Goal: Communication & Community: Participate in discussion

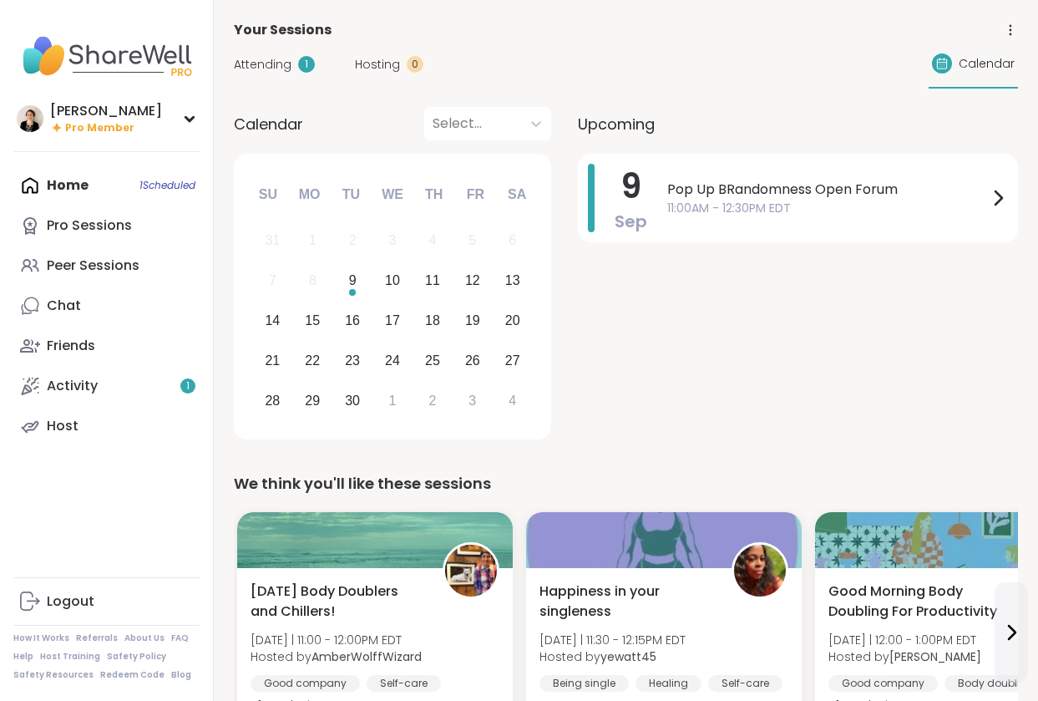
click at [246, 62] on span "Attending" at bounding box center [263, 65] width 58 height 18
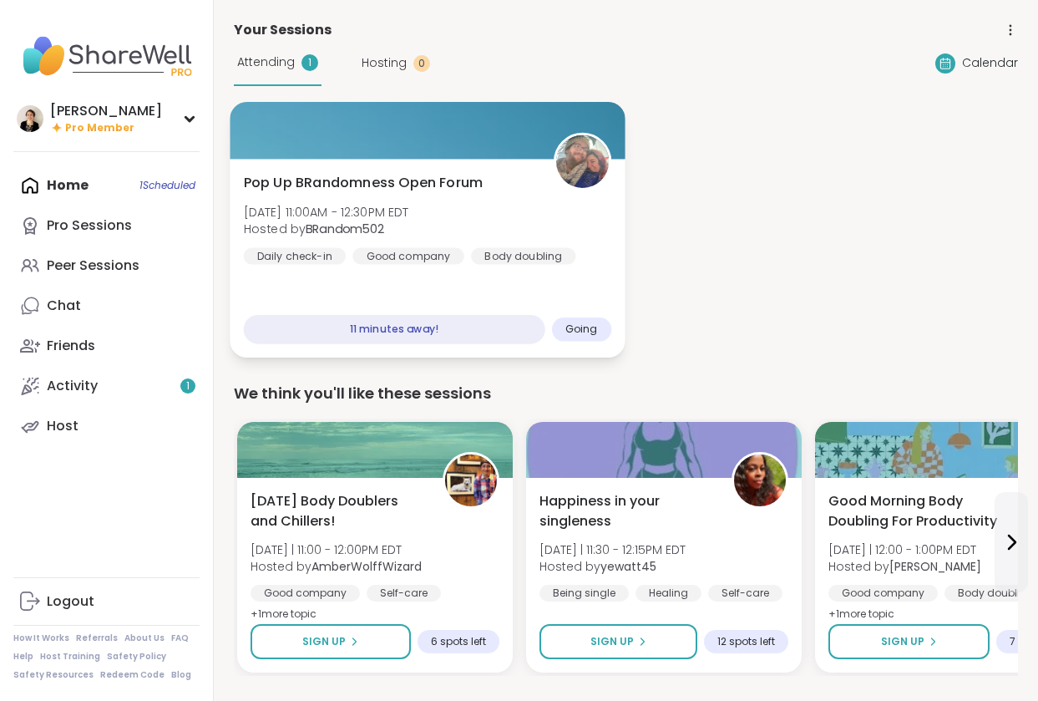
click at [423, 181] on span "Pop Up BRandomness Open Forum" at bounding box center [364, 183] width 240 height 20
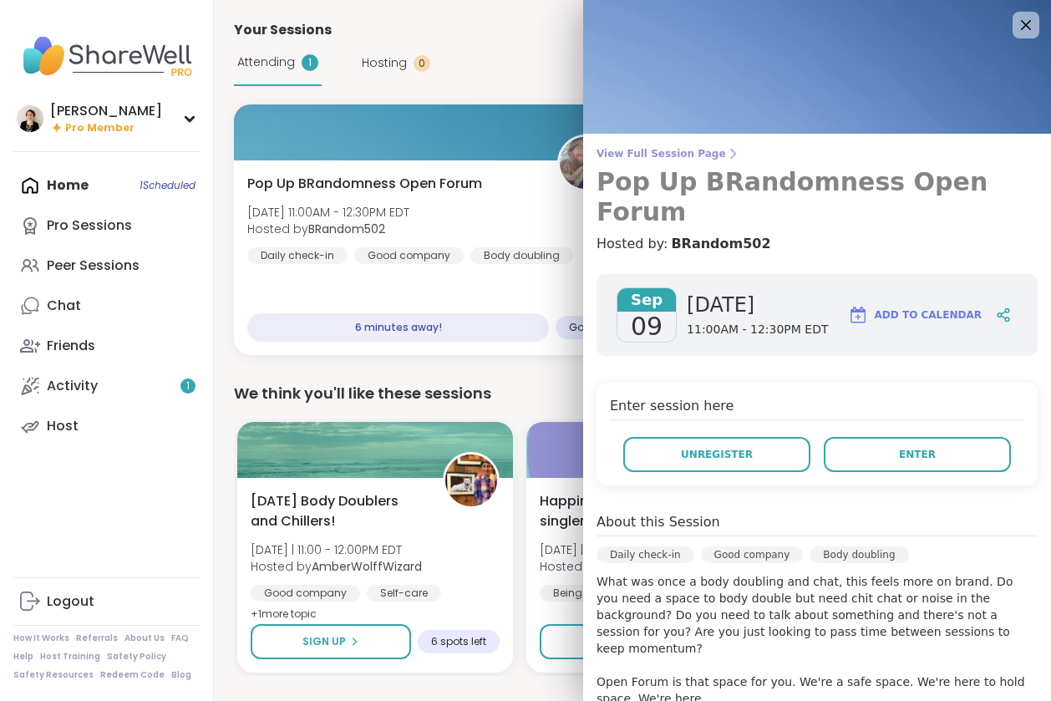
click at [665, 150] on span "View Full Session Page" at bounding box center [816, 153] width 441 height 13
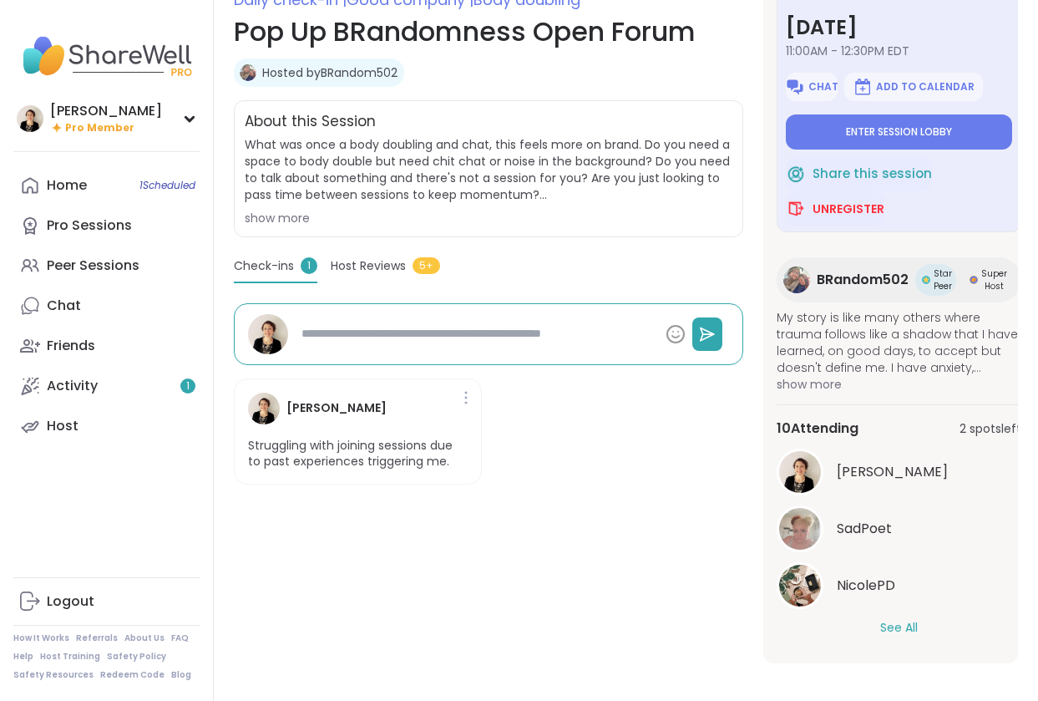
scroll to position [61, 0]
click at [895, 619] on button "See All" at bounding box center [899, 628] width 38 height 18
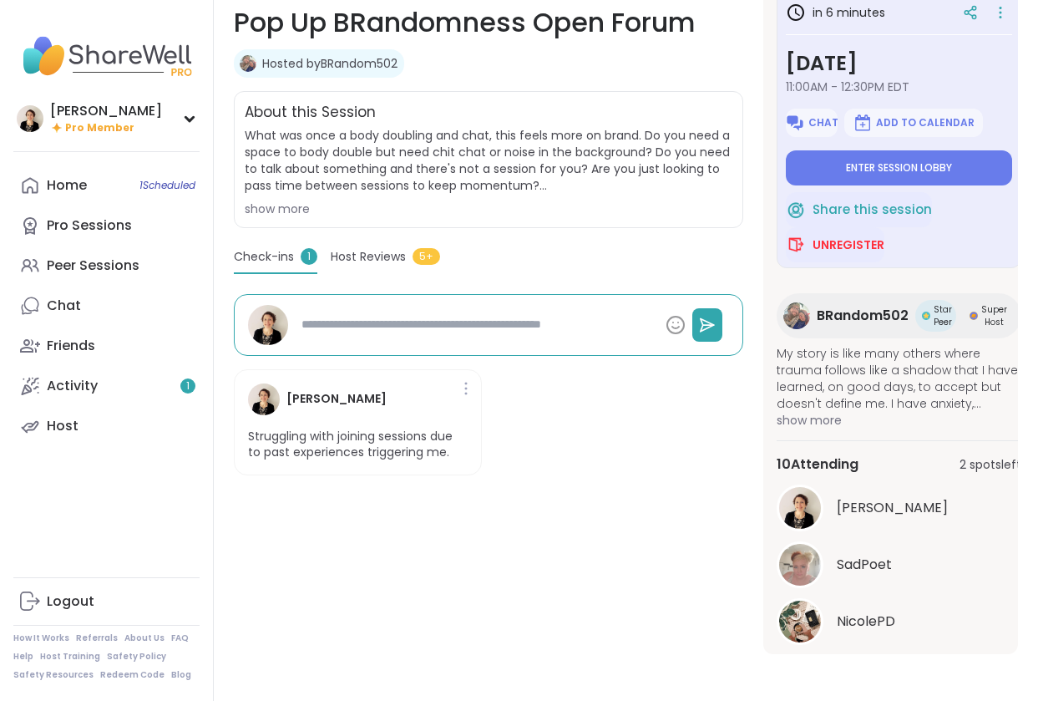
scroll to position [0, 0]
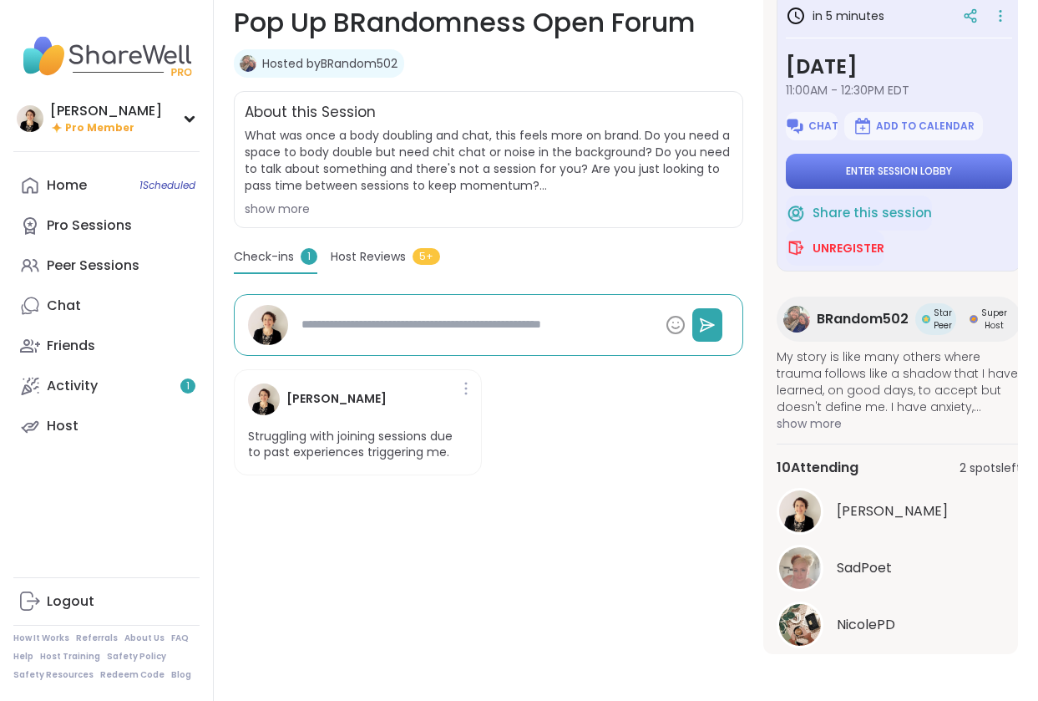
click at [846, 170] on span "Enter session lobby" at bounding box center [899, 171] width 106 height 13
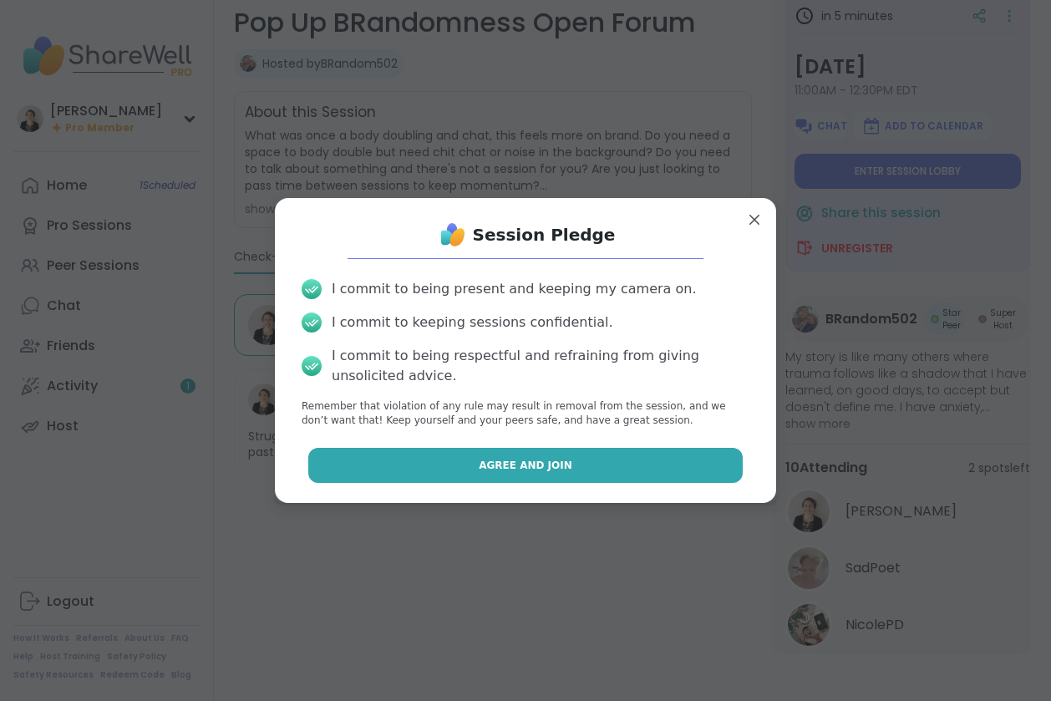
click at [582, 473] on button "Agree and Join" at bounding box center [525, 465] width 435 height 35
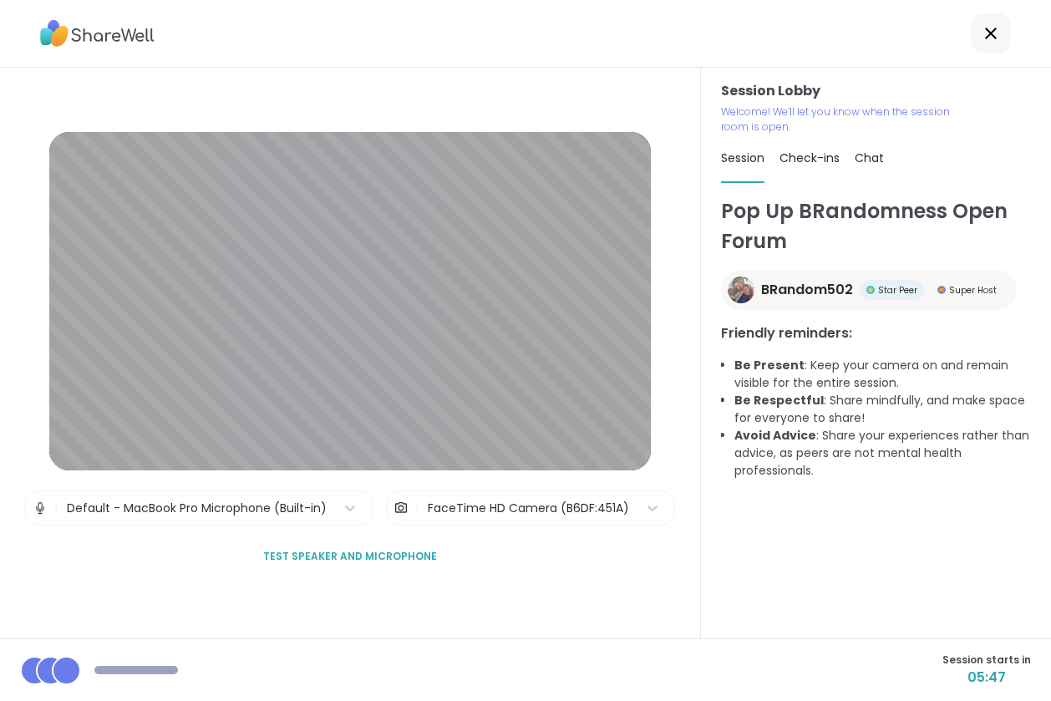
click at [804, 159] on span "Check-ins" at bounding box center [809, 157] width 60 height 17
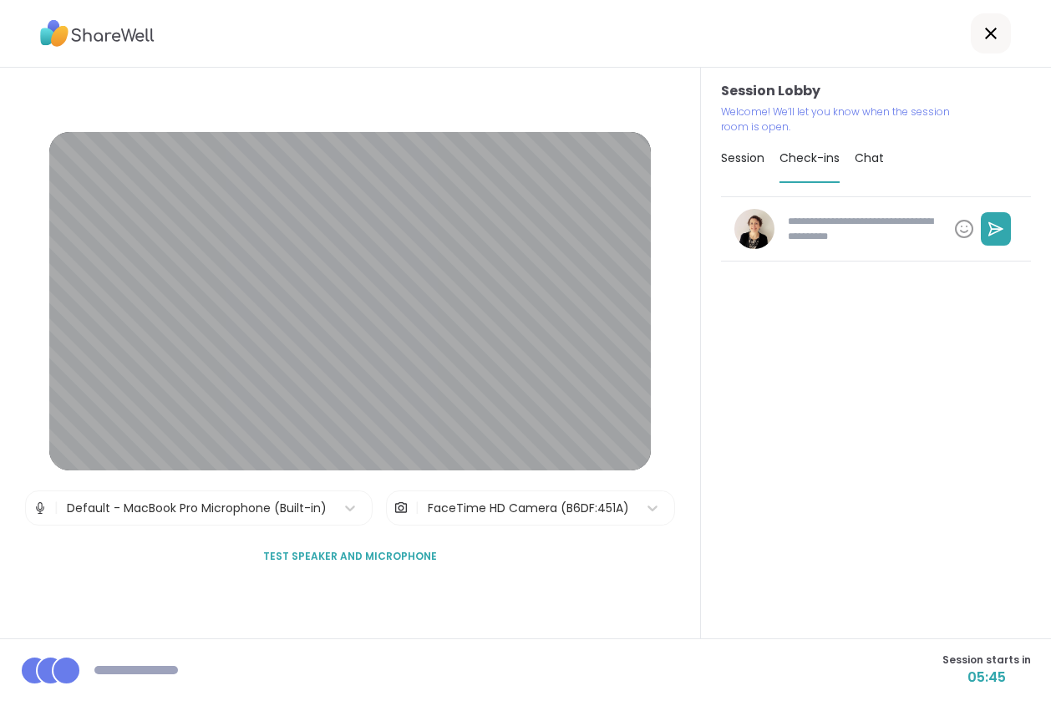
click at [736, 159] on span "Session" at bounding box center [742, 157] width 43 height 17
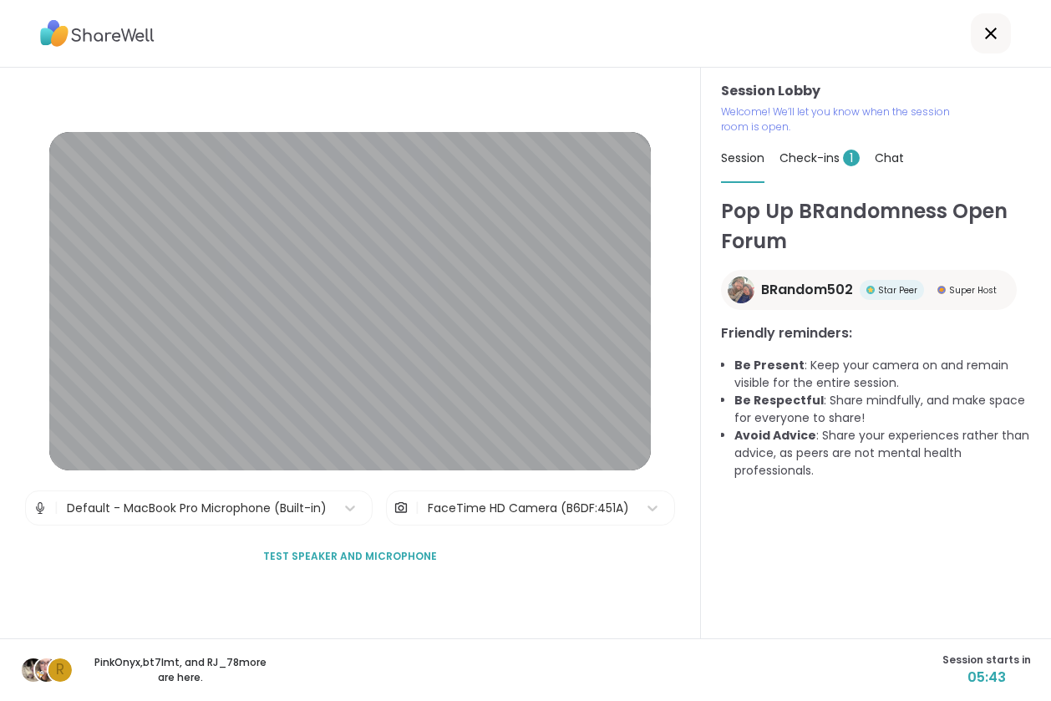
click at [790, 160] on span "Check-ins 1" at bounding box center [819, 157] width 80 height 17
type textarea "*"
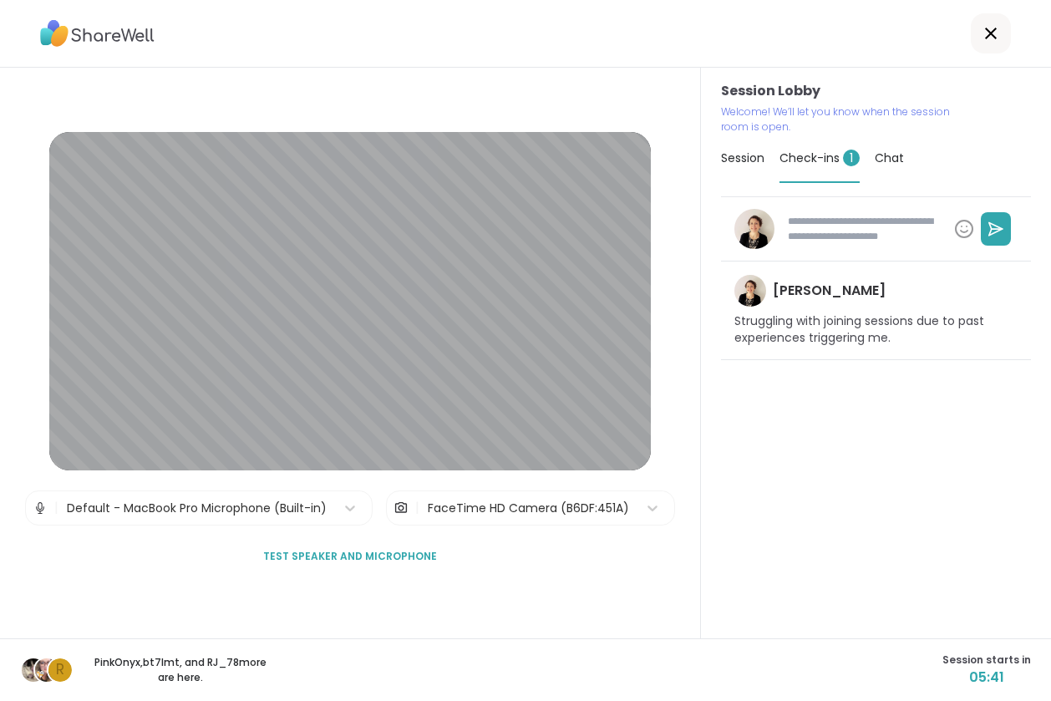
click at [734, 159] on span "Session" at bounding box center [742, 157] width 43 height 17
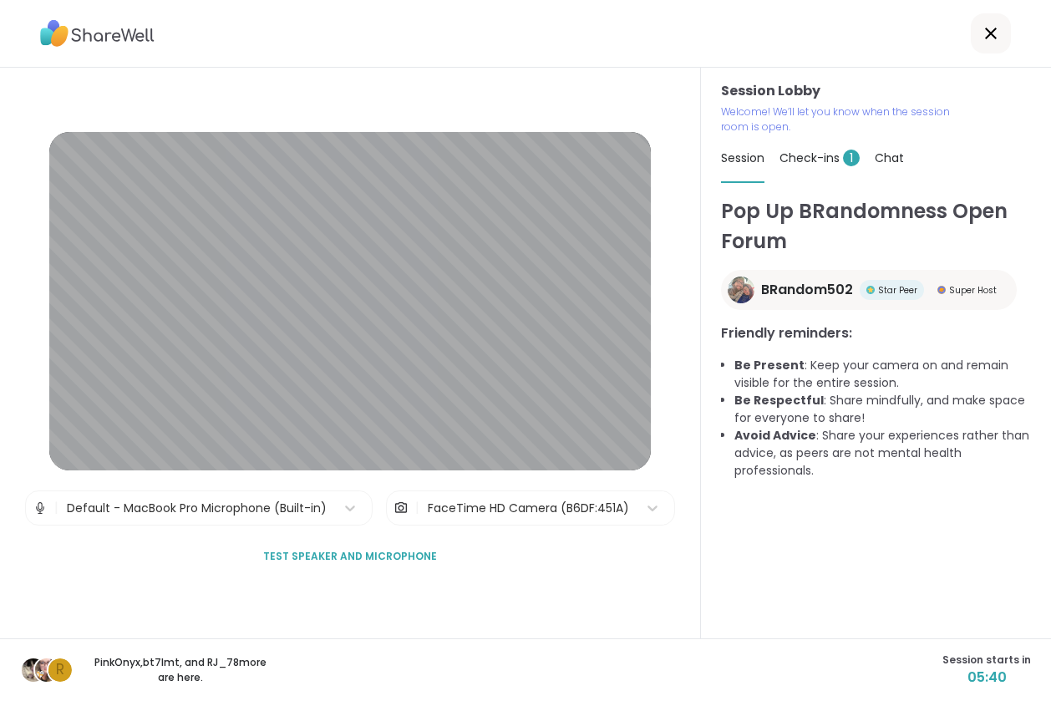
click at [888, 159] on span "Chat" at bounding box center [888, 157] width 29 height 17
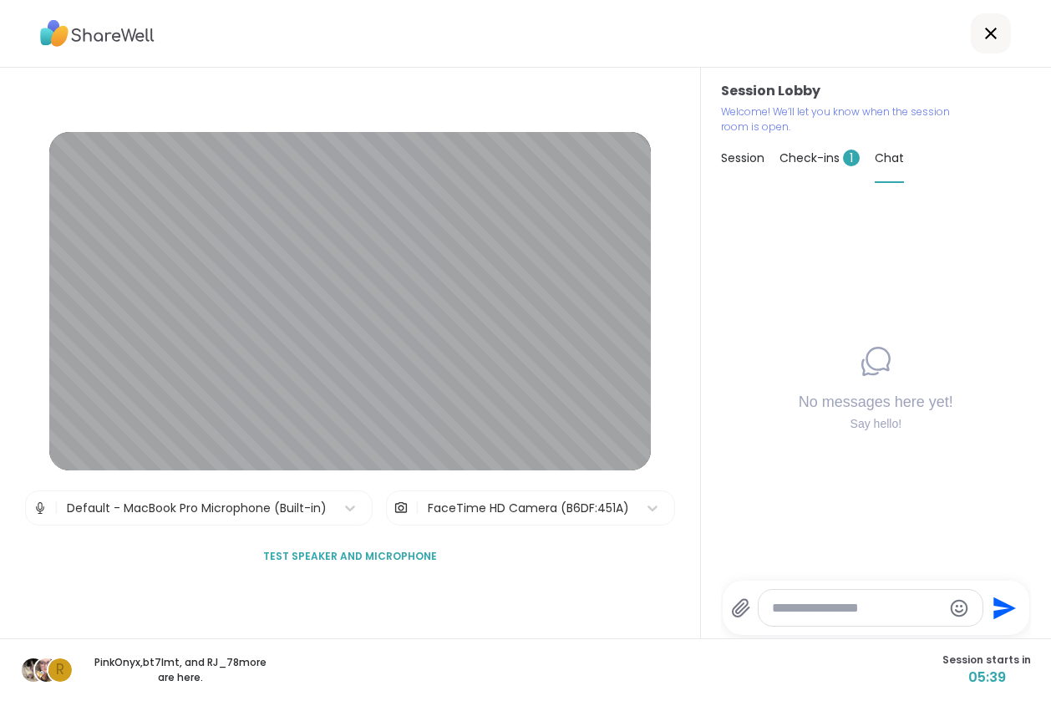
click at [735, 165] on span "Session" at bounding box center [742, 157] width 43 height 17
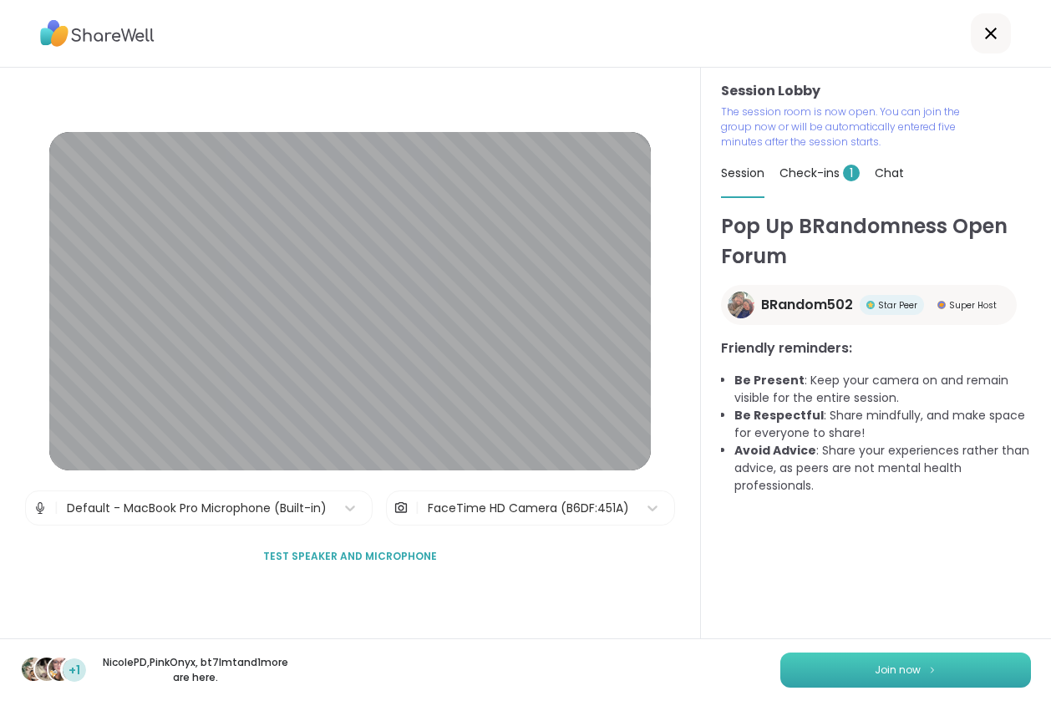
click at [927, 668] on img at bounding box center [932, 669] width 10 height 9
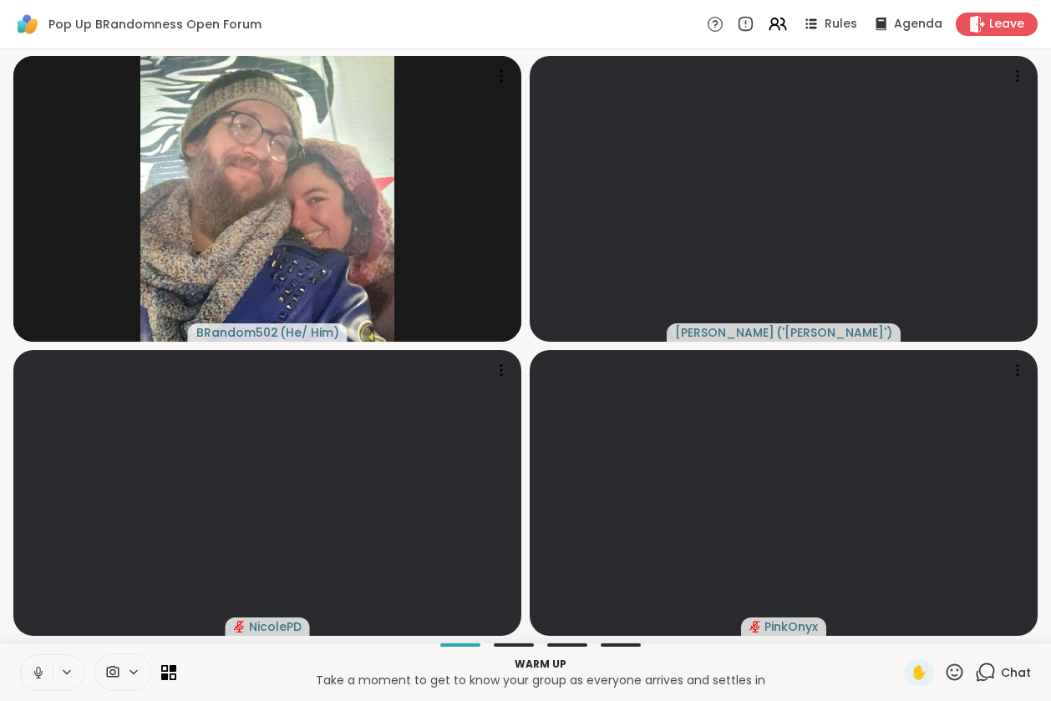
click at [40, 673] on icon at bounding box center [38, 672] width 15 height 15
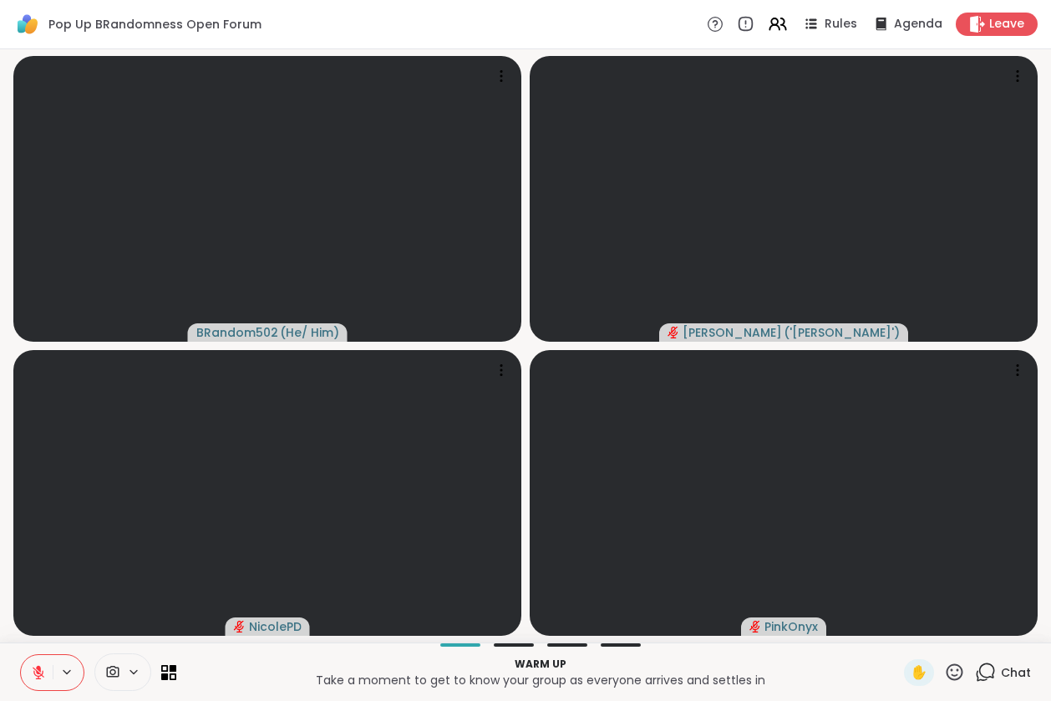
click at [976, 674] on icon at bounding box center [985, 671] width 21 height 21
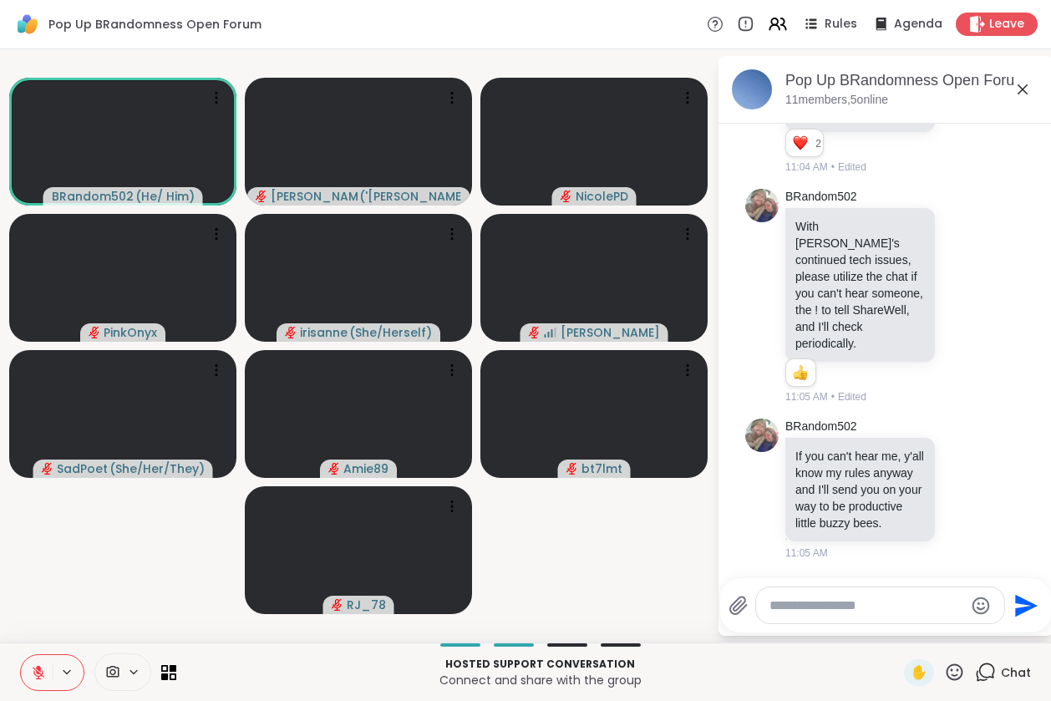
scroll to position [334, 0]
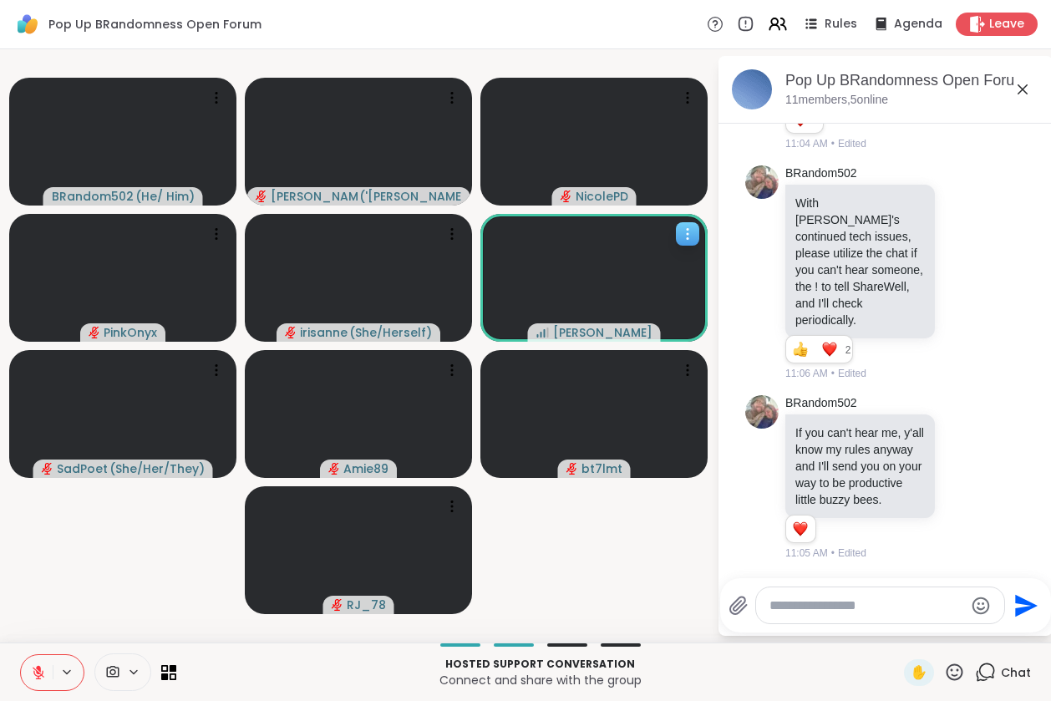
click at [688, 235] on icon at bounding box center [687, 234] width 2 height 2
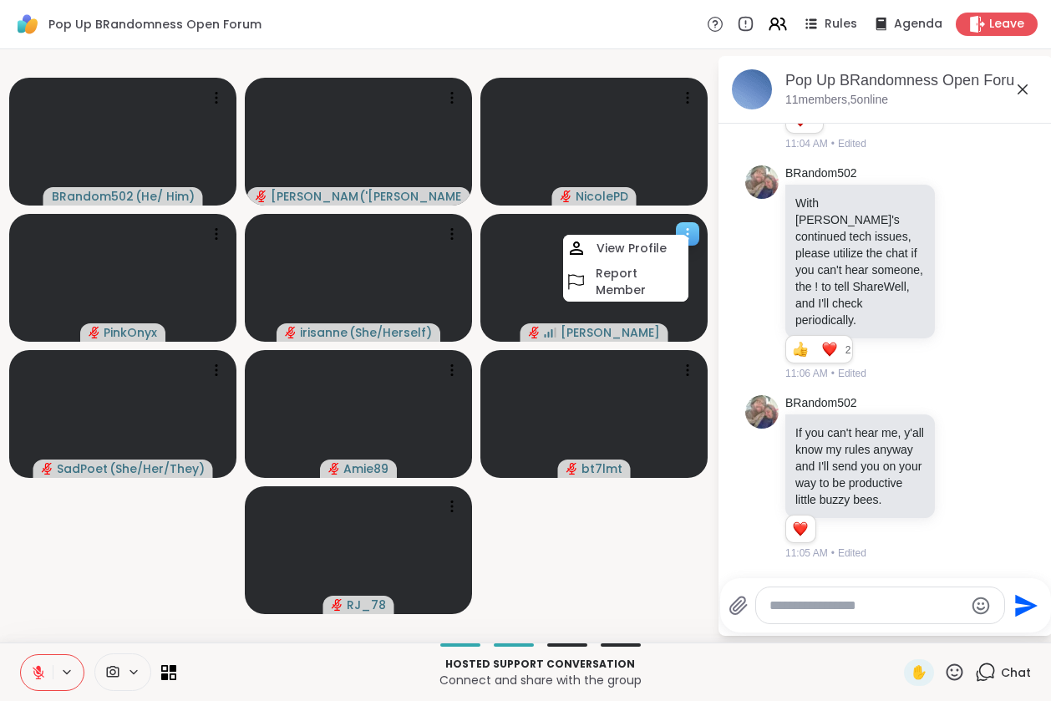
click at [688, 235] on icon at bounding box center [687, 234] width 2 height 2
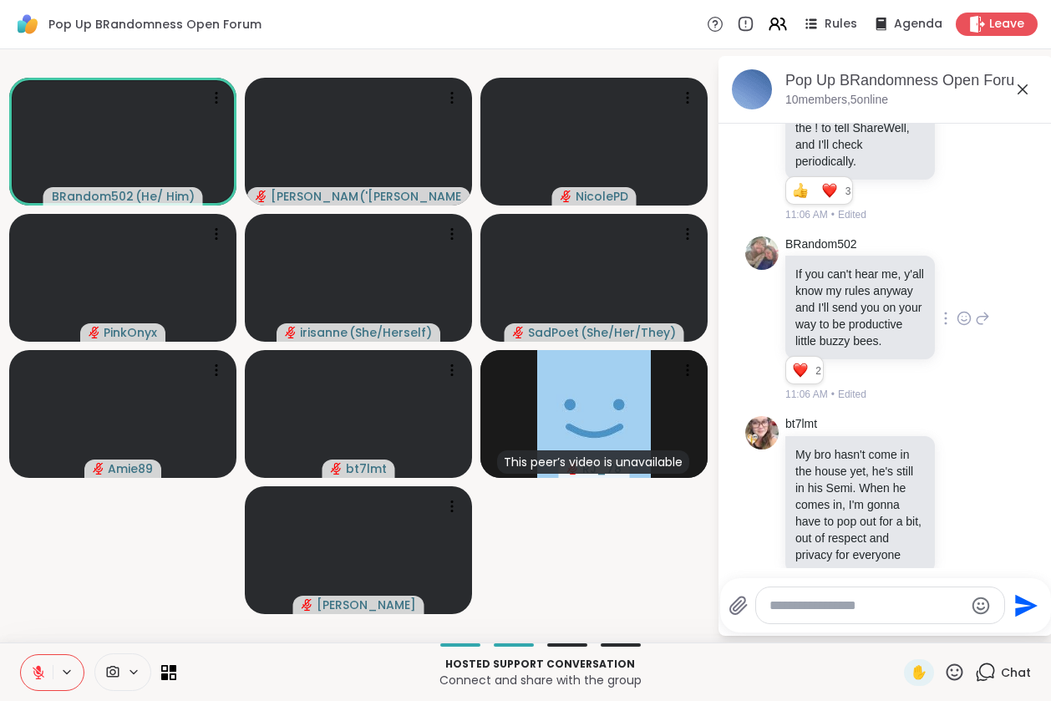
scroll to position [539, 0]
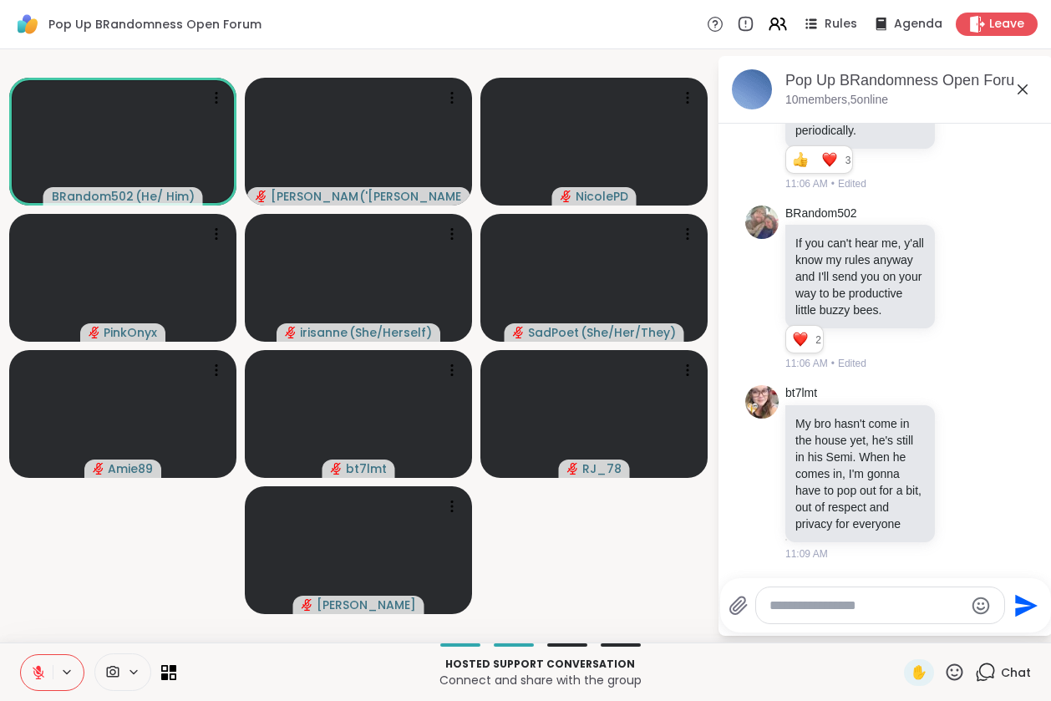
click at [42, 674] on icon at bounding box center [39, 672] width 12 height 12
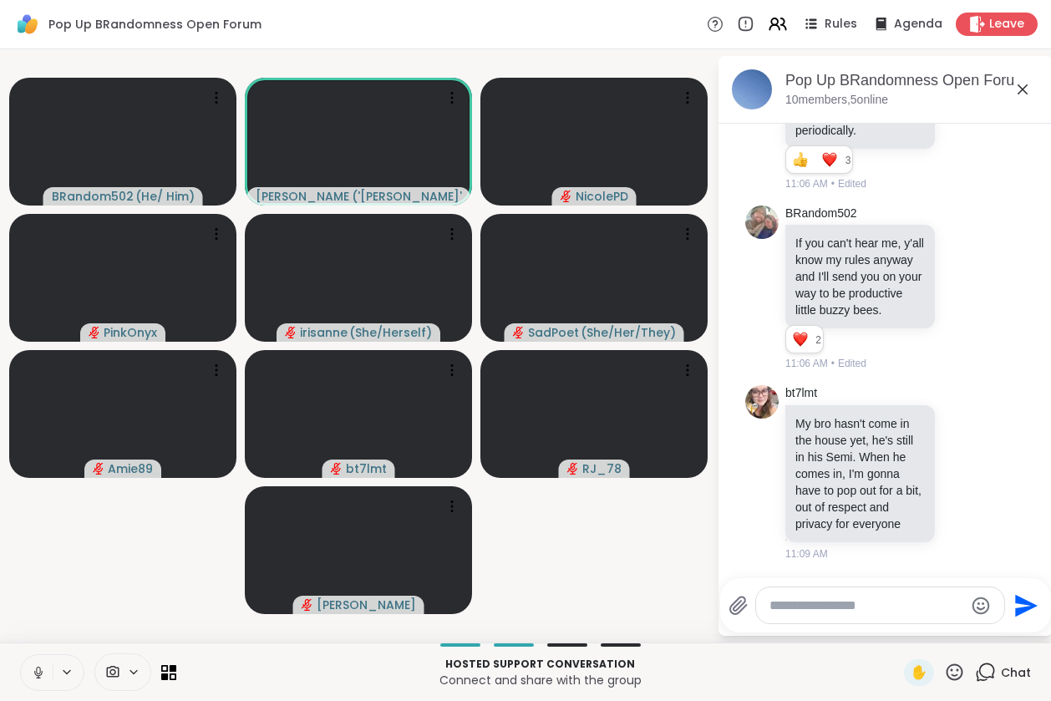
scroll to position [564, 0]
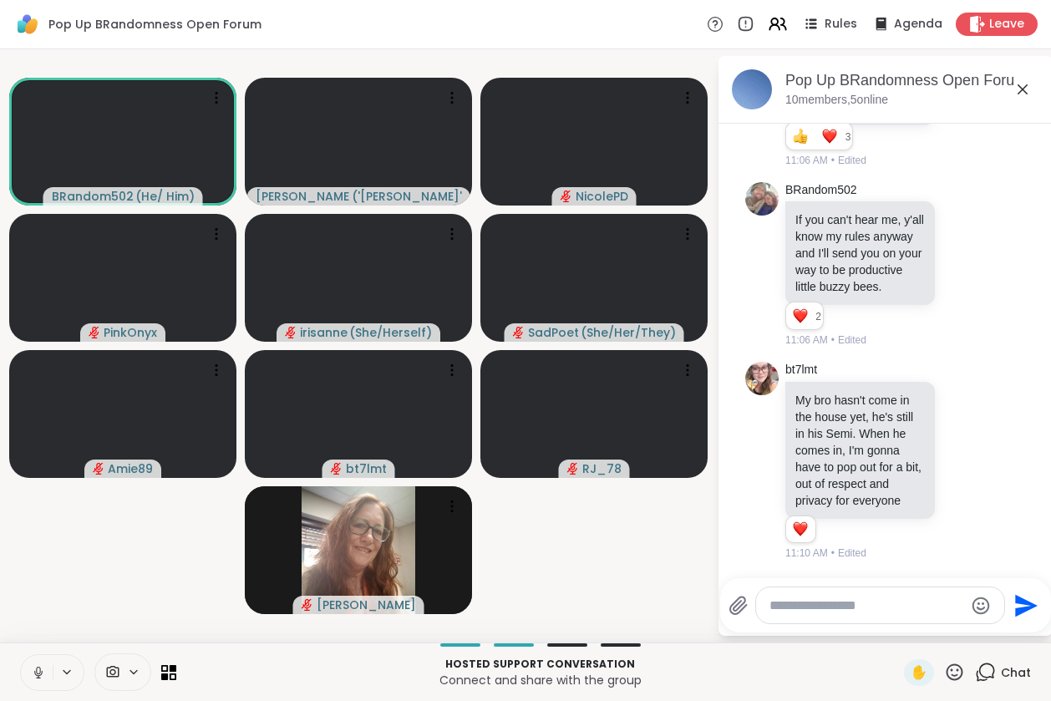
click at [36, 675] on icon at bounding box center [38, 672] width 15 height 15
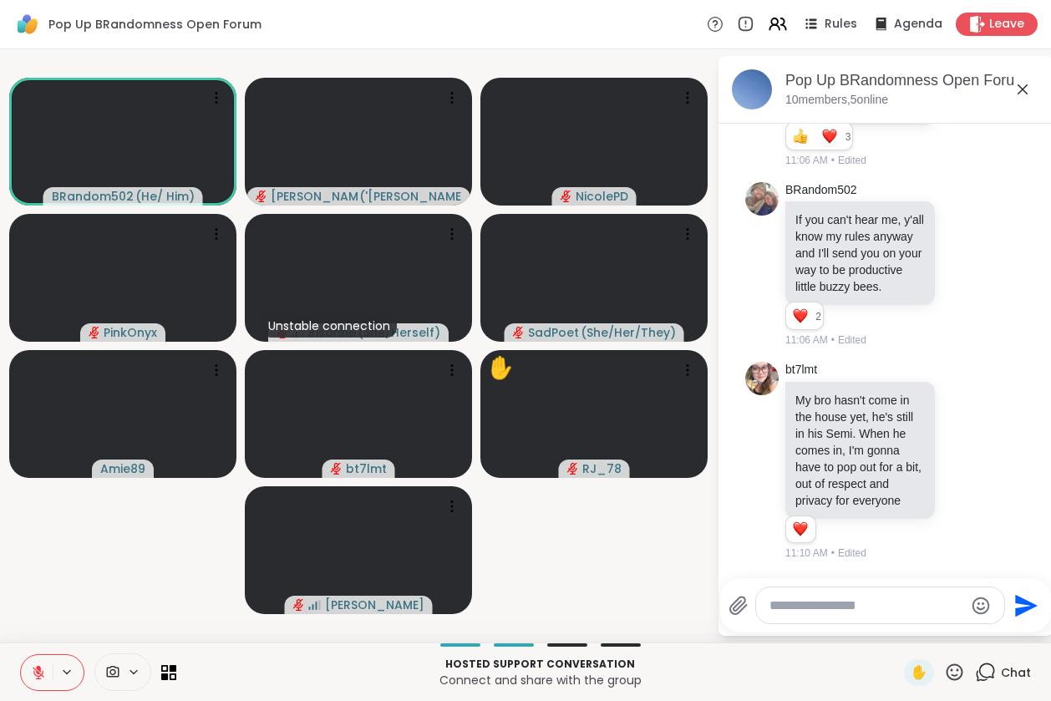
scroll to position [653, 0]
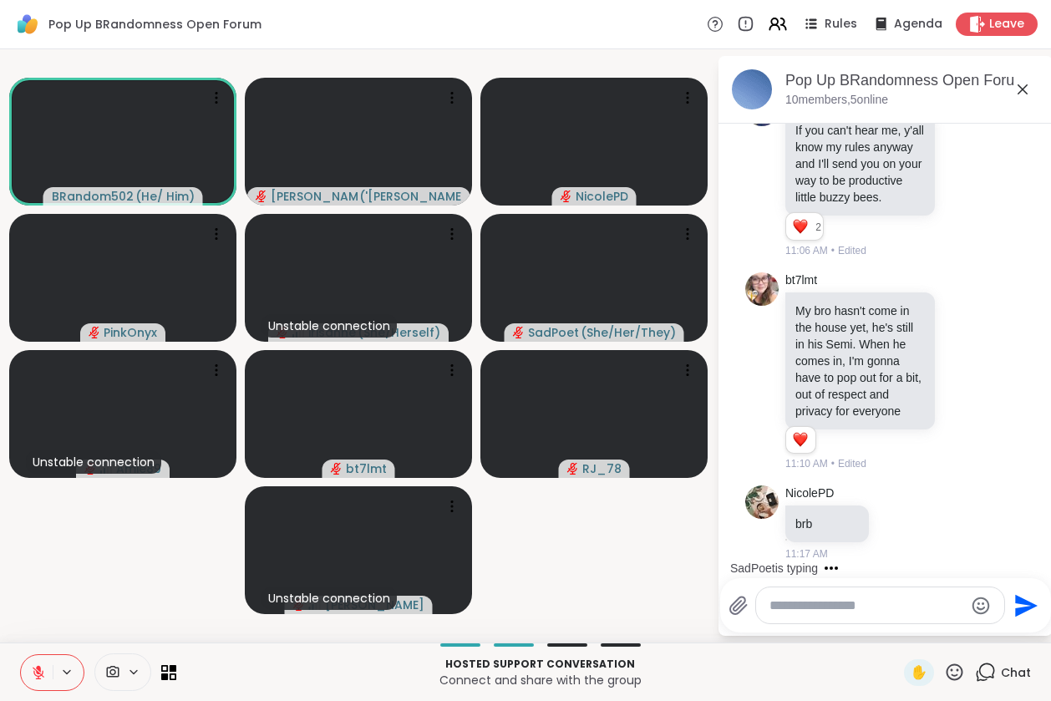
click at [38, 669] on icon at bounding box center [38, 668] width 5 height 7
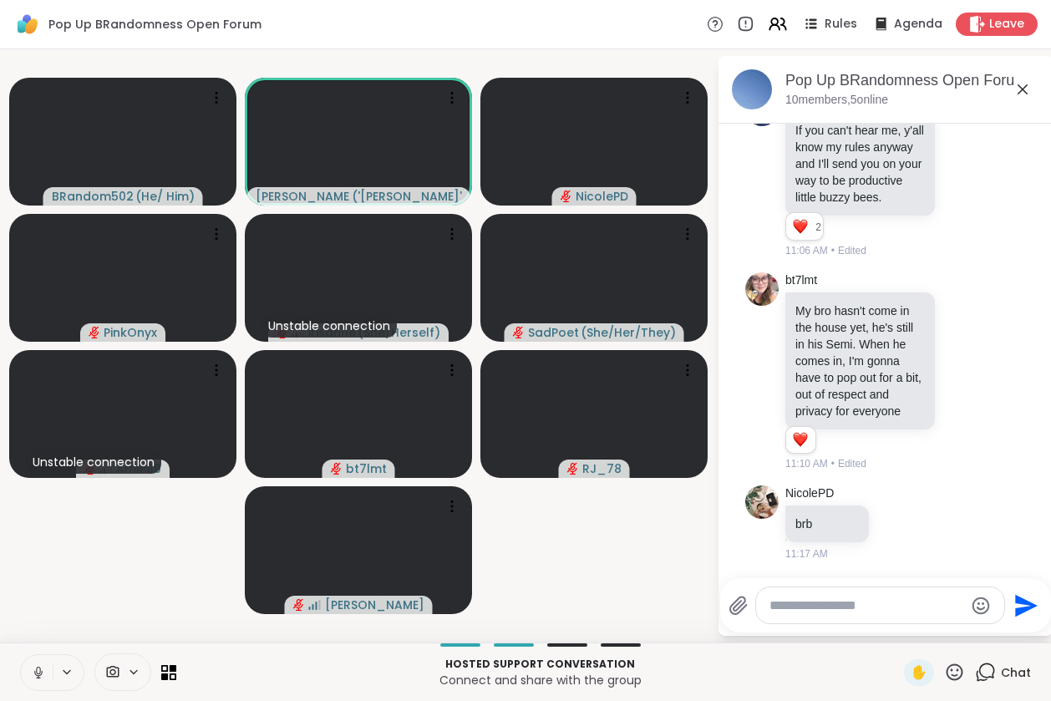
scroll to position [858, 0]
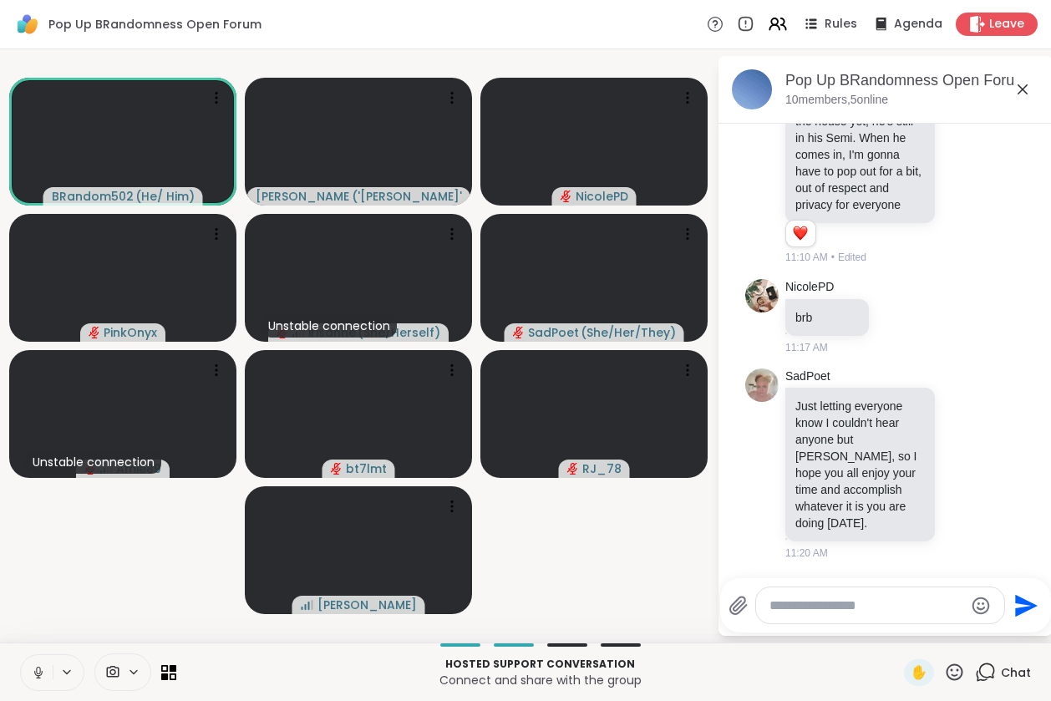
click at [34, 671] on icon at bounding box center [38, 672] width 8 height 5
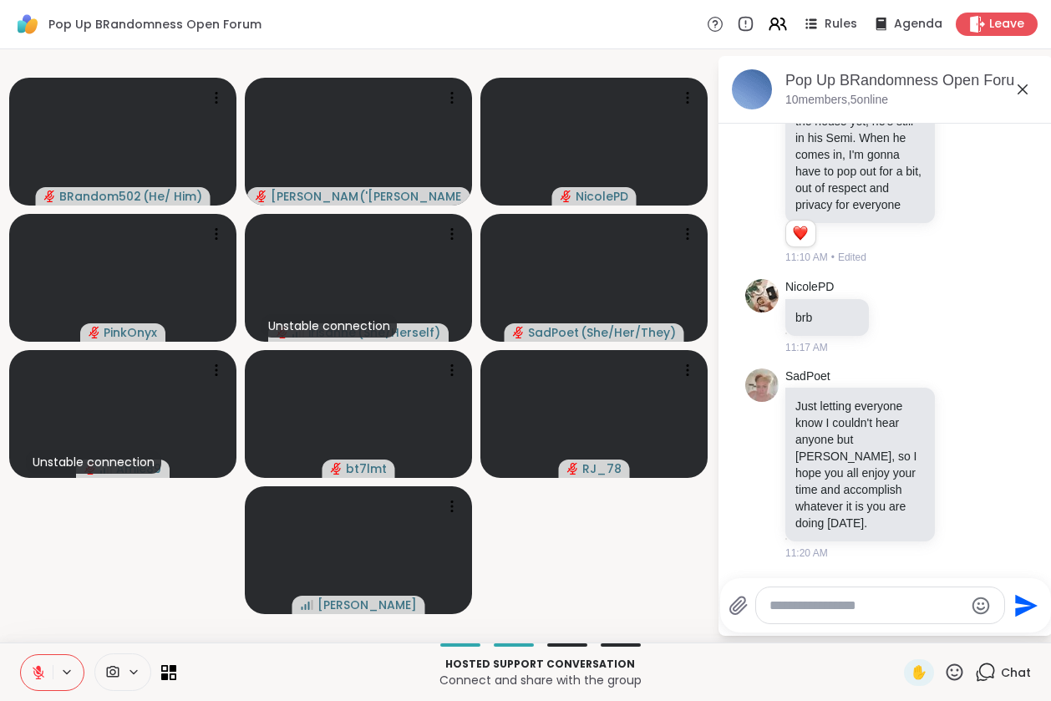
scroll to position [883, 0]
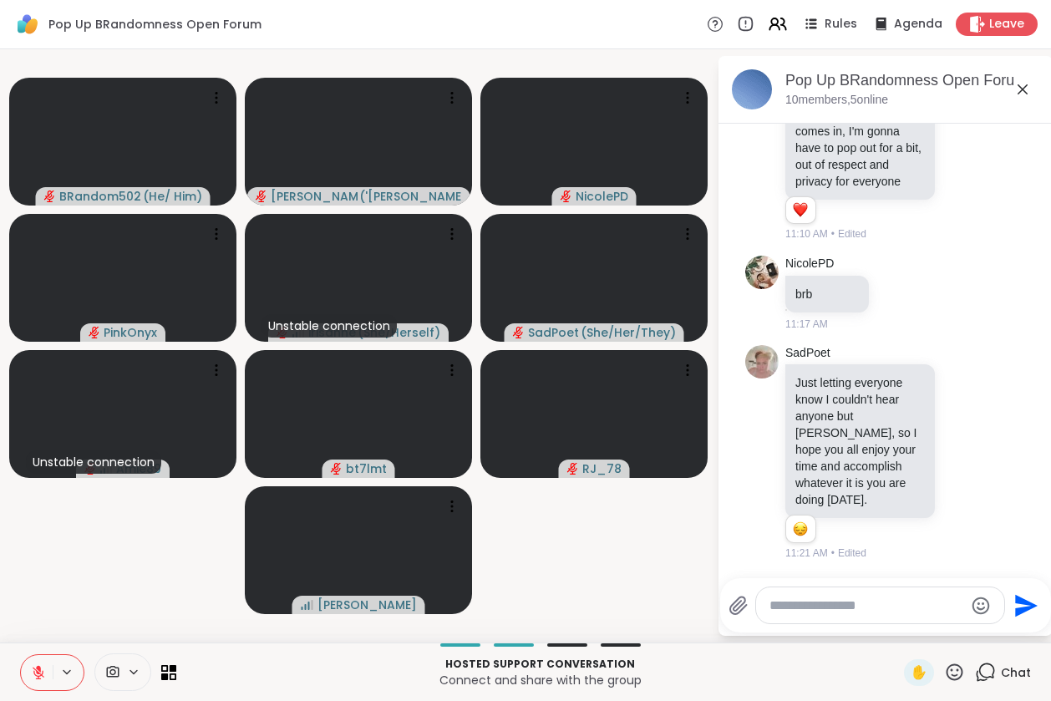
click at [814, 606] on textarea "Type your message" at bounding box center [866, 605] width 195 height 17
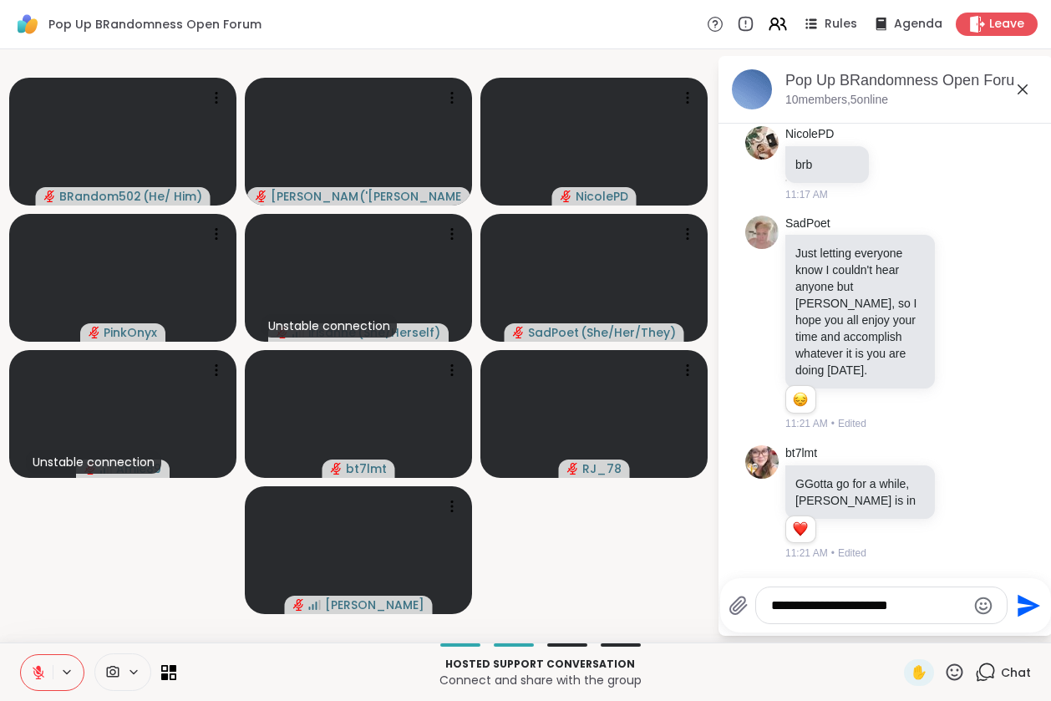
scroll to position [1012, 0]
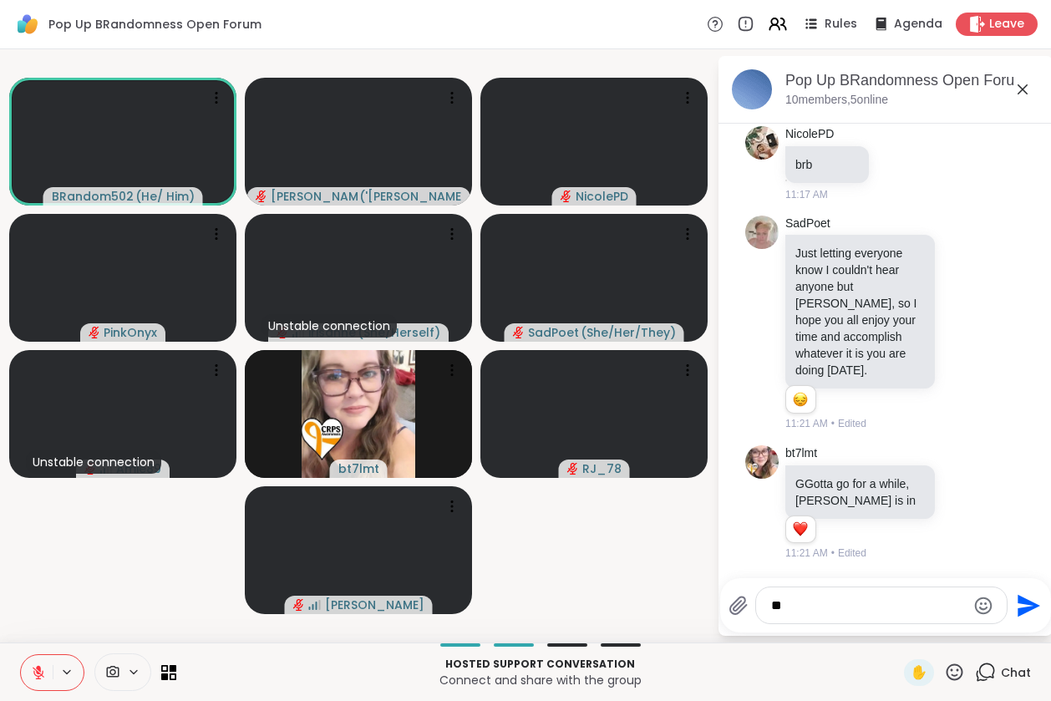
type textarea "*"
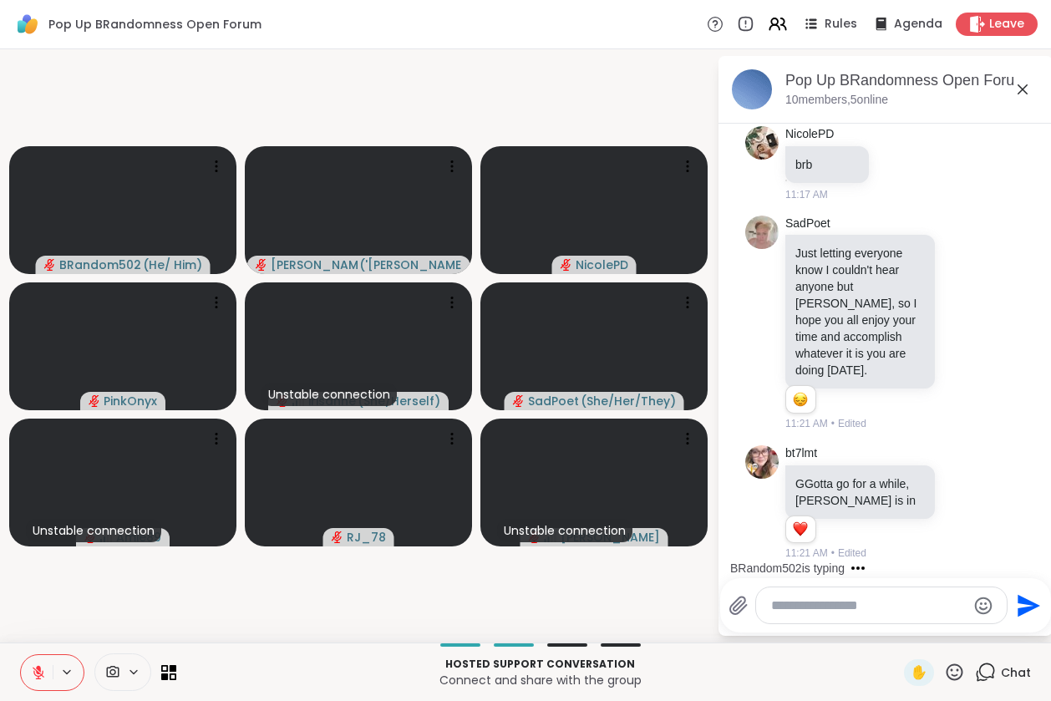
scroll to position [1118, 0]
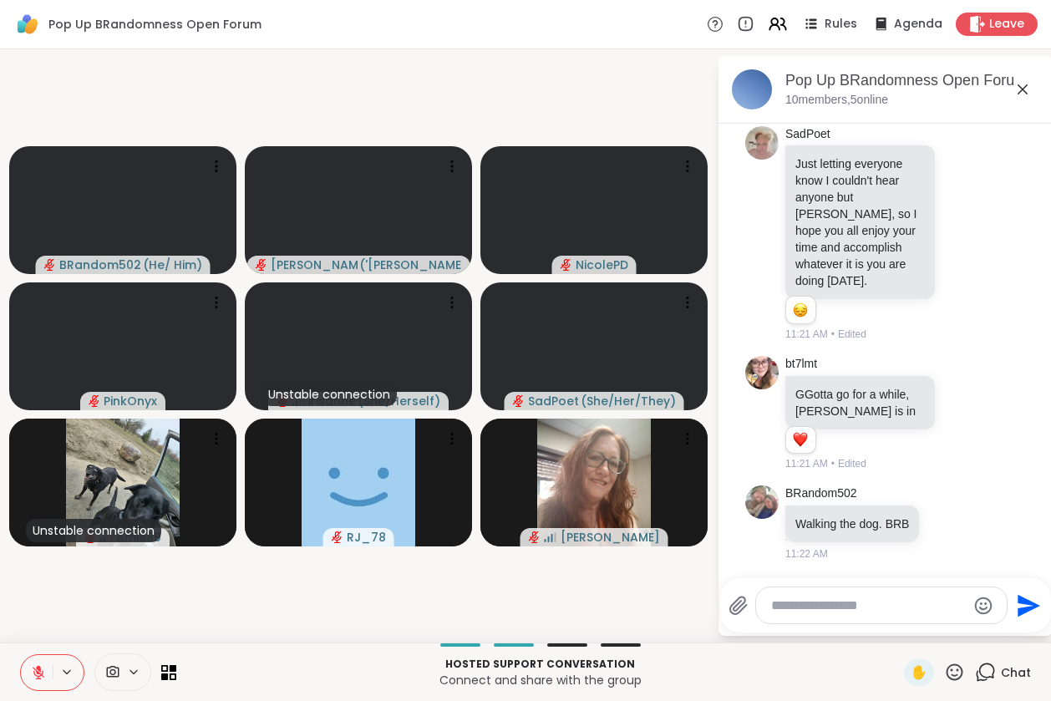
click at [34, 676] on icon at bounding box center [38, 672] width 15 height 15
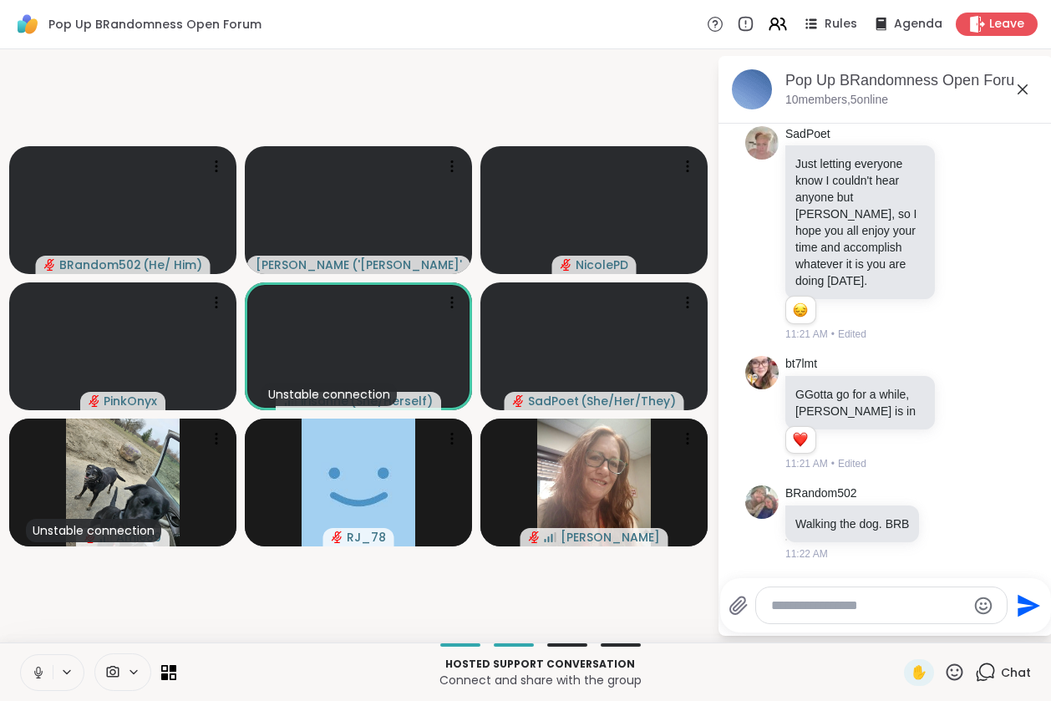
click at [36, 669] on icon at bounding box center [38, 672] width 15 height 15
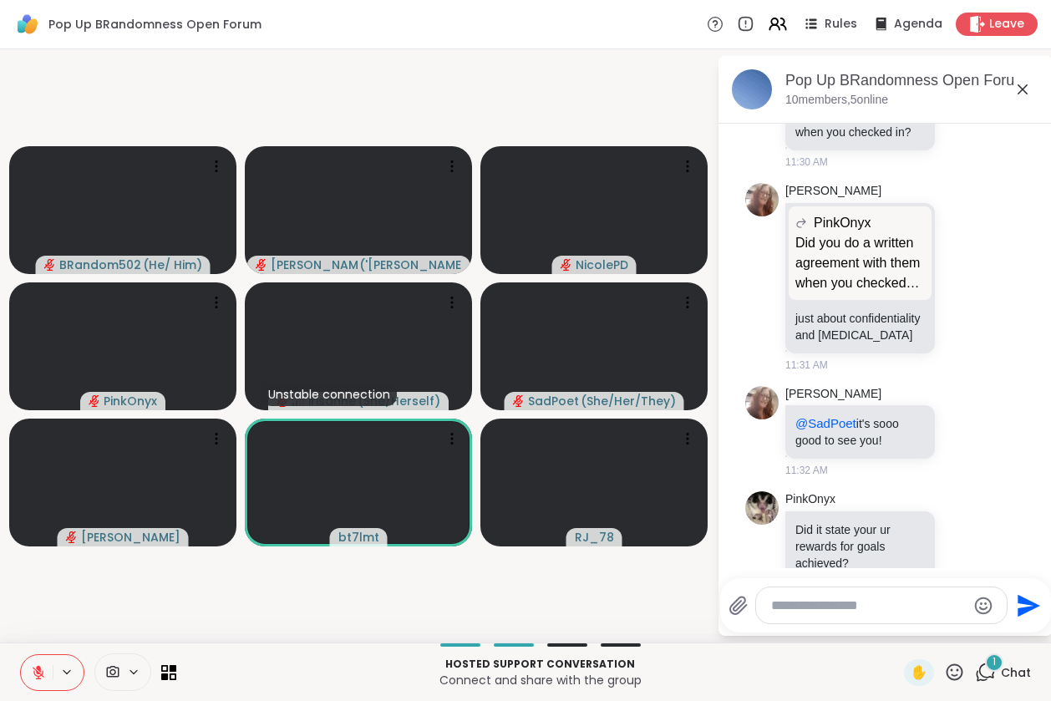
scroll to position [1810, 0]
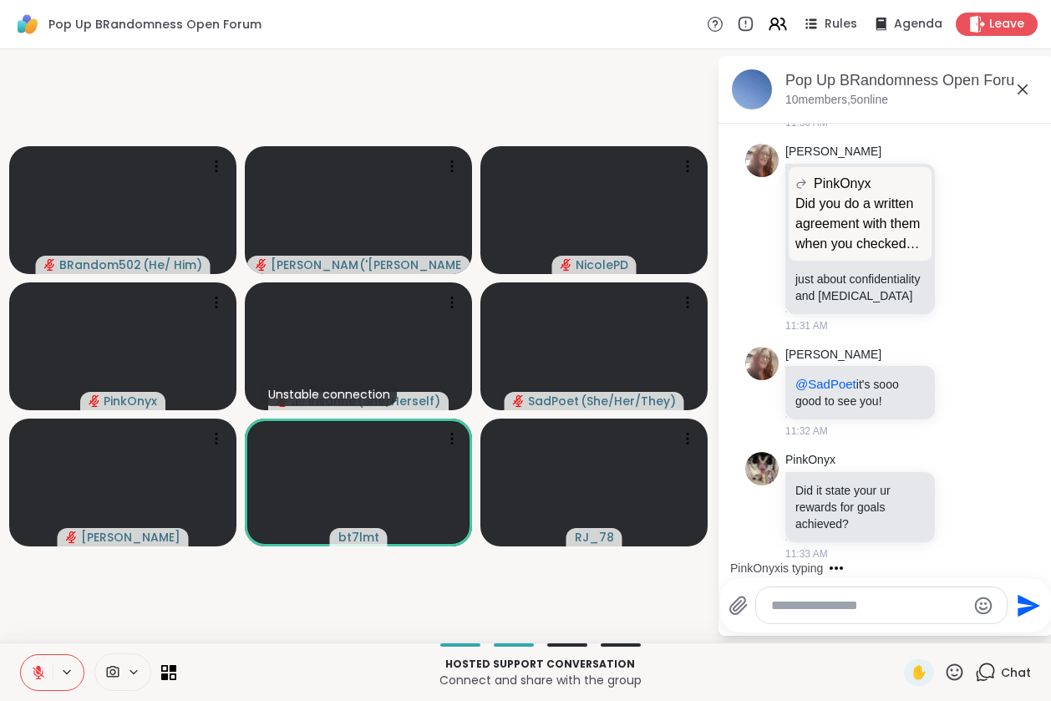
click at [802, 600] on textarea "Type your message" at bounding box center [868, 605] width 195 height 17
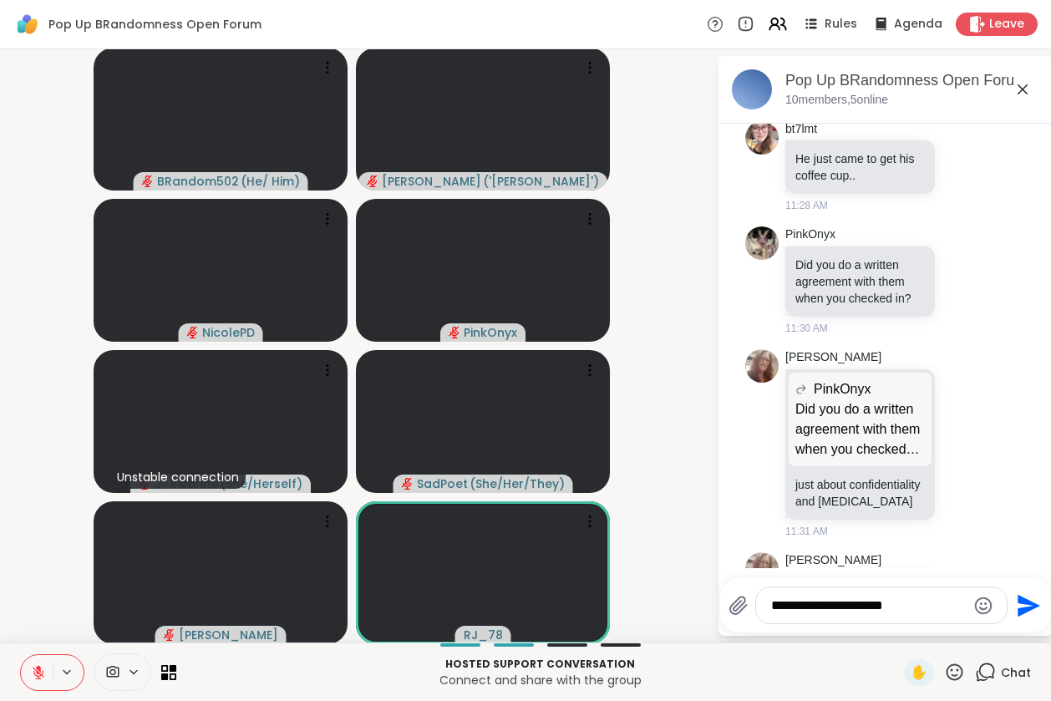
scroll to position [1932, 0]
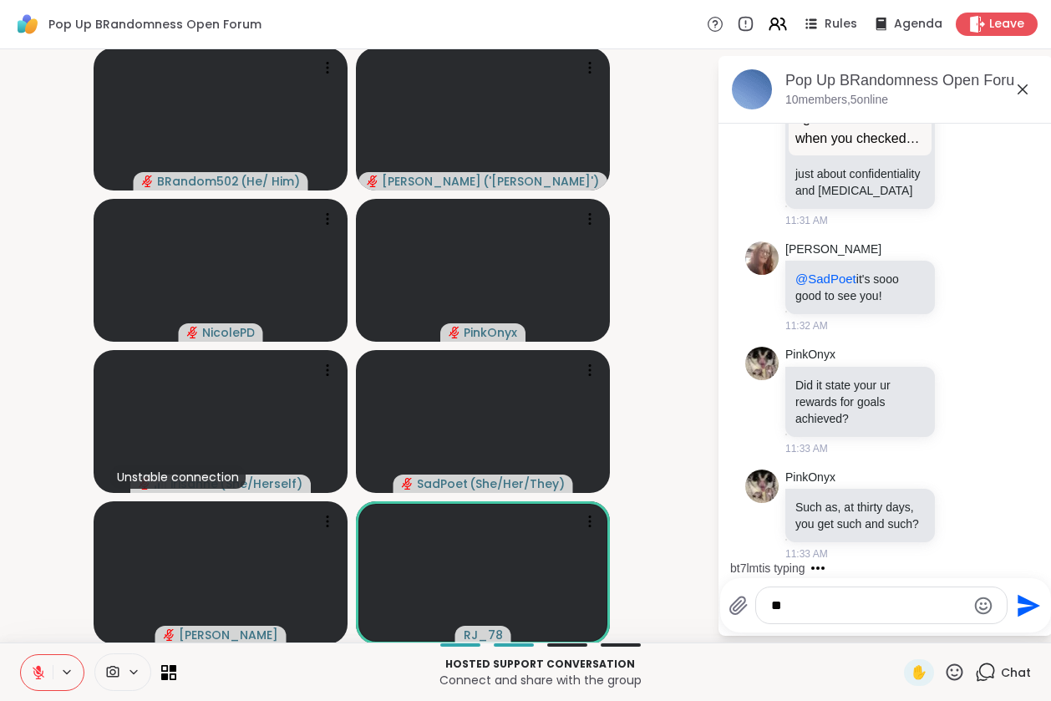
type textarea "*"
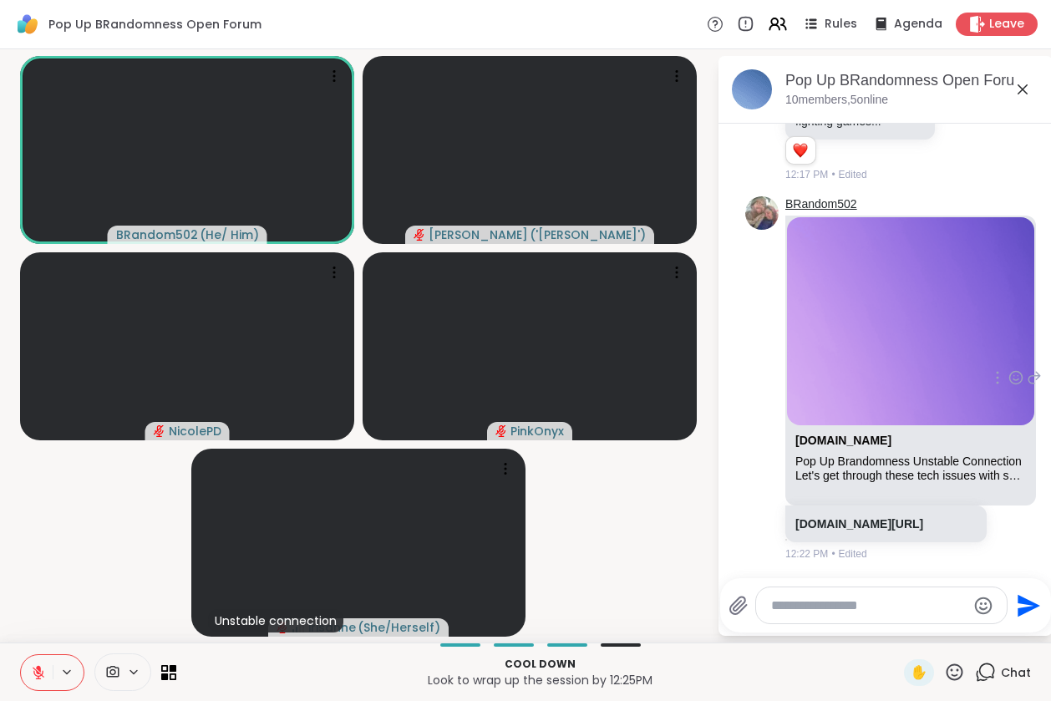
scroll to position [3962, 0]
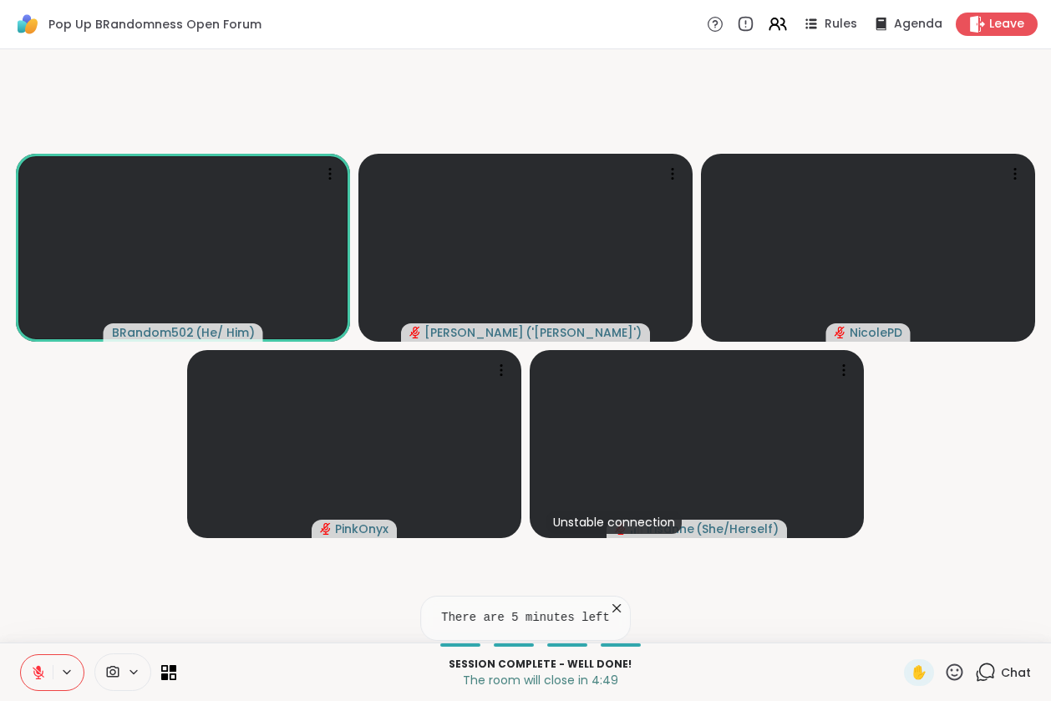
click at [975, 665] on icon at bounding box center [985, 671] width 21 height 21
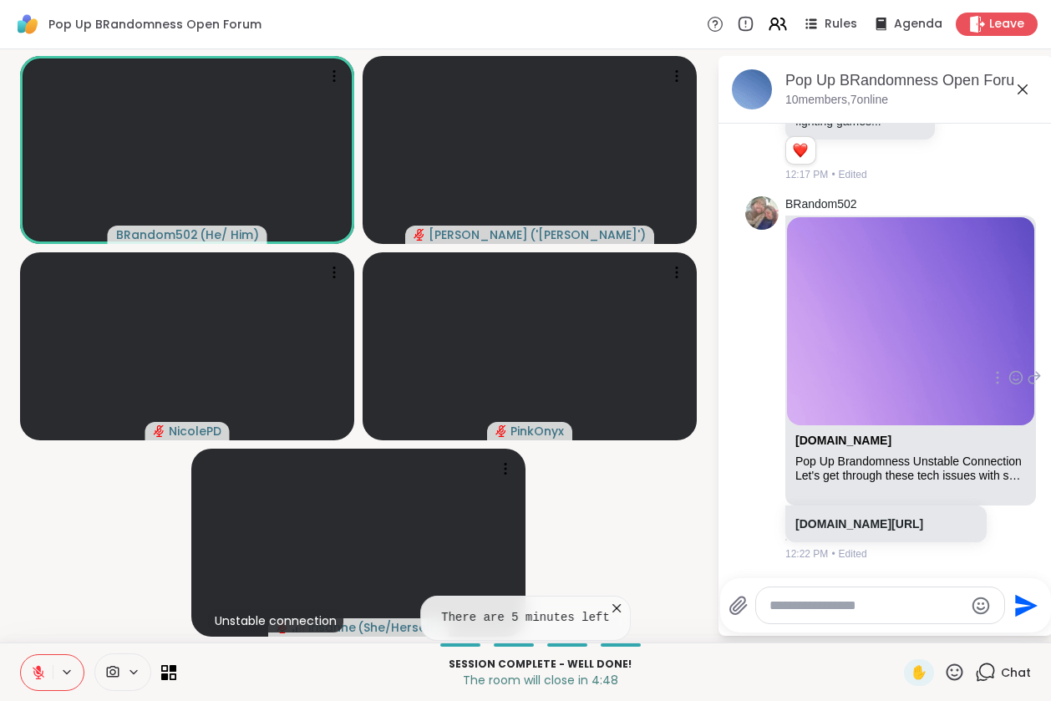
click at [901, 515] on p "sharewellnow.com/session/0aec4d08-87a7-4fe6-9368-864e45d10220" at bounding box center [885, 523] width 181 height 17
click at [902, 517] on link "sharewellnow.com/session/0aec4d08-87a7-4fe6-9368-864e45d10220" at bounding box center [859, 523] width 128 height 13
click at [36, 680] on button at bounding box center [37, 672] width 32 height 35
click at [39, 676] on icon at bounding box center [38, 672] width 15 height 15
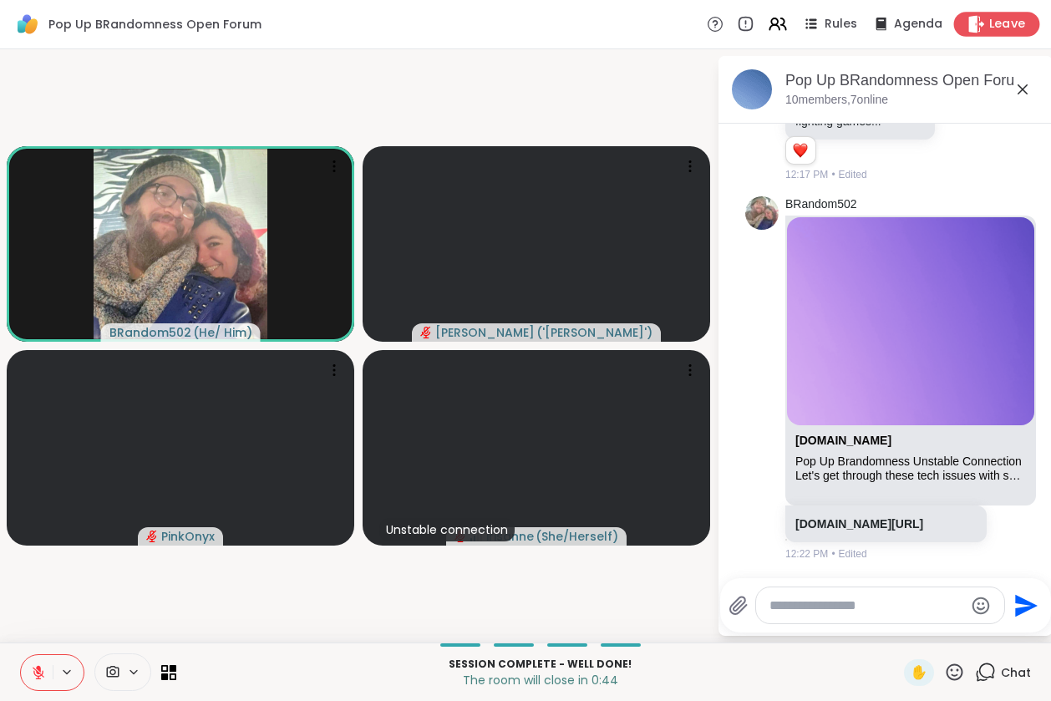
click at [989, 26] on span "Leave" at bounding box center [1007, 25] width 37 height 18
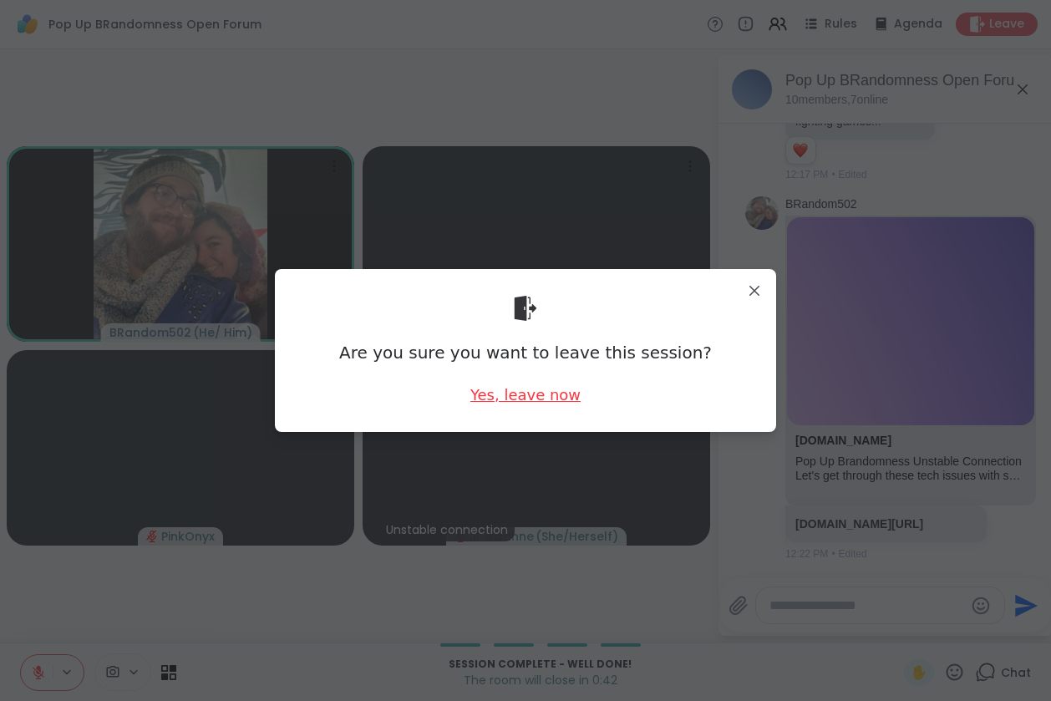
click at [520, 394] on div "Yes, leave now" at bounding box center [525, 394] width 110 height 21
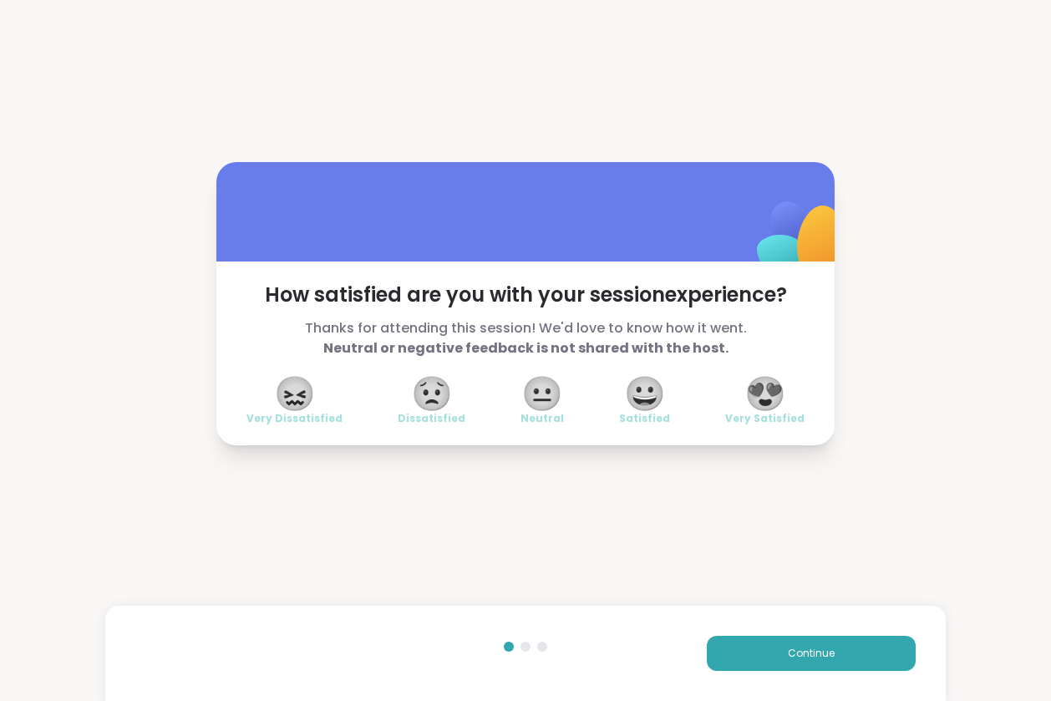
click at [772, 391] on span "😍" at bounding box center [765, 393] width 42 height 30
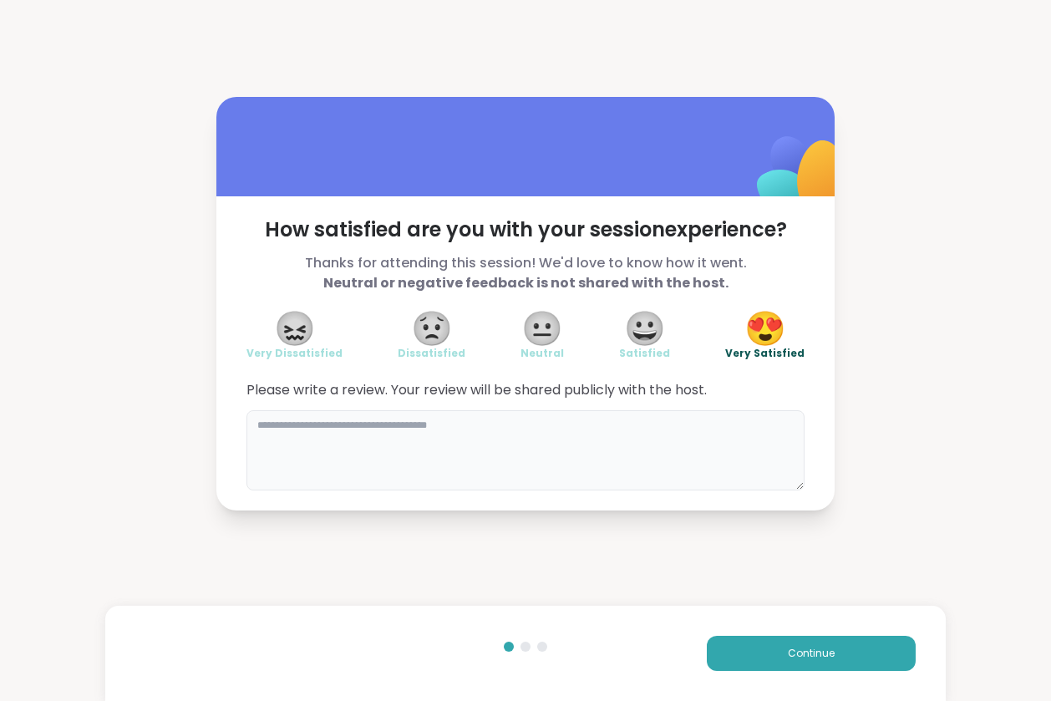
click at [676, 437] on textarea at bounding box center [525, 450] width 558 height 80
type textarea "**********"
click at [747, 666] on button "Continue" at bounding box center [810, 652] width 209 height 35
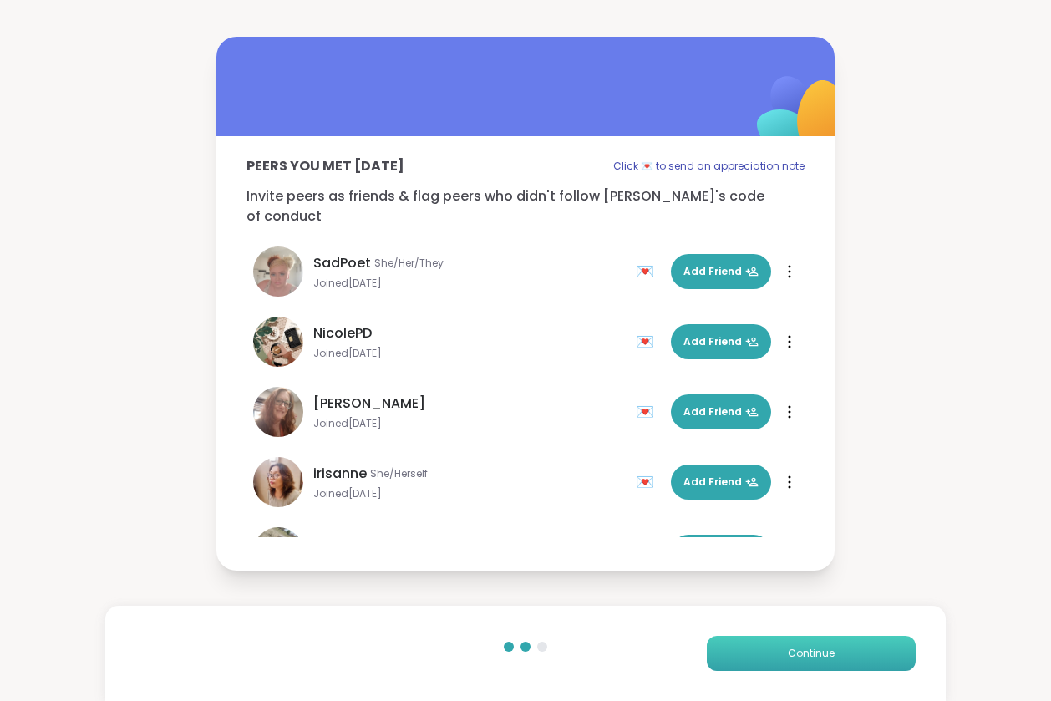
click at [742, 651] on button "Continue" at bounding box center [810, 652] width 209 height 35
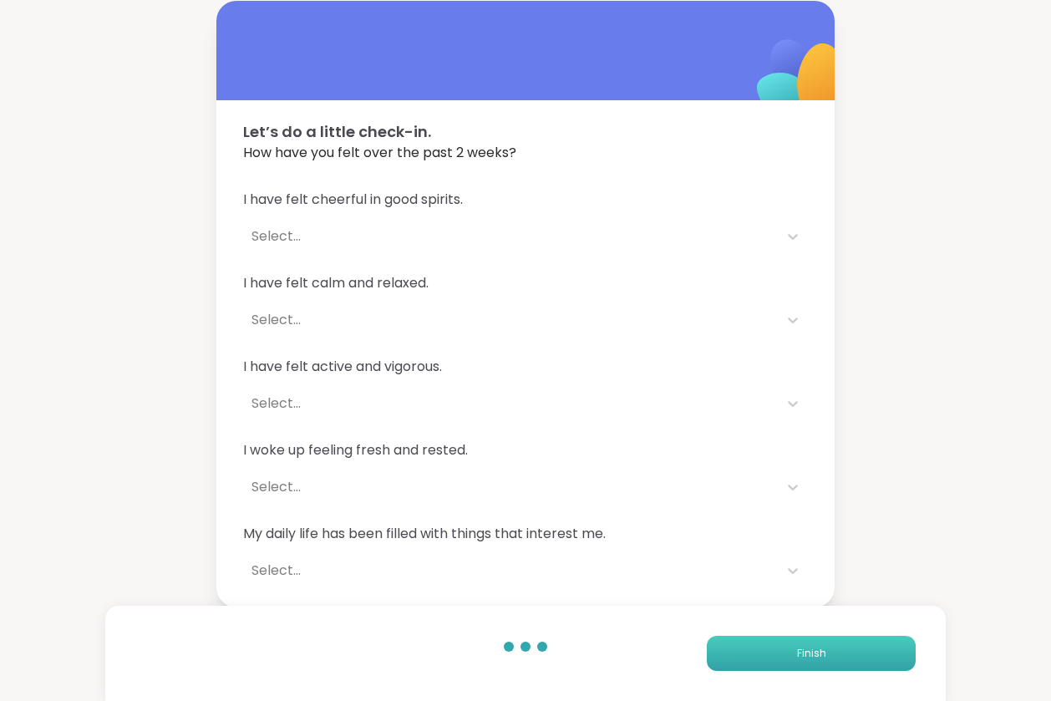
click at [742, 651] on button "Finish" at bounding box center [810, 652] width 209 height 35
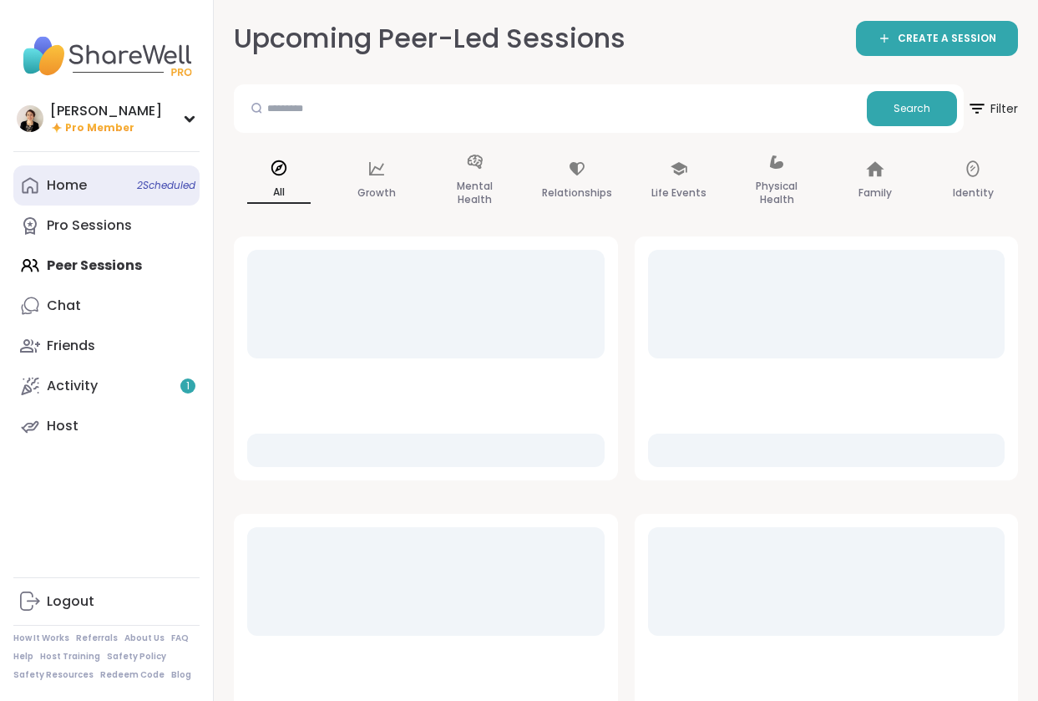
click at [81, 185] on div "Home 2 Scheduled" at bounding box center [67, 185] width 40 height 18
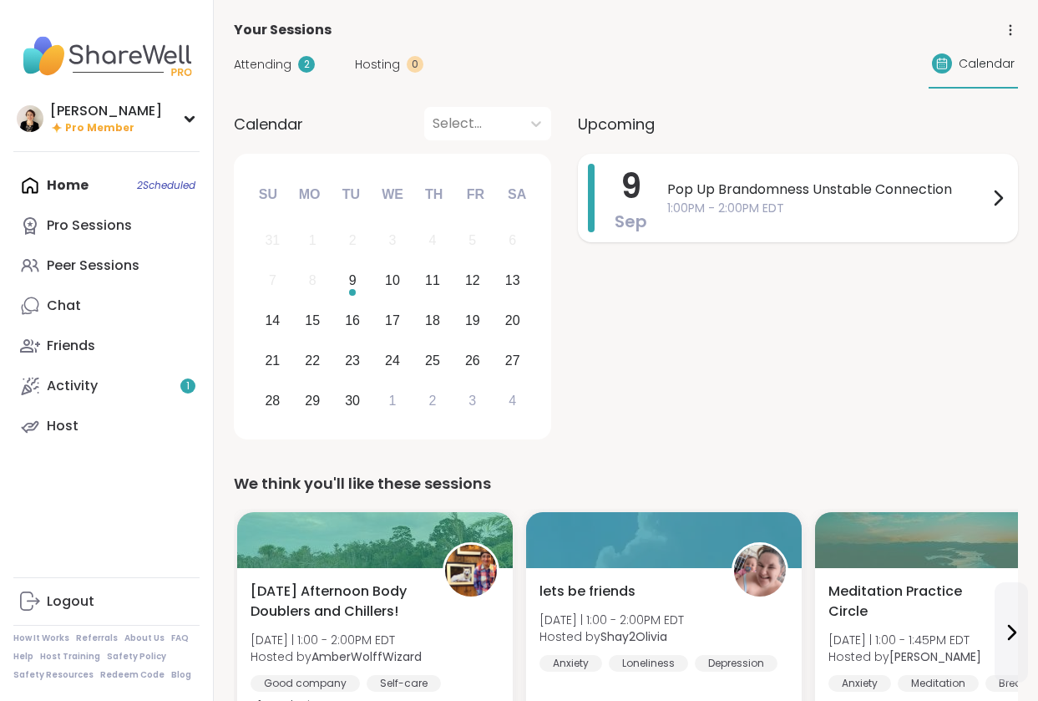
click at [727, 185] on span "Pop Up Brandomness Unstable Connection" at bounding box center [827, 190] width 321 height 20
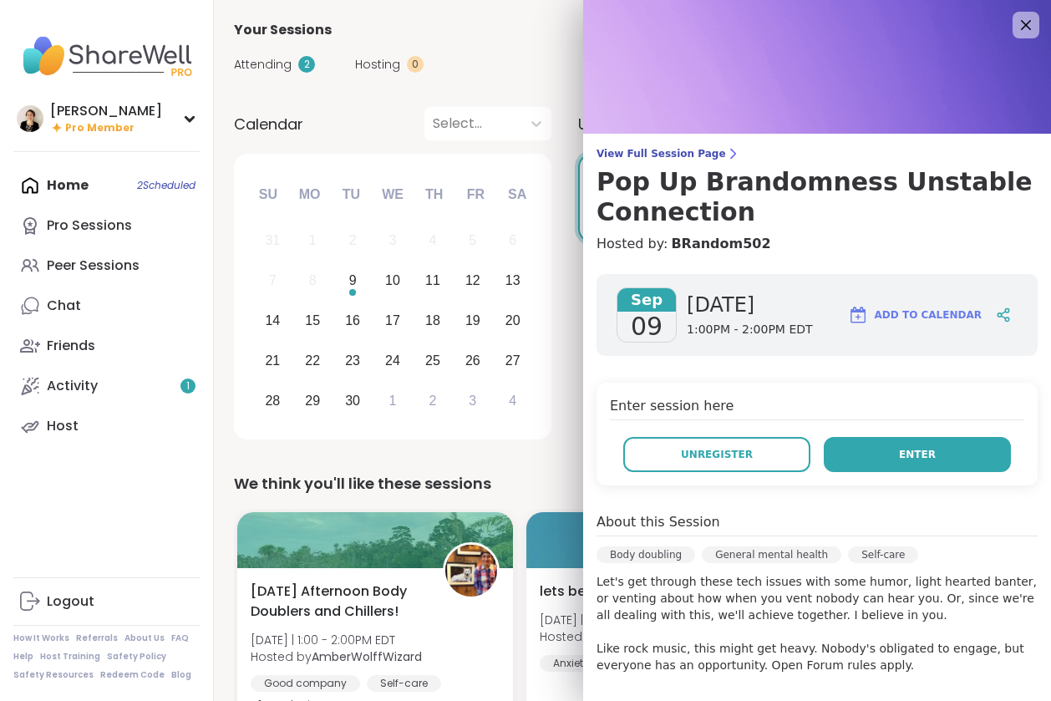
click at [952, 463] on button "Enter" at bounding box center [916, 454] width 187 height 35
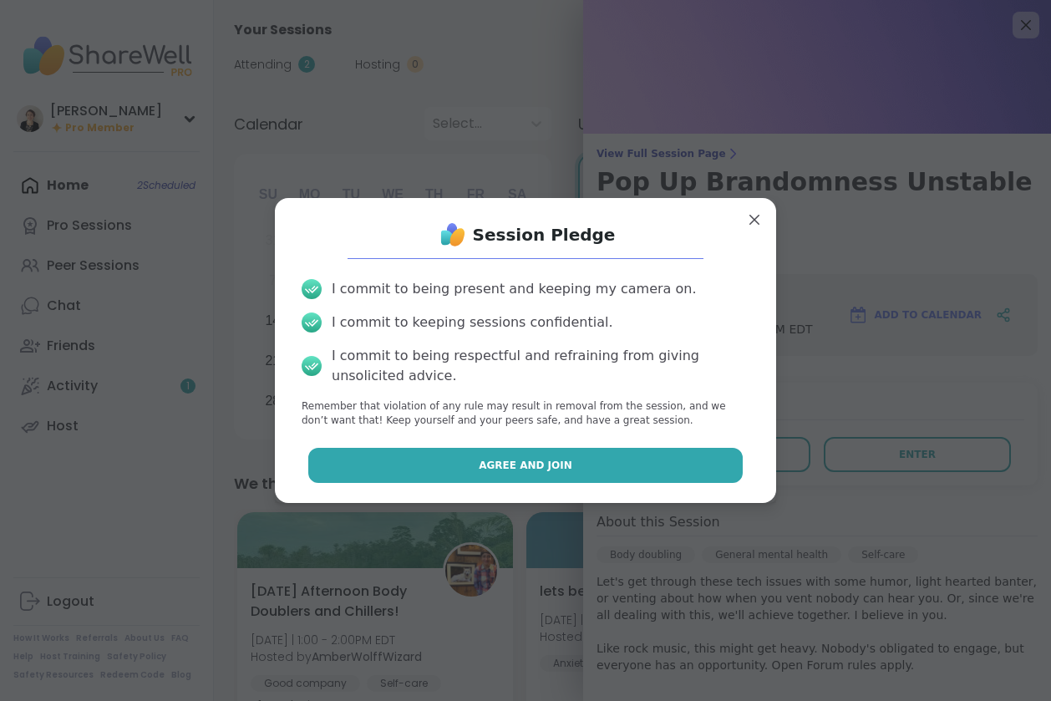
click at [576, 464] on button "Agree and Join" at bounding box center [525, 465] width 435 height 35
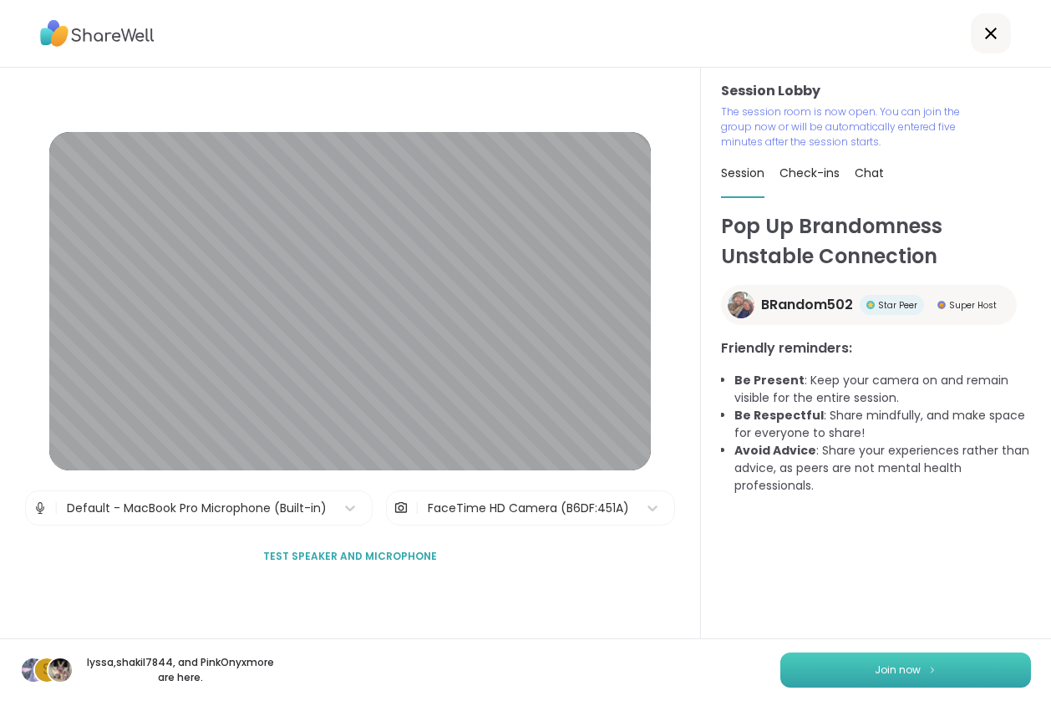
click at [919, 674] on button "Join now" at bounding box center [905, 669] width 251 height 35
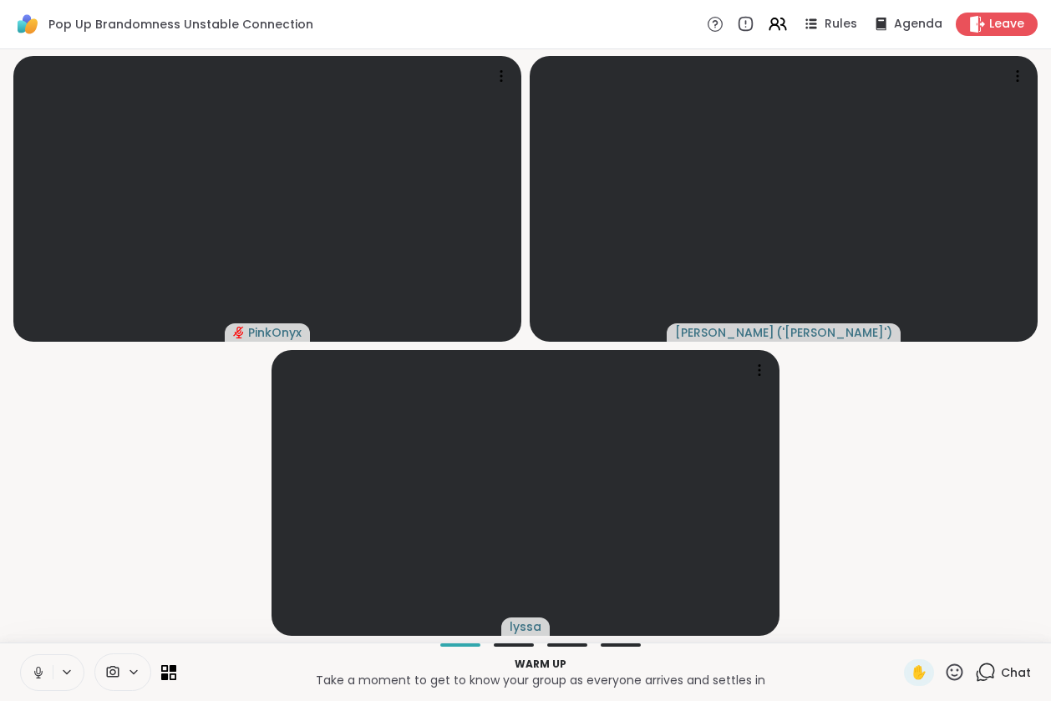
click at [37, 671] on icon at bounding box center [38, 672] width 15 height 15
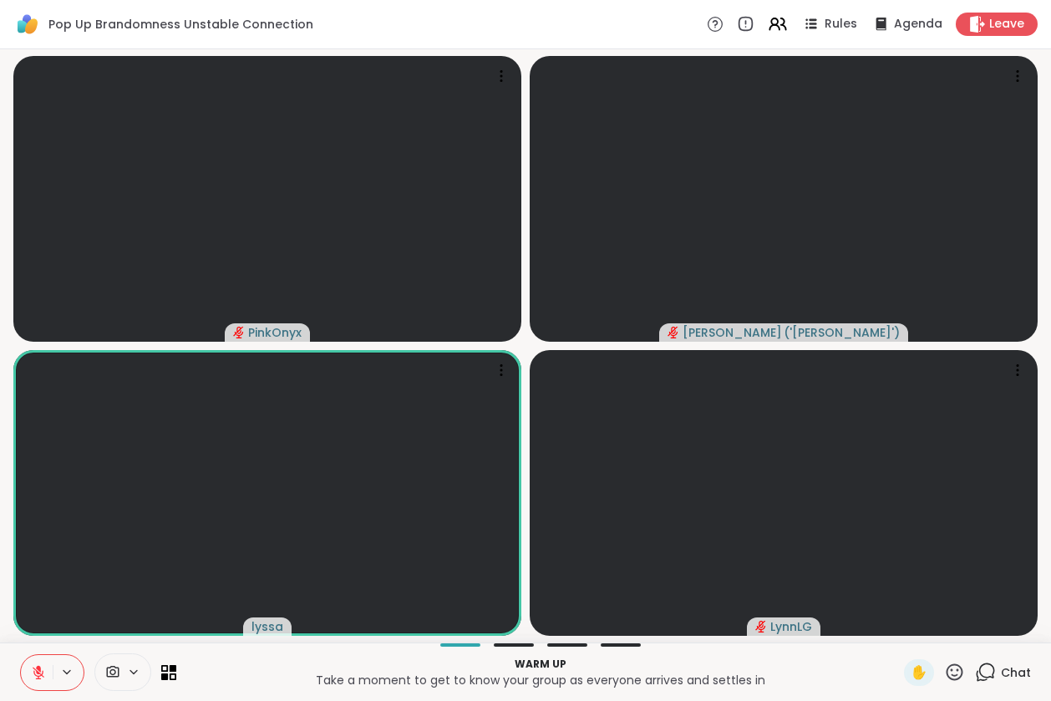
click at [43, 672] on icon at bounding box center [39, 672] width 12 height 12
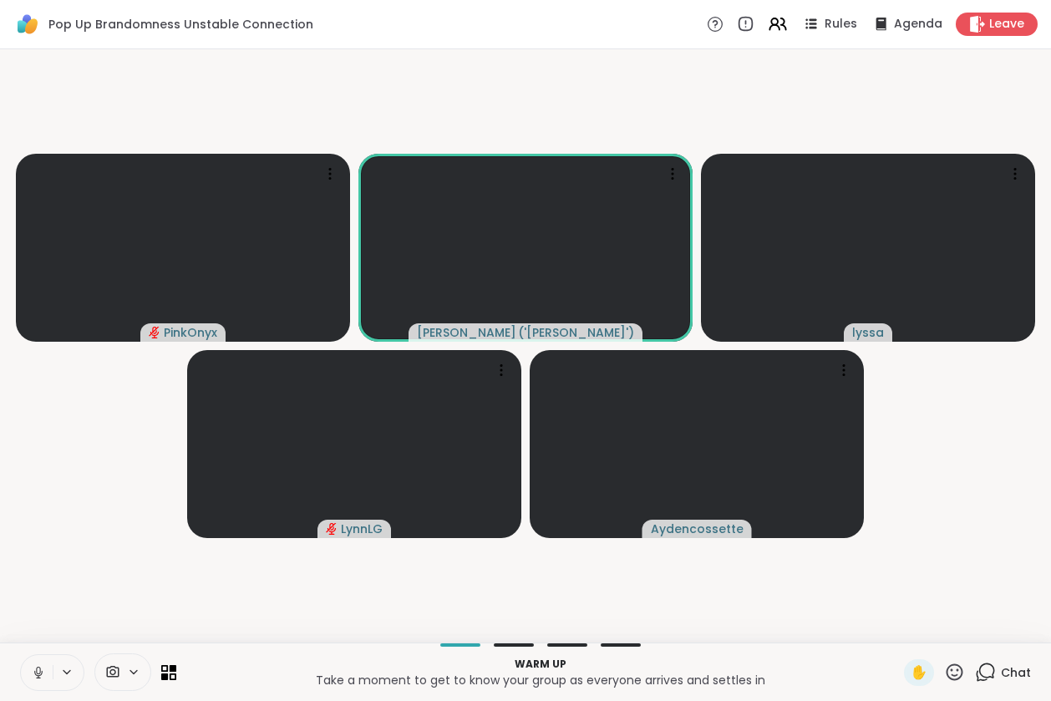
click at [38, 678] on icon at bounding box center [38, 672] width 15 height 15
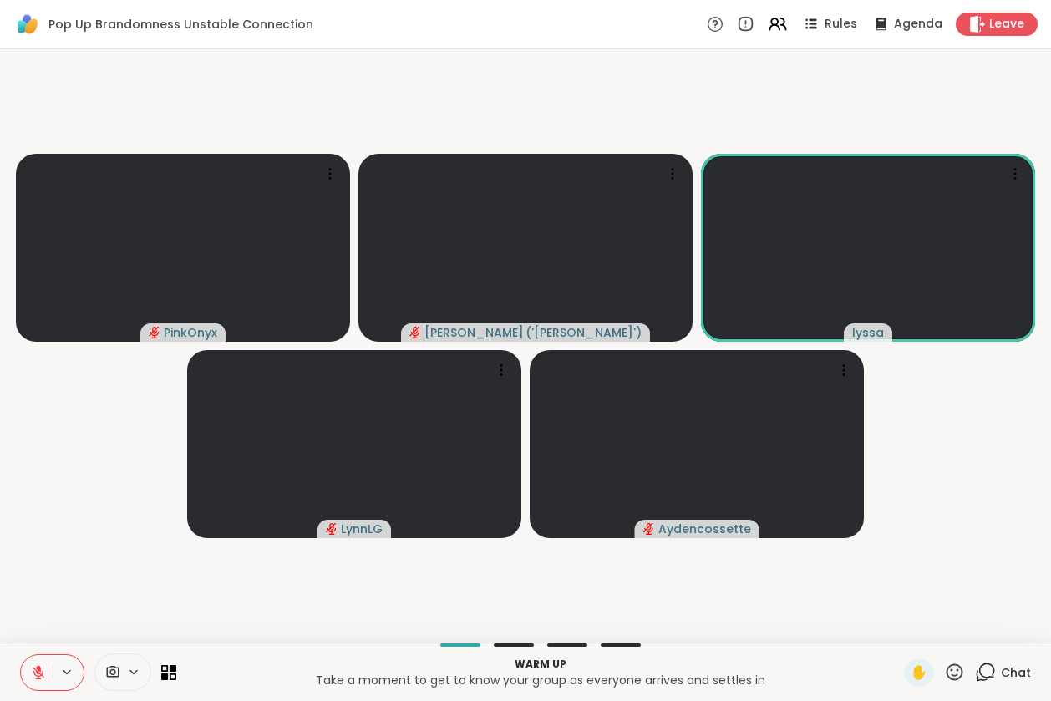
click at [35, 673] on icon at bounding box center [38, 672] width 15 height 15
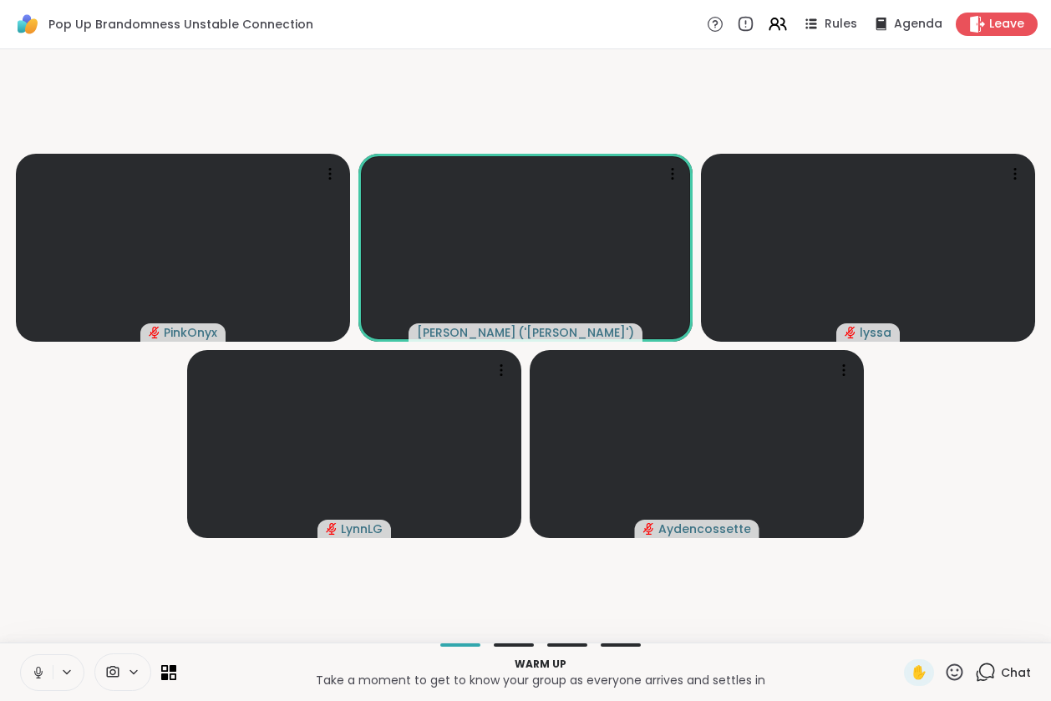
click at [36, 672] on icon at bounding box center [38, 672] width 15 height 15
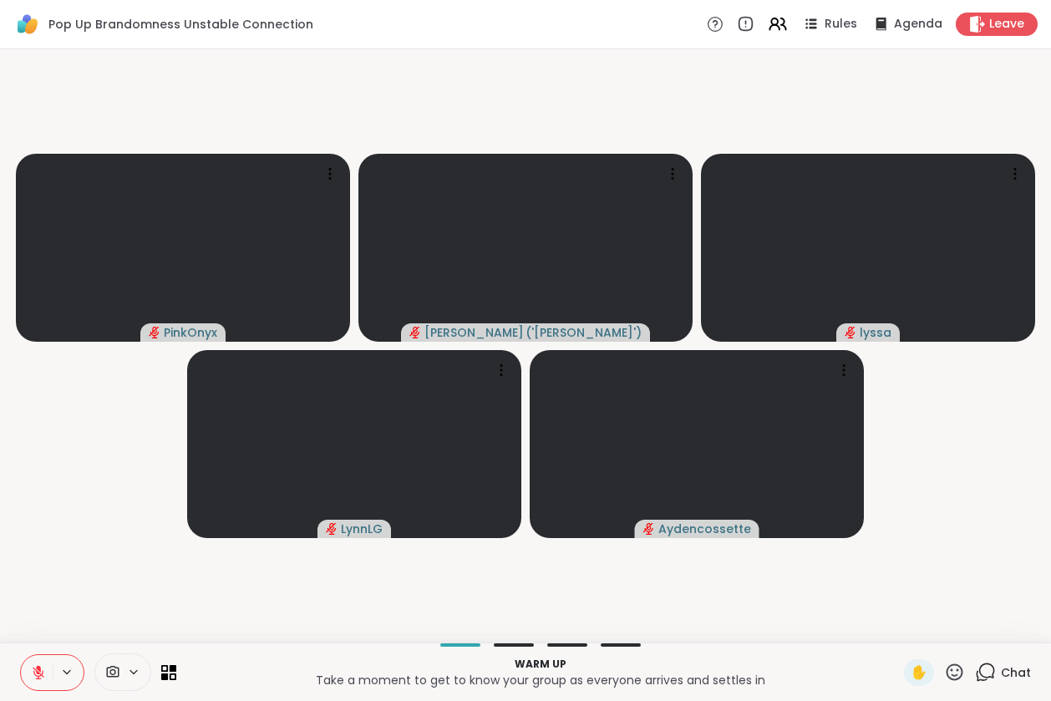
click at [31, 680] on button at bounding box center [37, 672] width 32 height 35
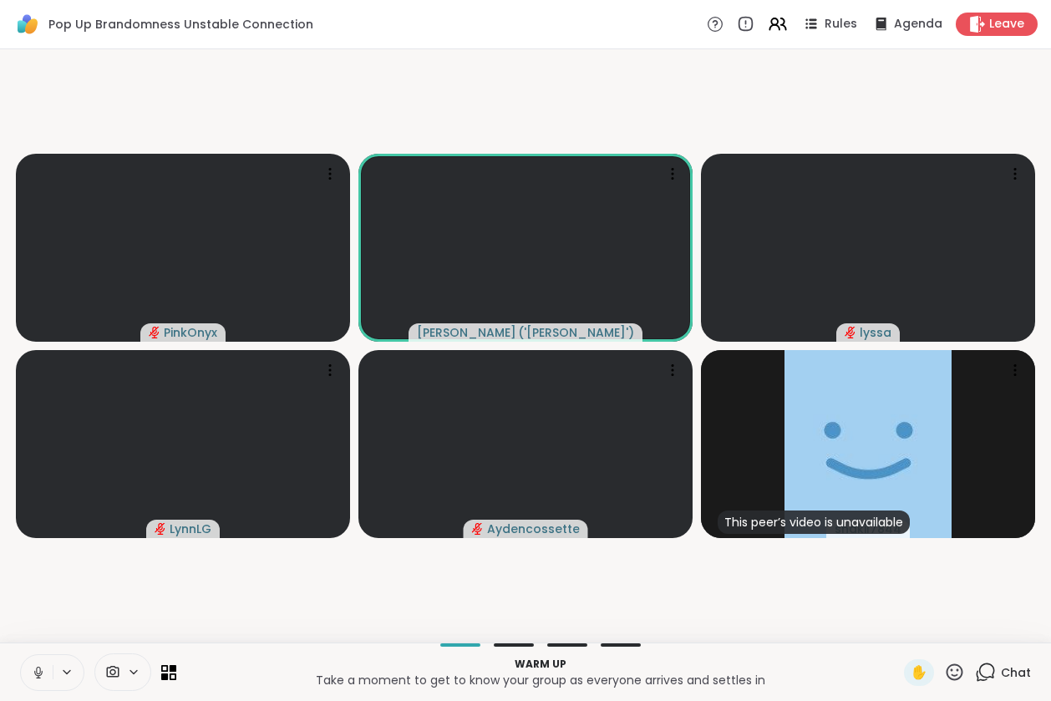
click at [33, 672] on icon at bounding box center [38, 672] width 15 height 15
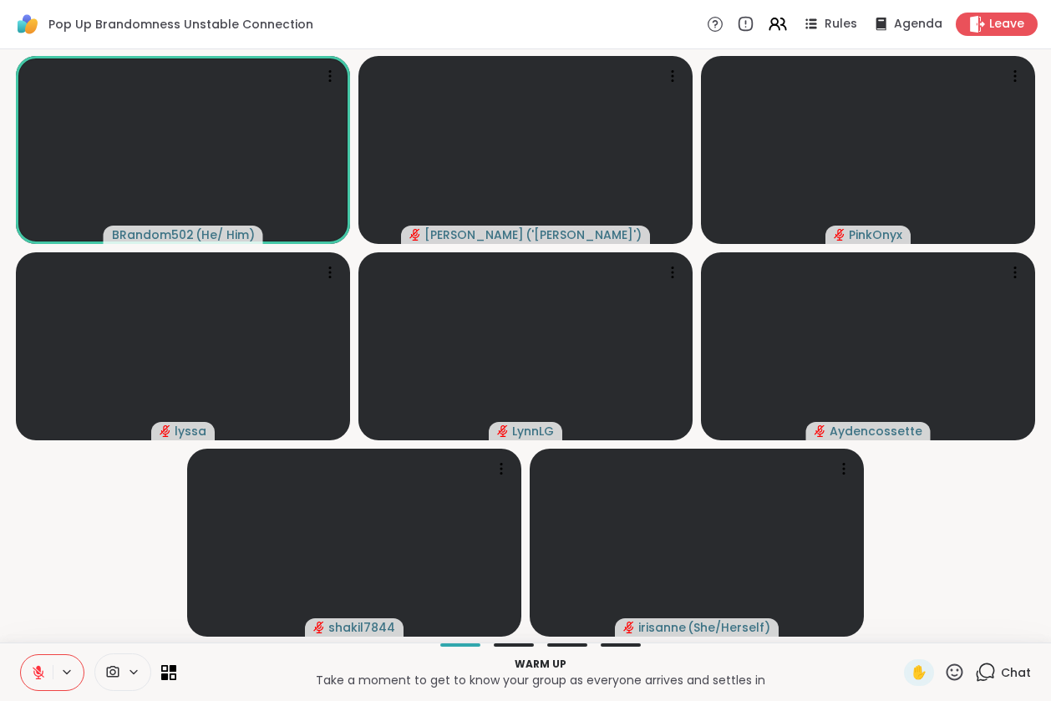
click at [978, 670] on icon at bounding box center [985, 671] width 21 height 21
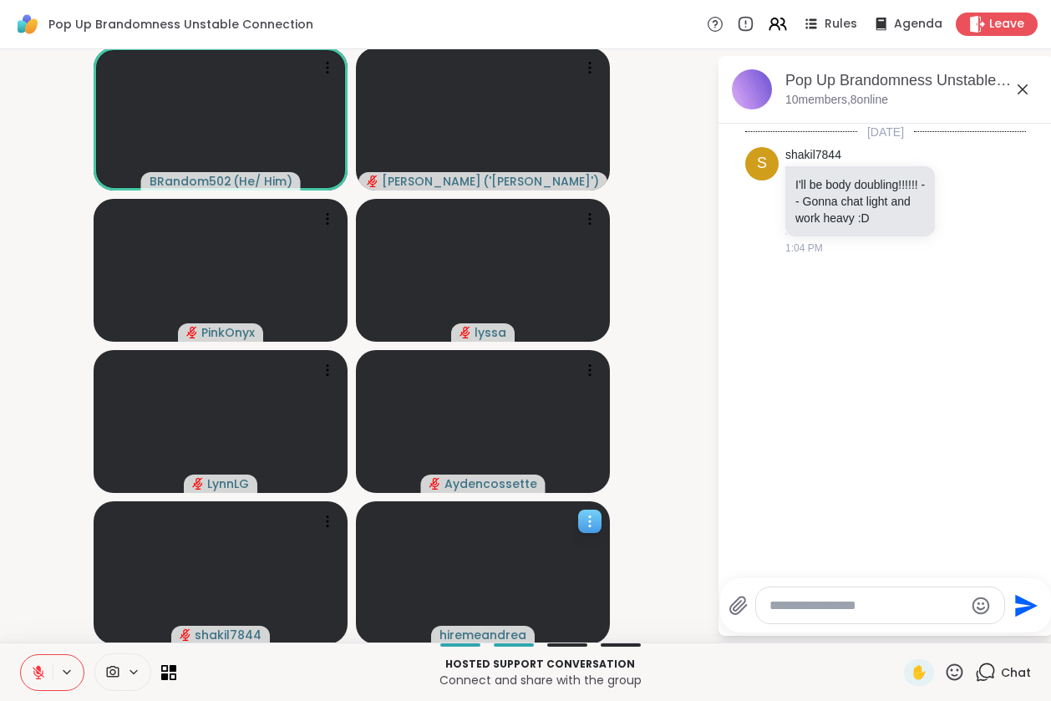
click at [585, 525] on icon at bounding box center [589, 521] width 17 height 17
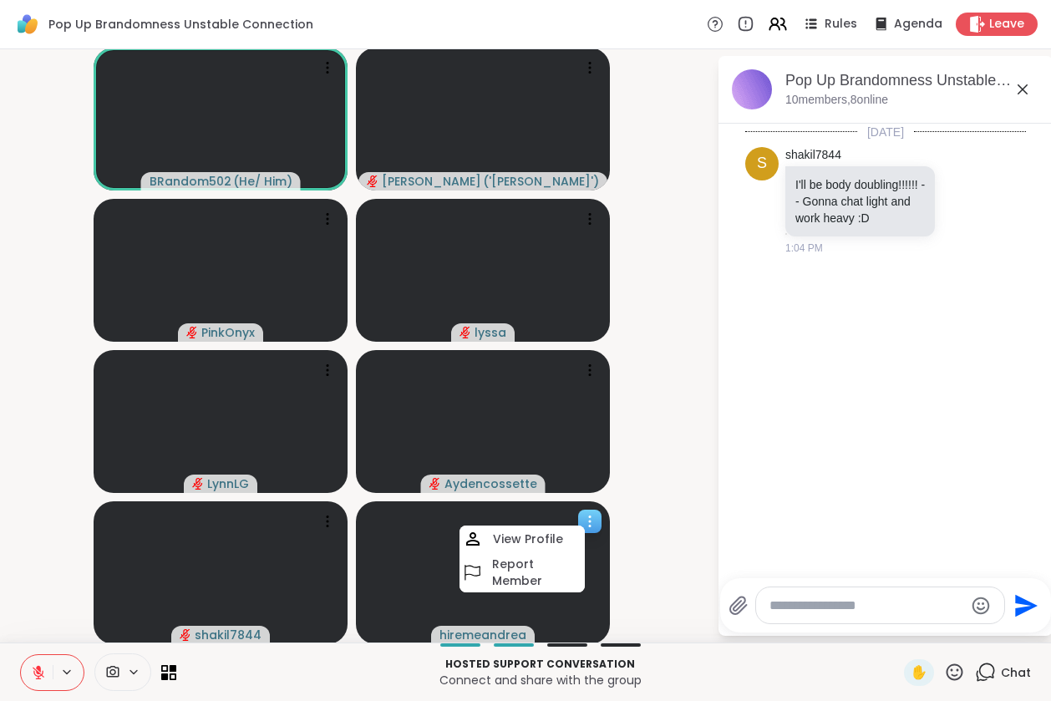
click at [585, 525] on icon at bounding box center [589, 521] width 17 height 17
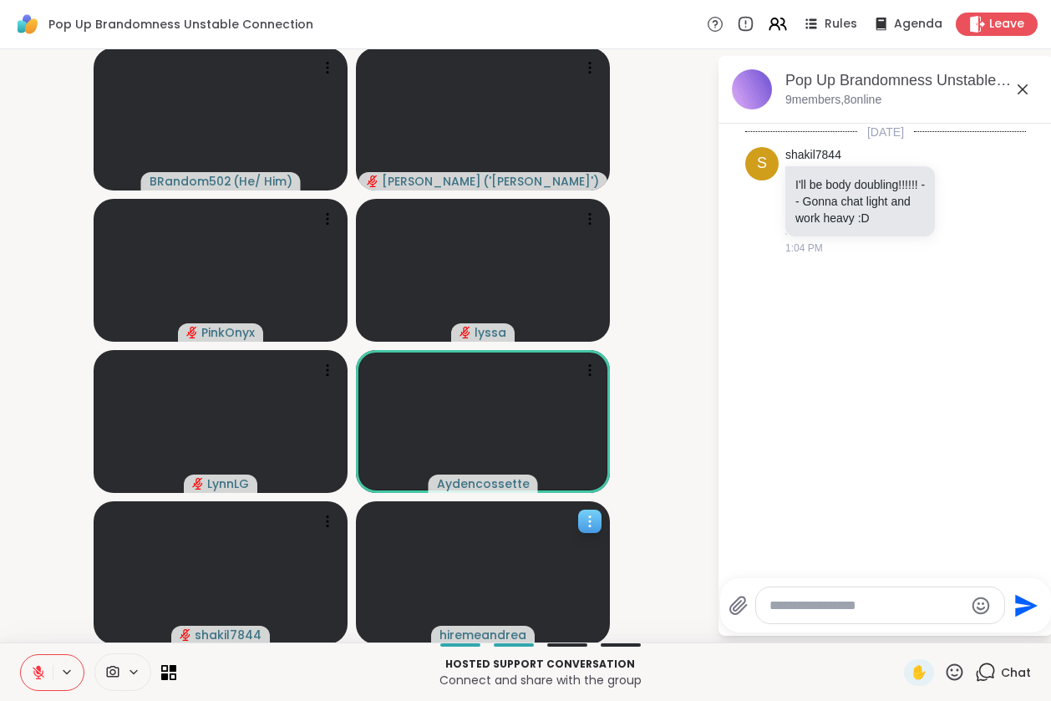
click at [592, 523] on icon at bounding box center [589, 521] width 17 height 17
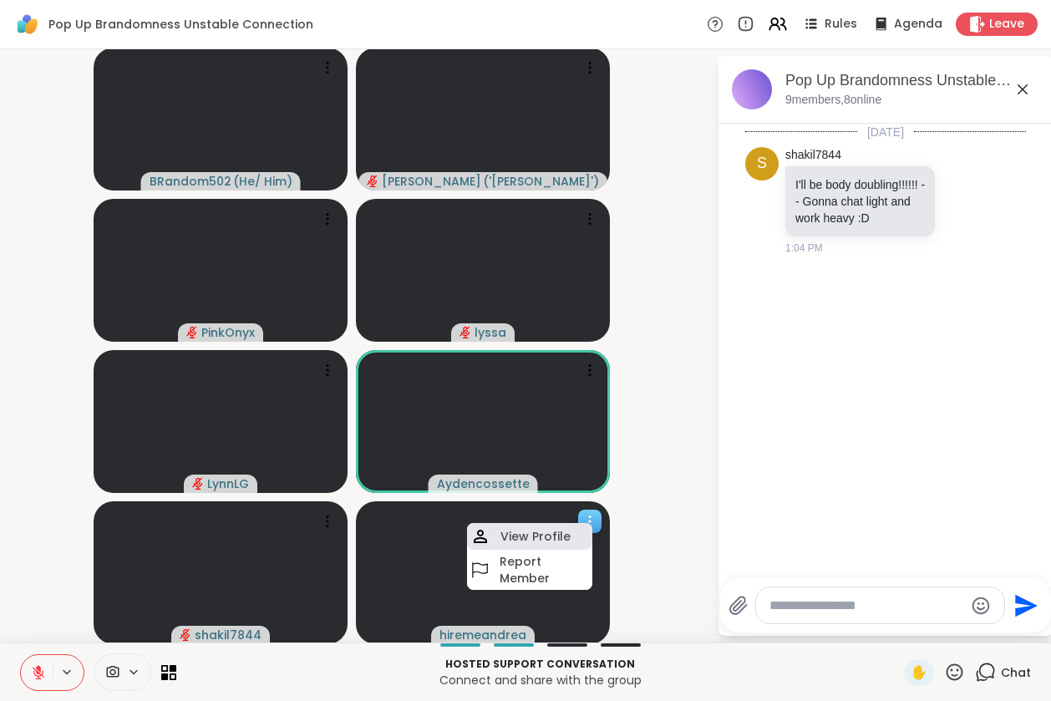
click at [575, 539] on div "View Profile" at bounding box center [529, 536] width 125 height 27
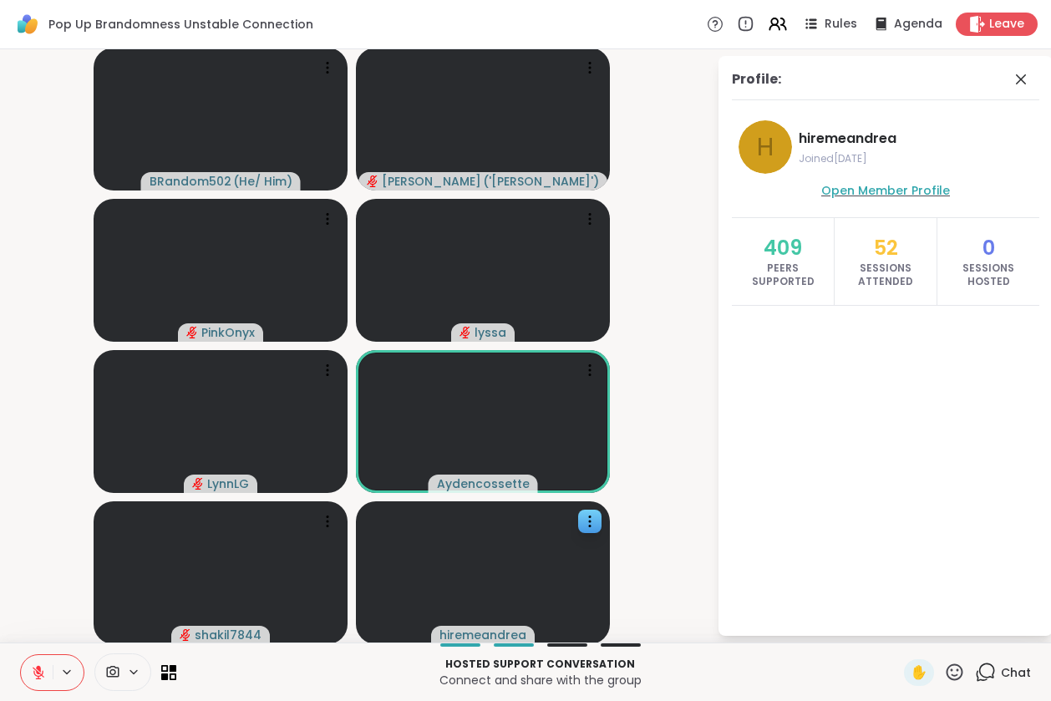
click at [849, 193] on span "Open Member Profile" at bounding box center [885, 190] width 129 height 17
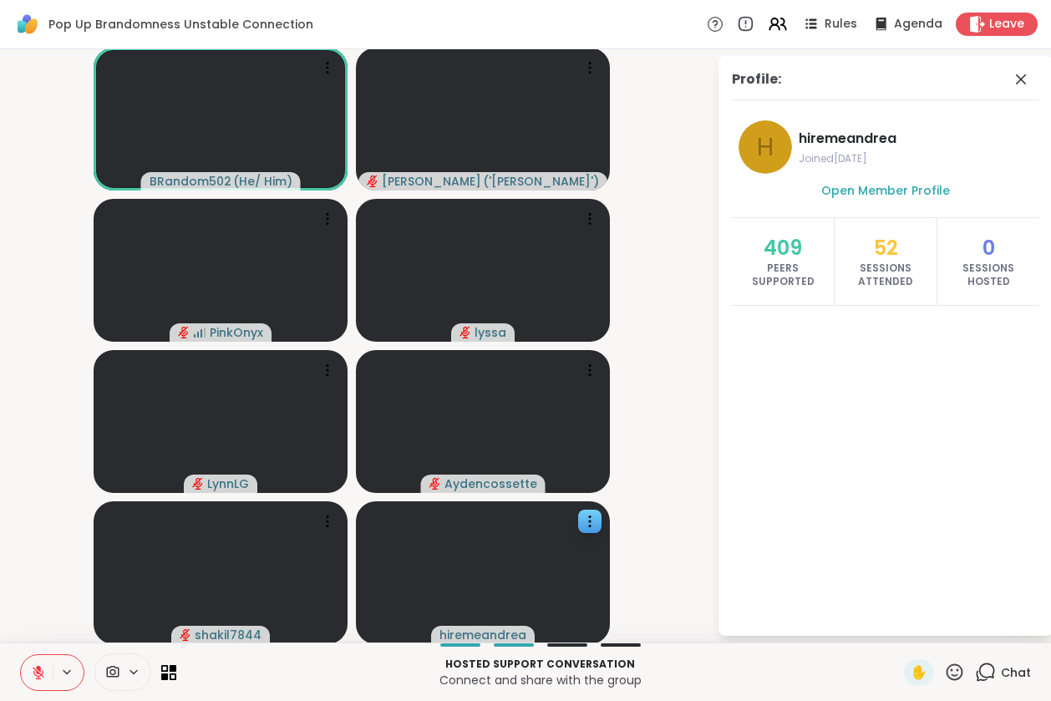
click at [32, 676] on icon at bounding box center [38, 672] width 15 height 15
click at [33, 671] on icon at bounding box center [38, 672] width 15 height 15
click at [1013, 78] on icon at bounding box center [1020, 79] width 20 height 20
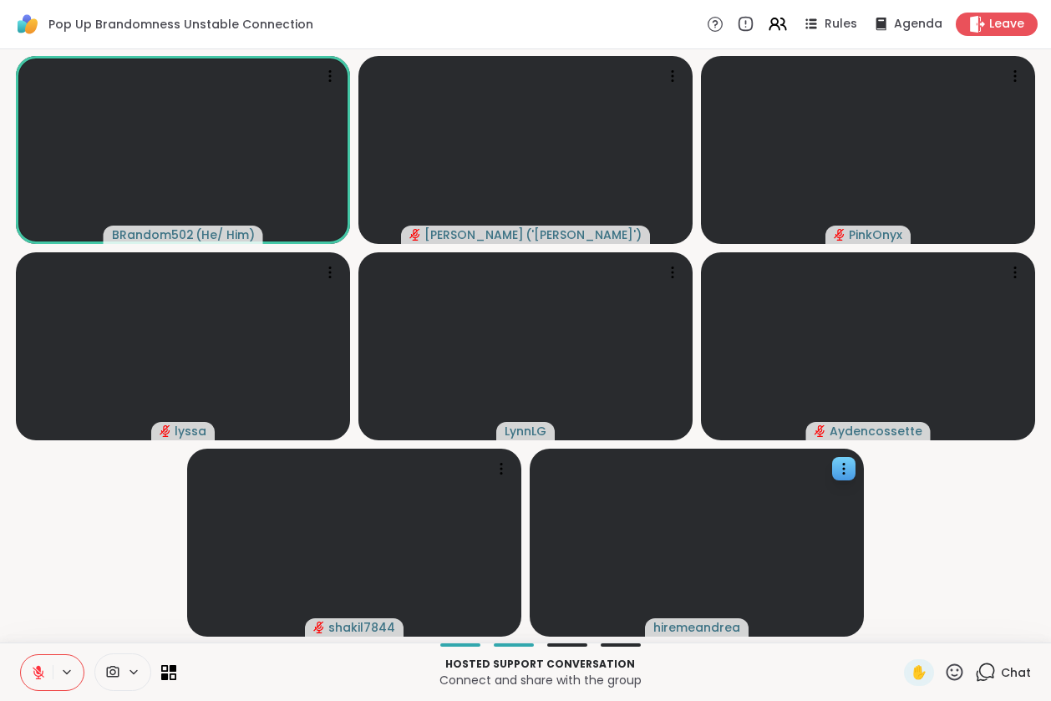
click at [980, 671] on icon at bounding box center [985, 671] width 21 height 21
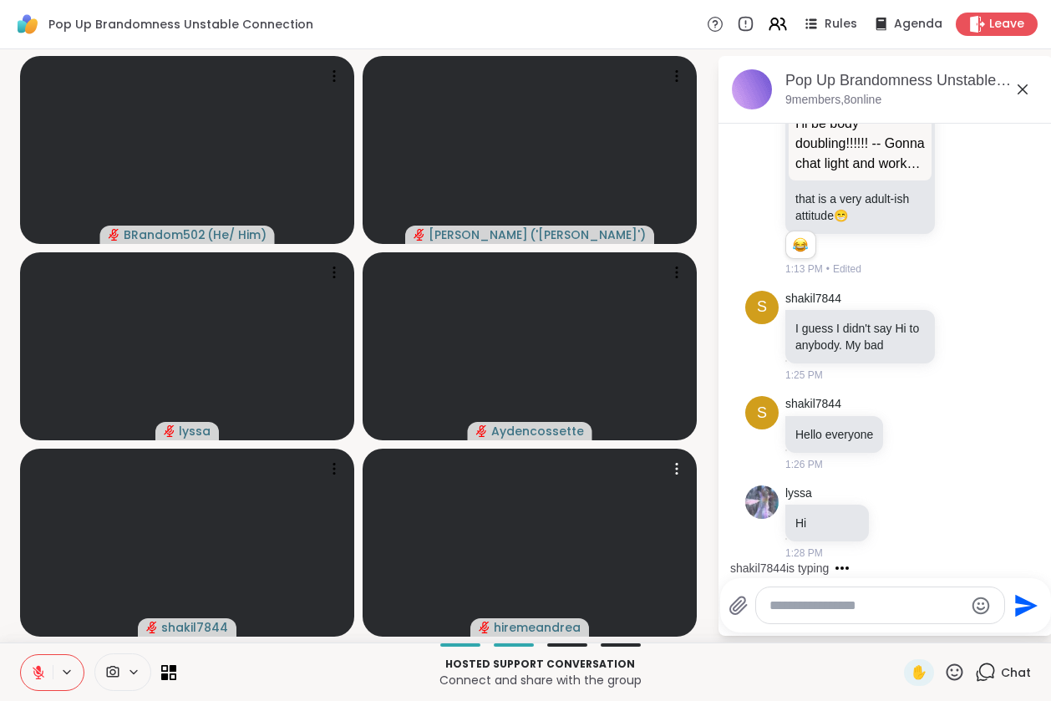
scroll to position [394, 0]
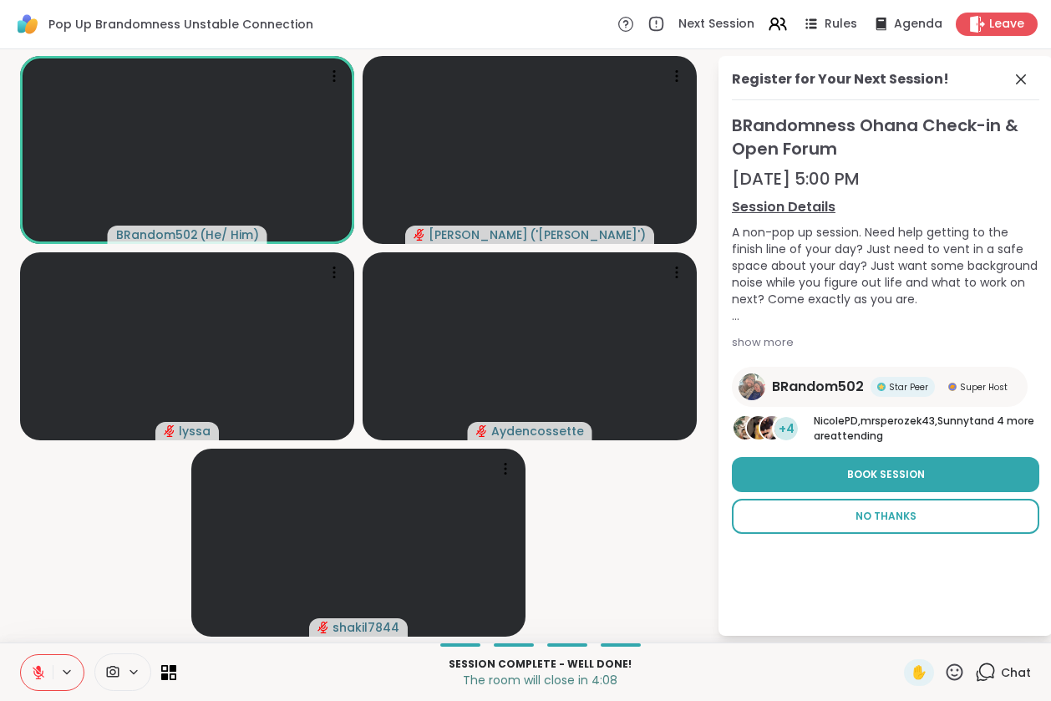
click at [880, 522] on span "No Thanks" at bounding box center [885, 516] width 61 height 15
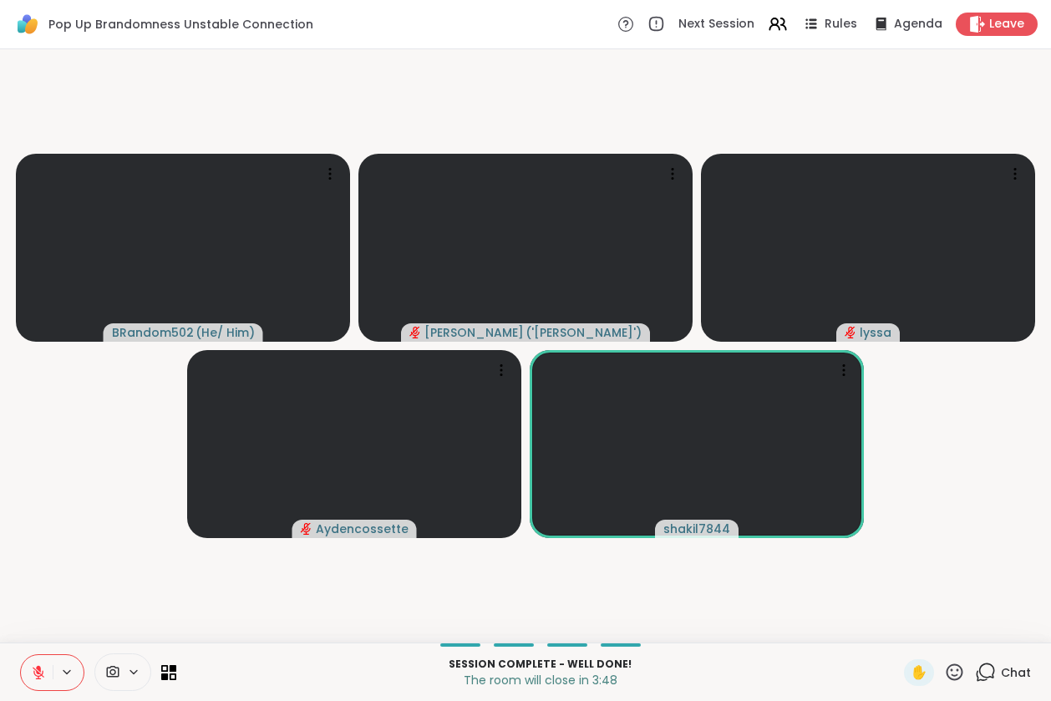
click at [975, 670] on icon at bounding box center [985, 671] width 21 height 21
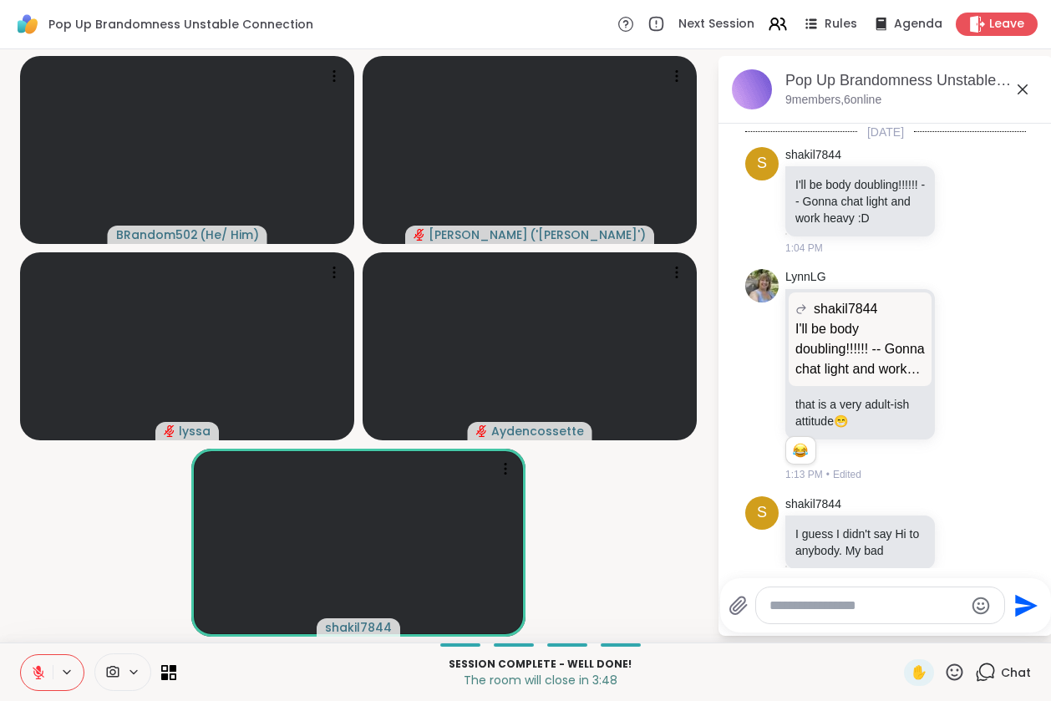
scroll to position [377, 0]
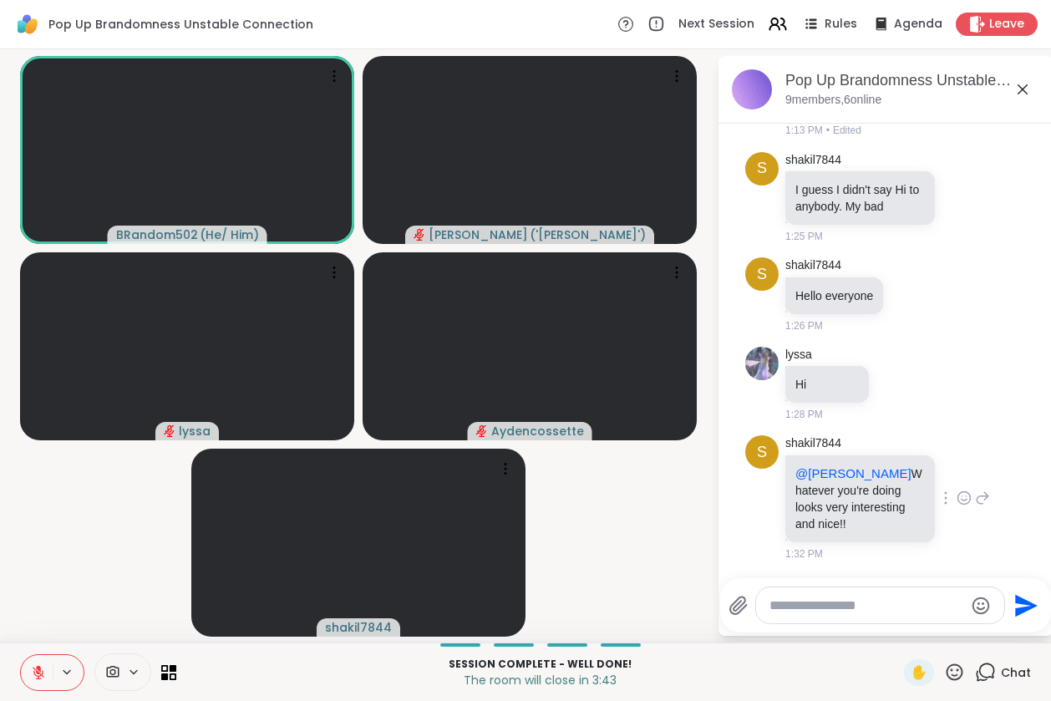
click at [975, 499] on icon at bounding box center [982, 498] width 15 height 20
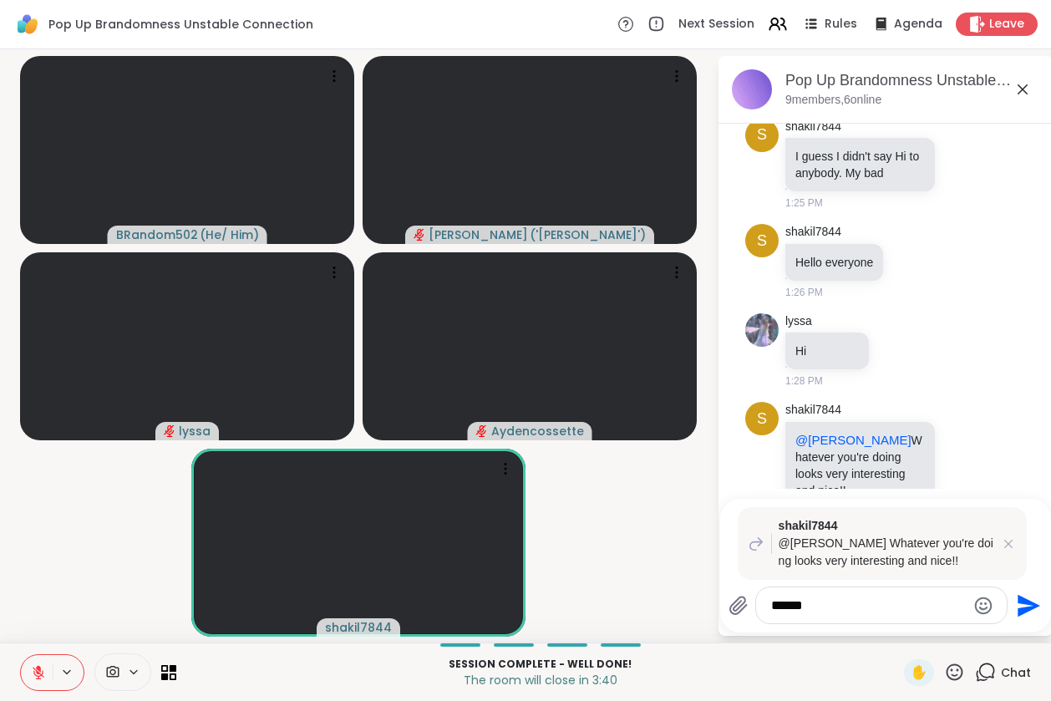
type textarea "*******"
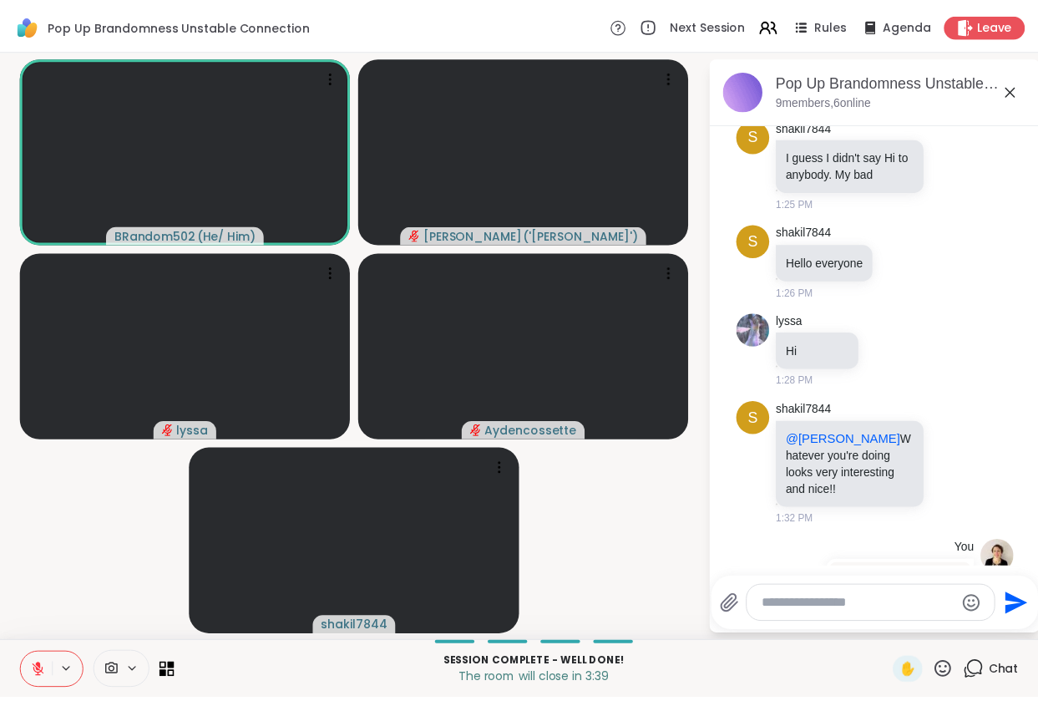
scroll to position [564, 0]
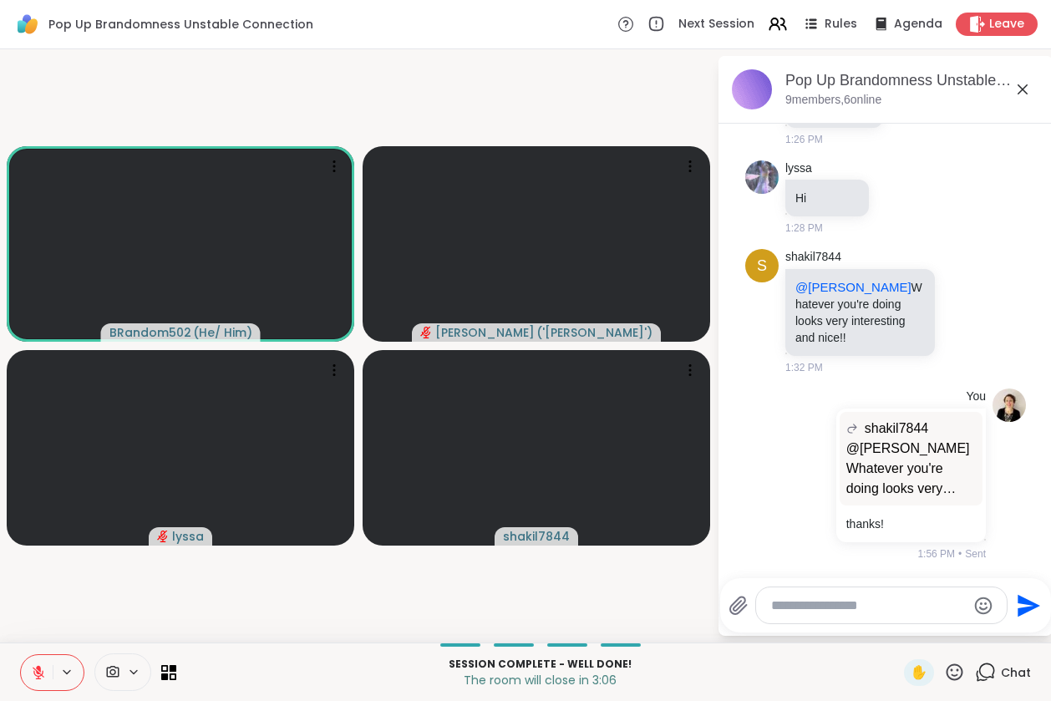
click at [39, 668] on icon at bounding box center [38, 668] width 5 height 7
click at [38, 679] on button at bounding box center [37, 672] width 32 height 35
click at [35, 671] on icon at bounding box center [38, 672] width 15 height 15
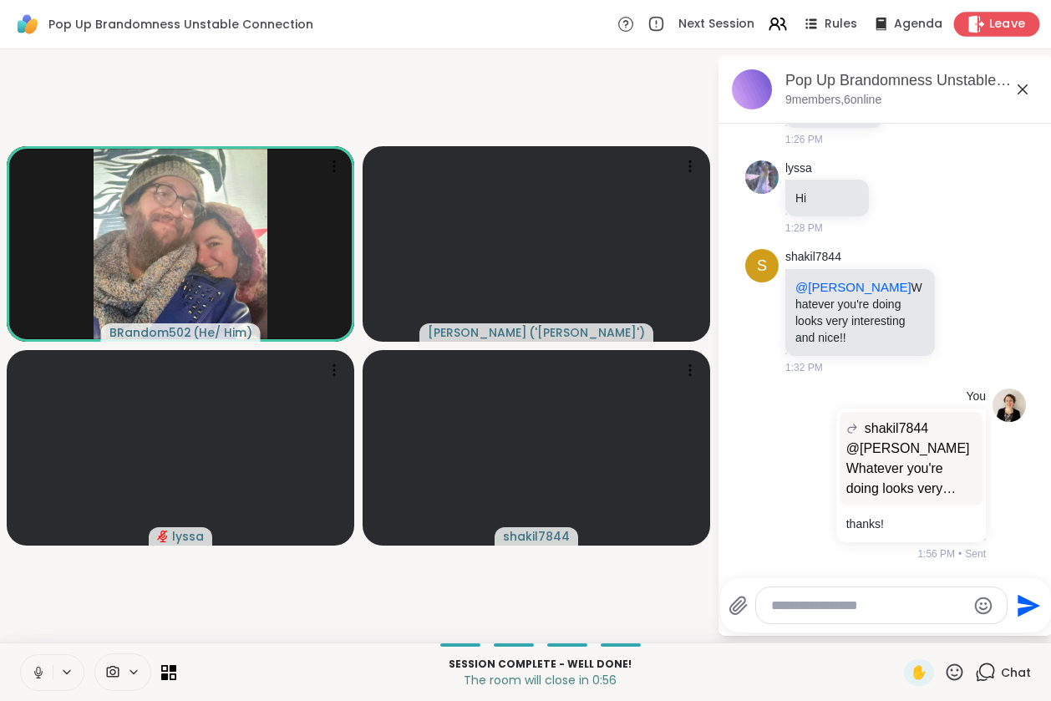
click at [970, 24] on icon at bounding box center [977, 24] width 16 height 18
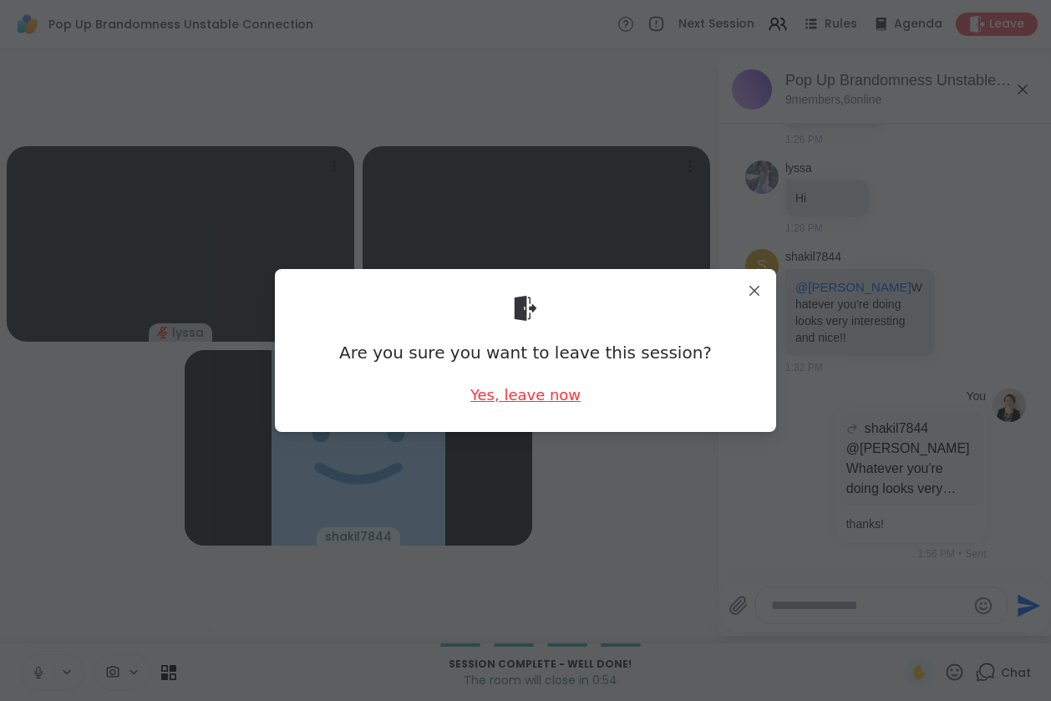
click at [558, 397] on div "Yes, leave now" at bounding box center [525, 394] width 110 height 21
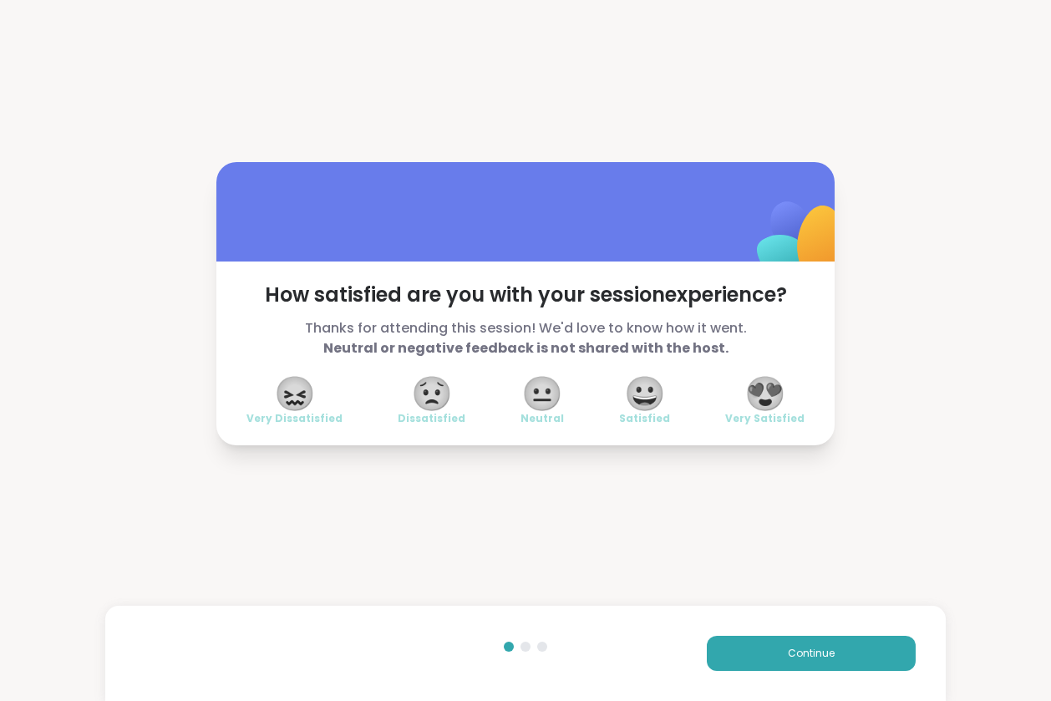
click at [762, 388] on span "😍" at bounding box center [765, 393] width 42 height 30
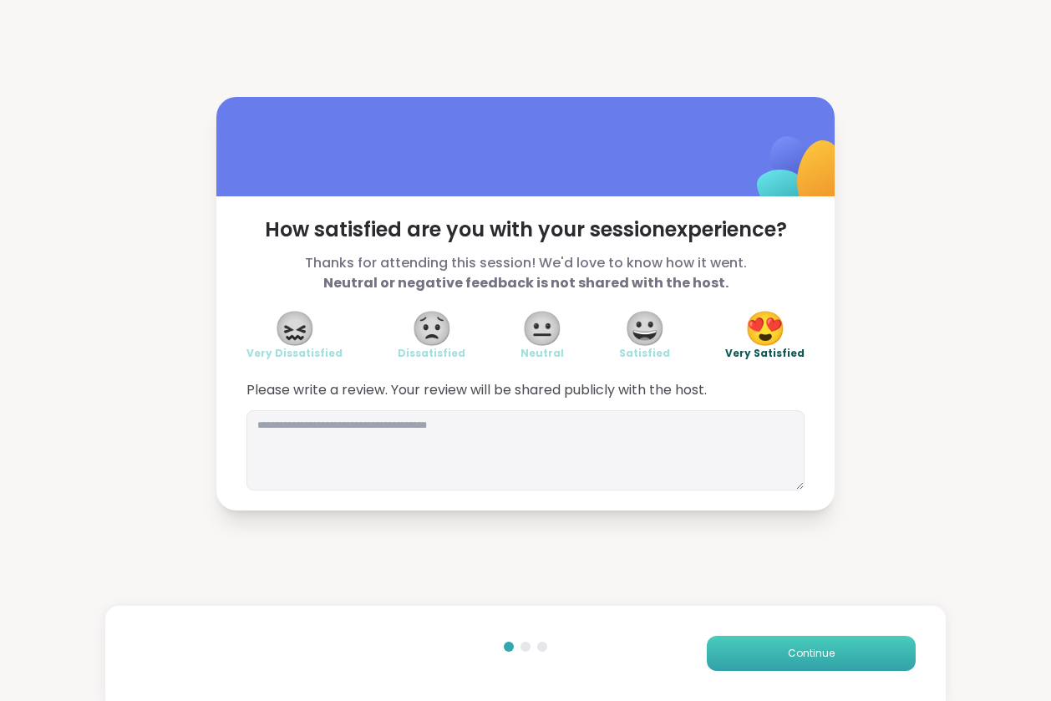
click at [787, 655] on span "Continue" at bounding box center [810, 653] width 47 height 15
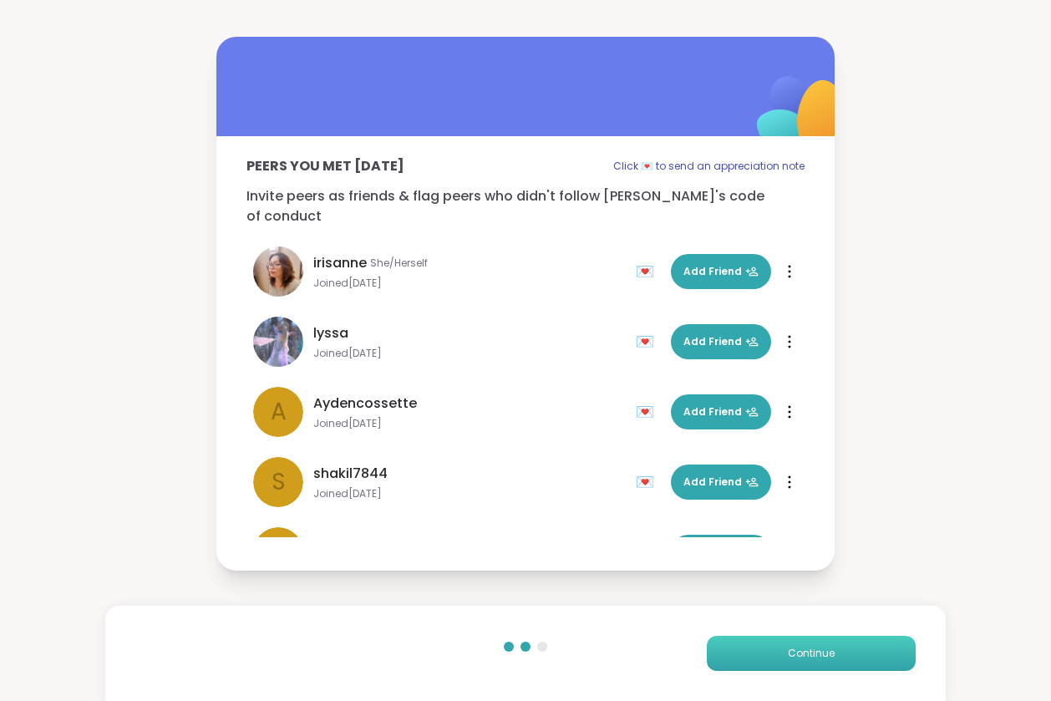
click at [787, 655] on span "Continue" at bounding box center [810, 653] width 47 height 15
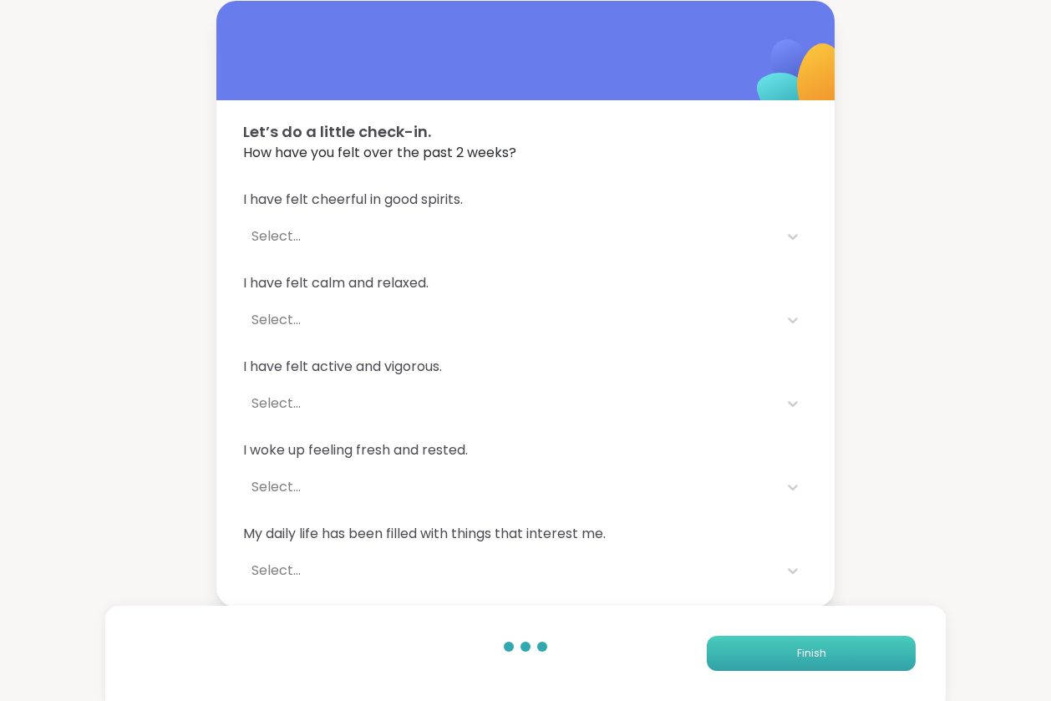
click at [797, 655] on span "Finish" at bounding box center [811, 653] width 29 height 15
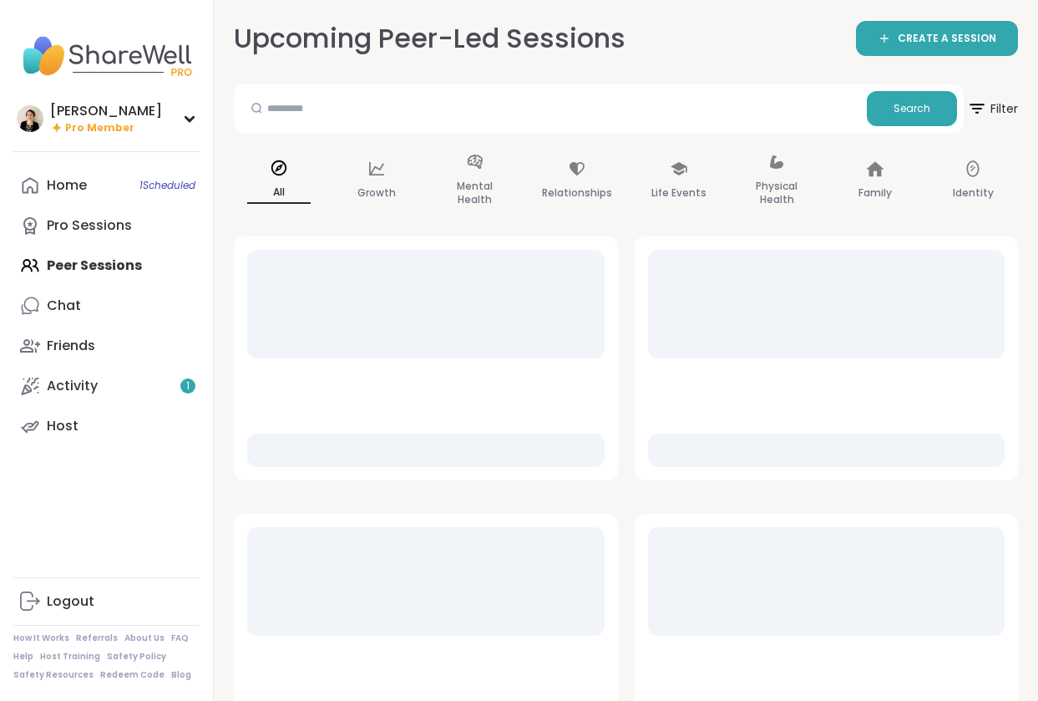
click at [119, 266] on div "Home 1 Scheduled Pro Sessions Peer Sessions Chat Friends Activity 1 Host" at bounding box center [106, 305] width 186 height 281
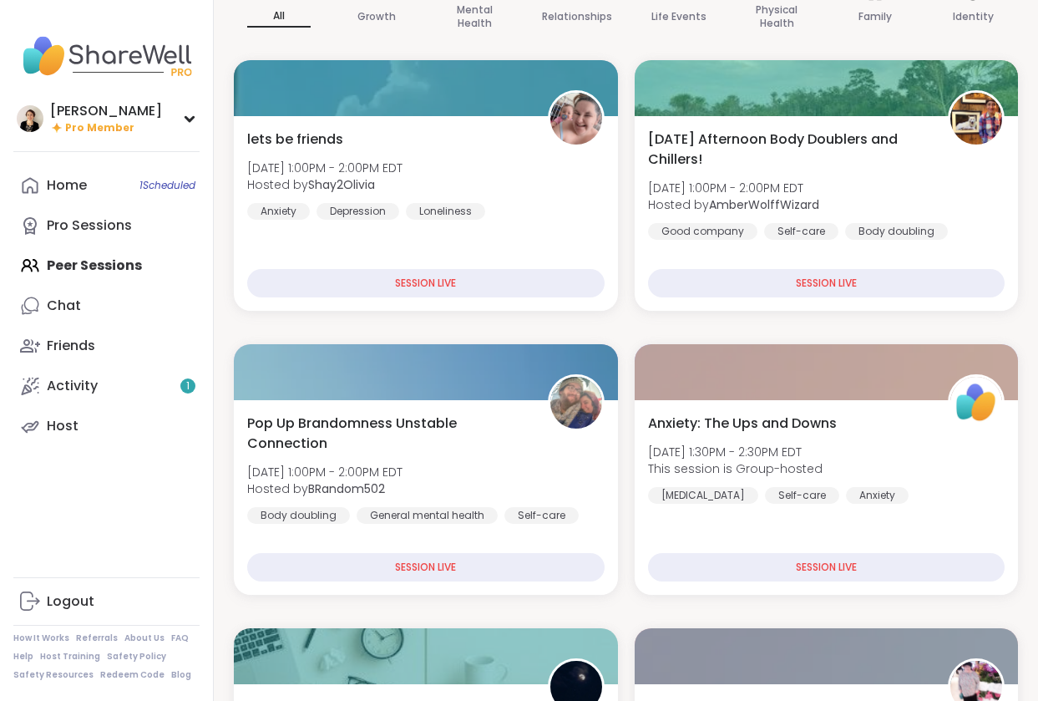
scroll to position [174, 0]
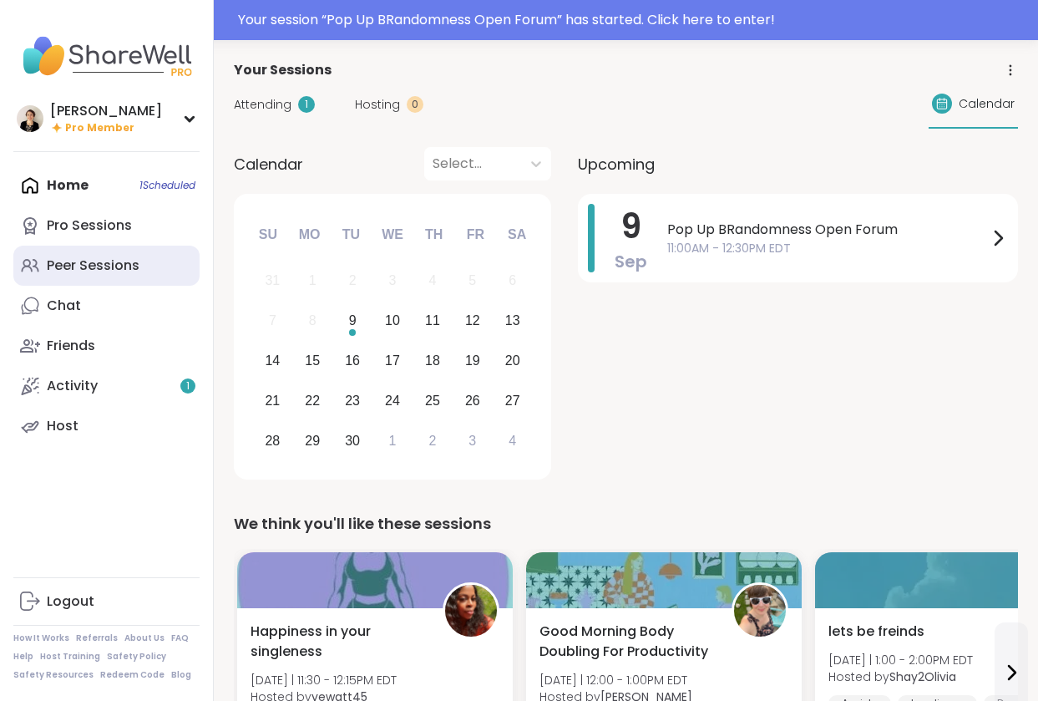
click at [71, 270] on div "Peer Sessions" at bounding box center [93, 265] width 93 height 18
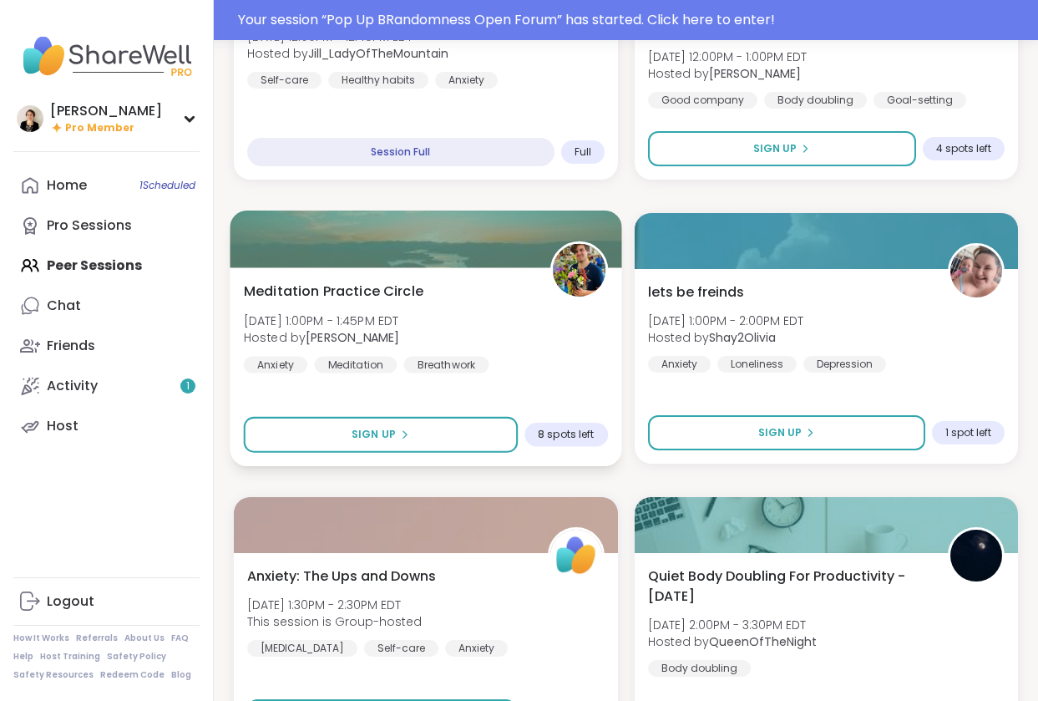
scroll to position [1201, 0]
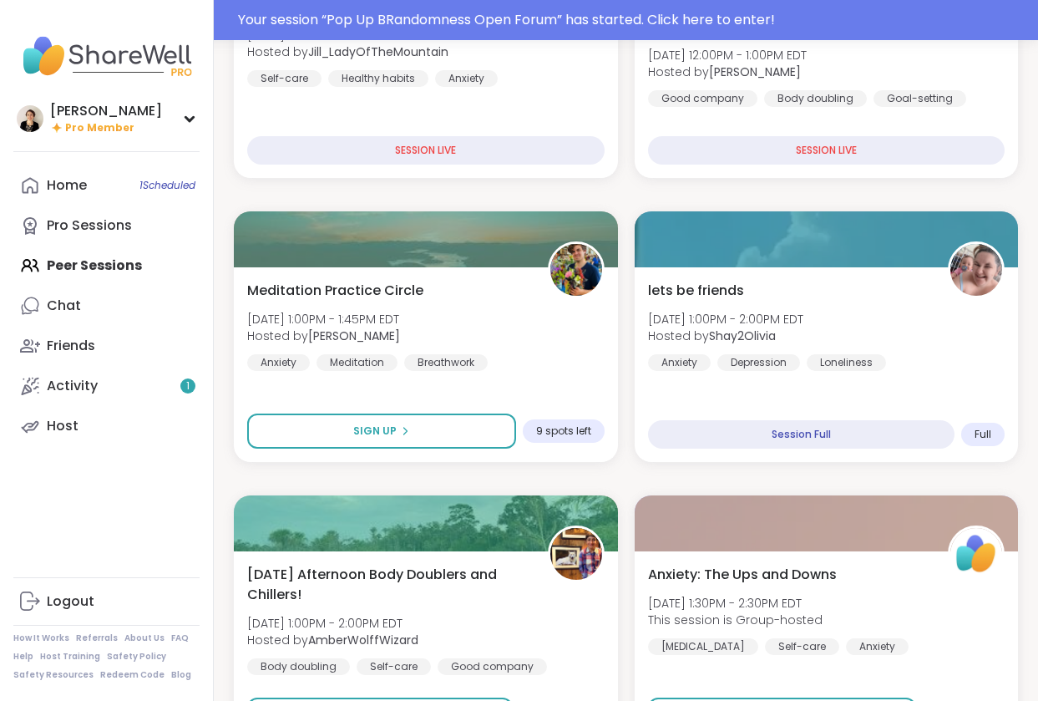
click at [88, 262] on div "Home 1 Scheduled Pro Sessions Peer Sessions Chat Friends Activity 1 Host" at bounding box center [106, 305] width 186 height 281
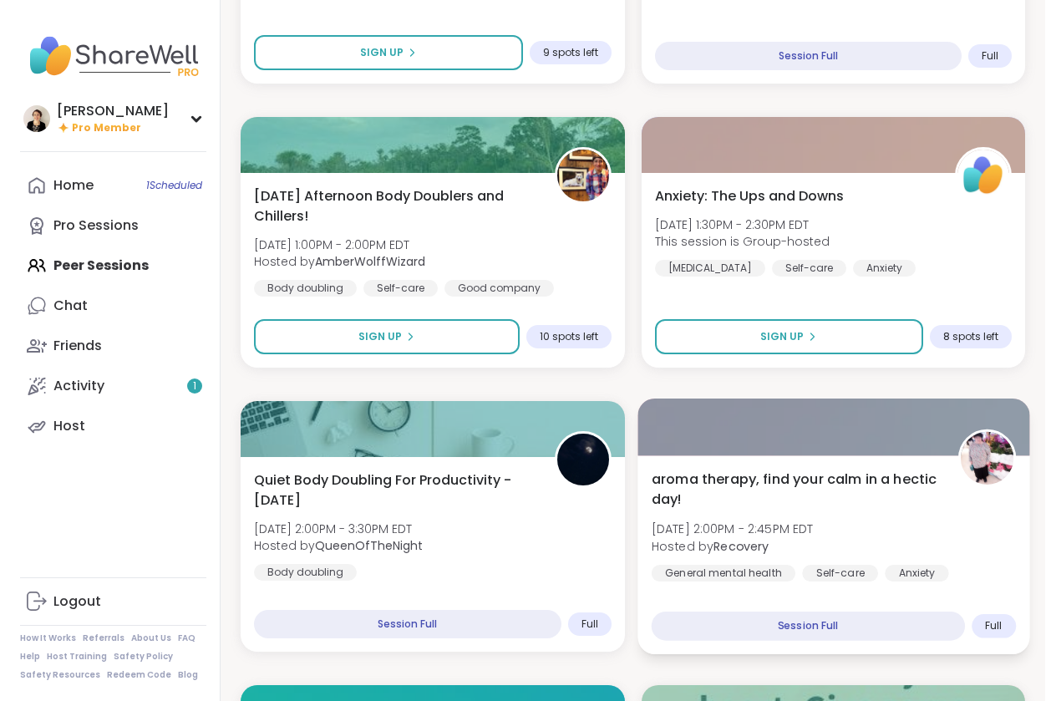
scroll to position [1258, 0]
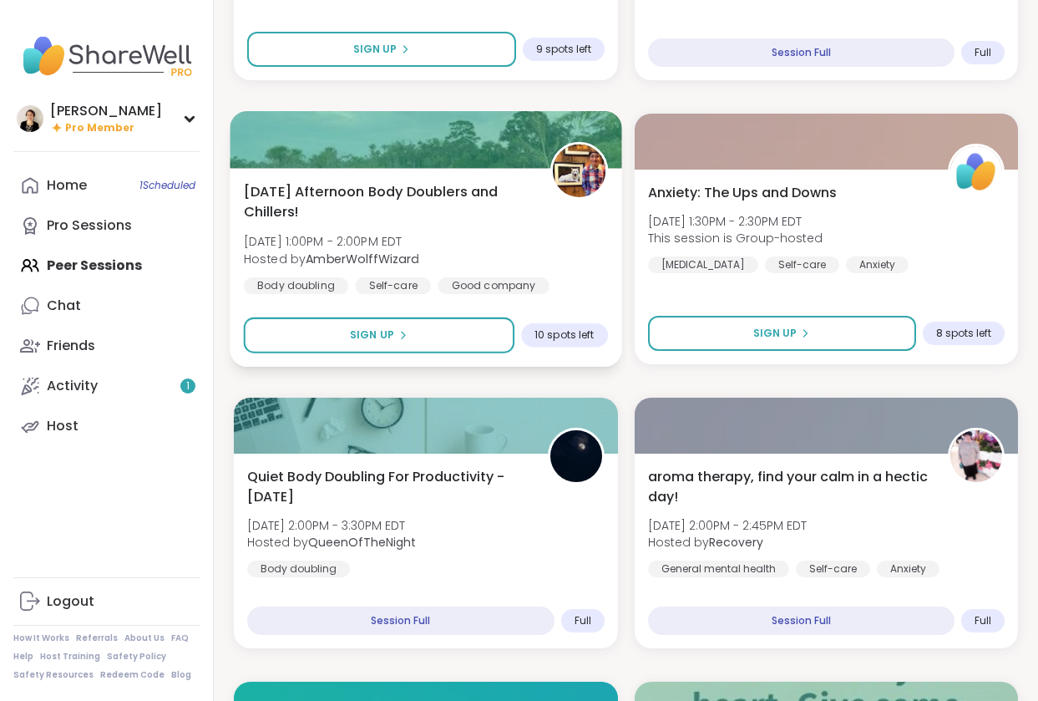
click at [460, 235] on div "Tuesday Afternoon Body Doublers and Chillers! Tue, Sep 09 | 1:00PM - 2:00PM EDT…" at bounding box center [426, 237] width 364 height 113
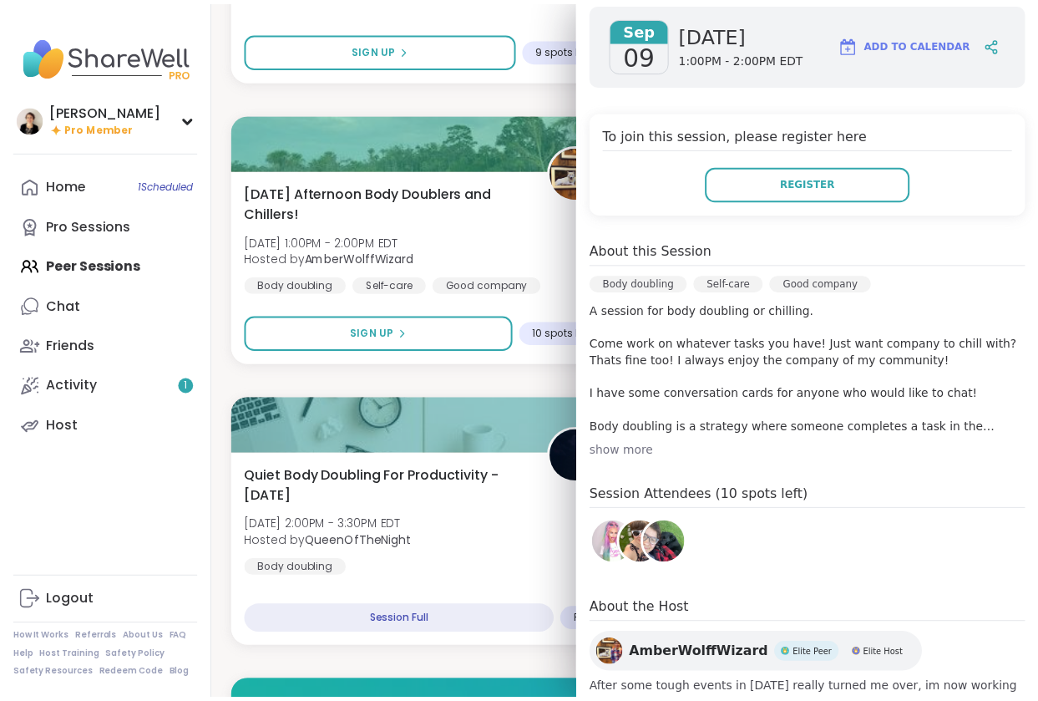
scroll to position [358, 0]
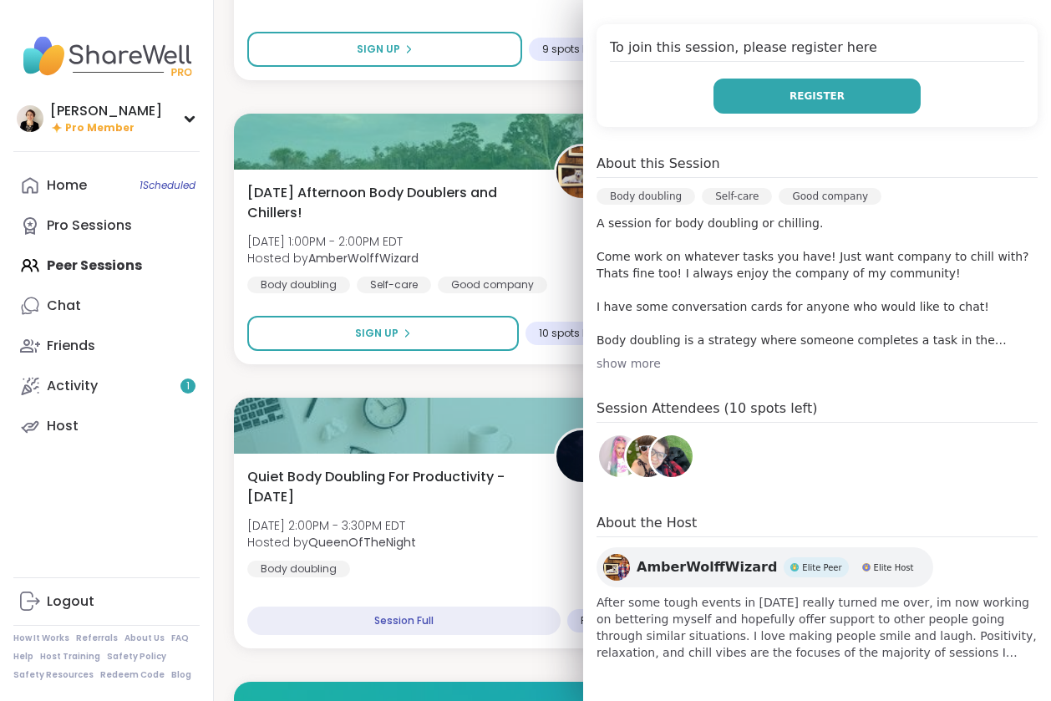
click at [789, 103] on span "Register" at bounding box center [816, 96] width 55 height 15
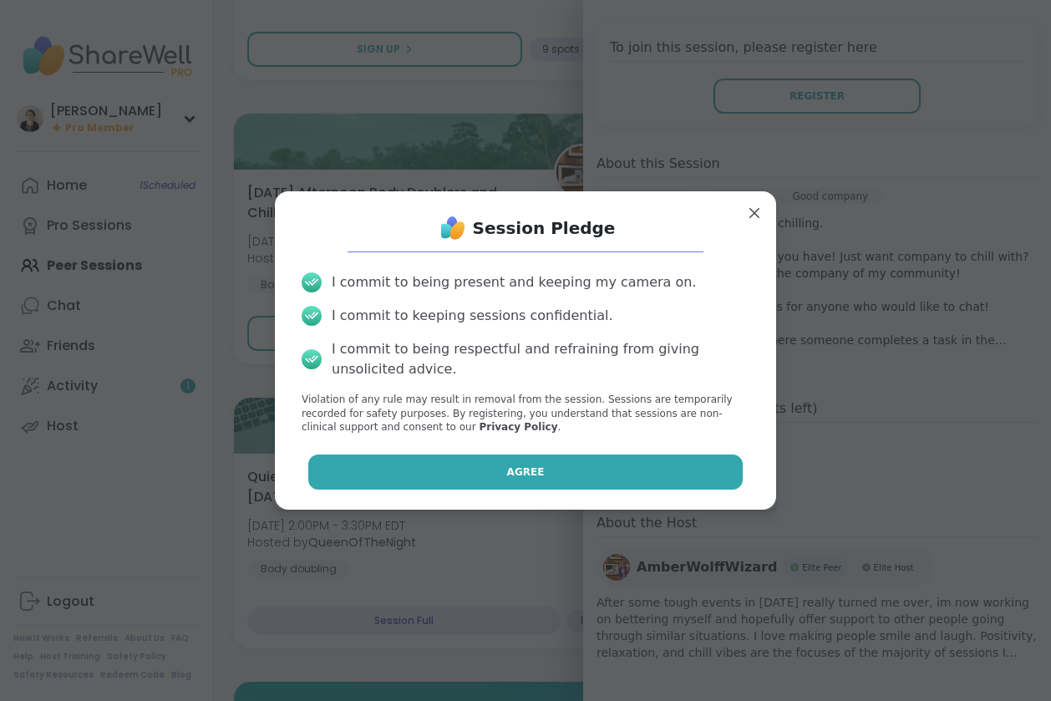
click at [612, 478] on button "Agree" at bounding box center [525, 471] width 435 height 35
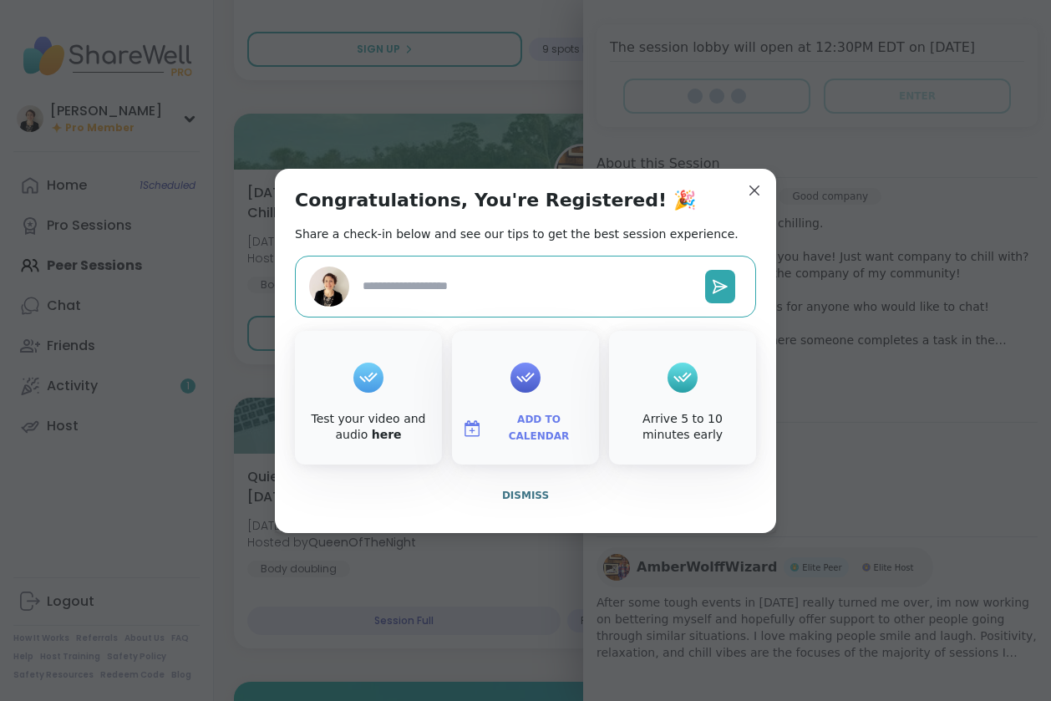
type textarea "*"
click at [529, 503] on button "Dismiss" at bounding box center [525, 495] width 461 height 35
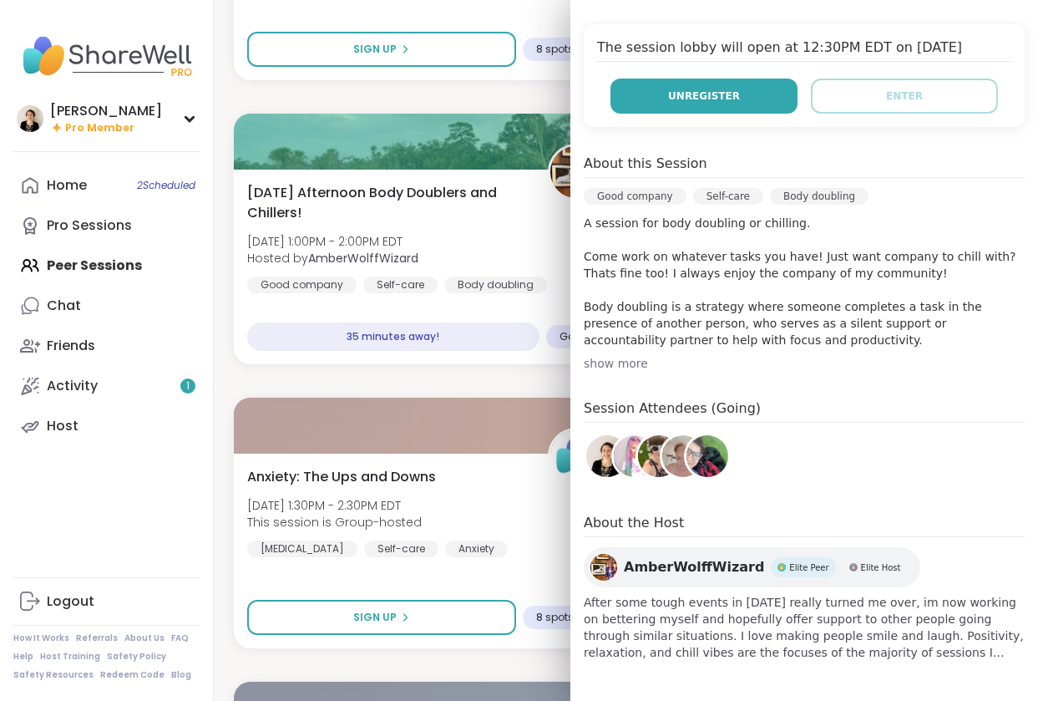
click at [740, 91] on button "Unregister" at bounding box center [703, 95] width 187 height 35
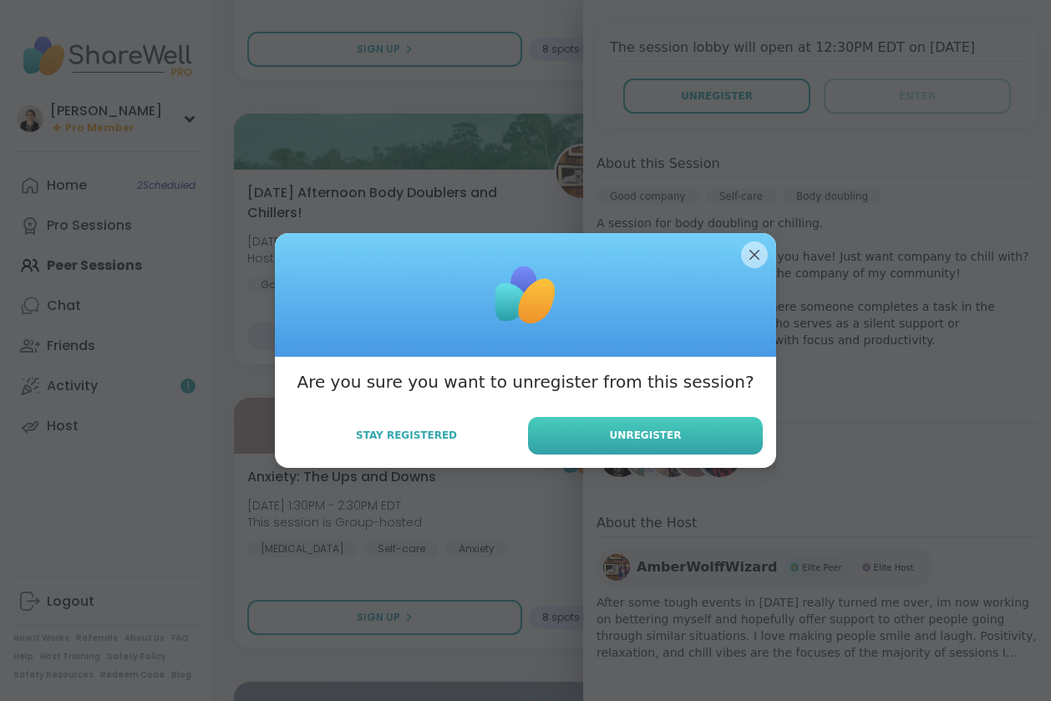
click at [565, 446] on button "Unregister" at bounding box center [645, 436] width 235 height 38
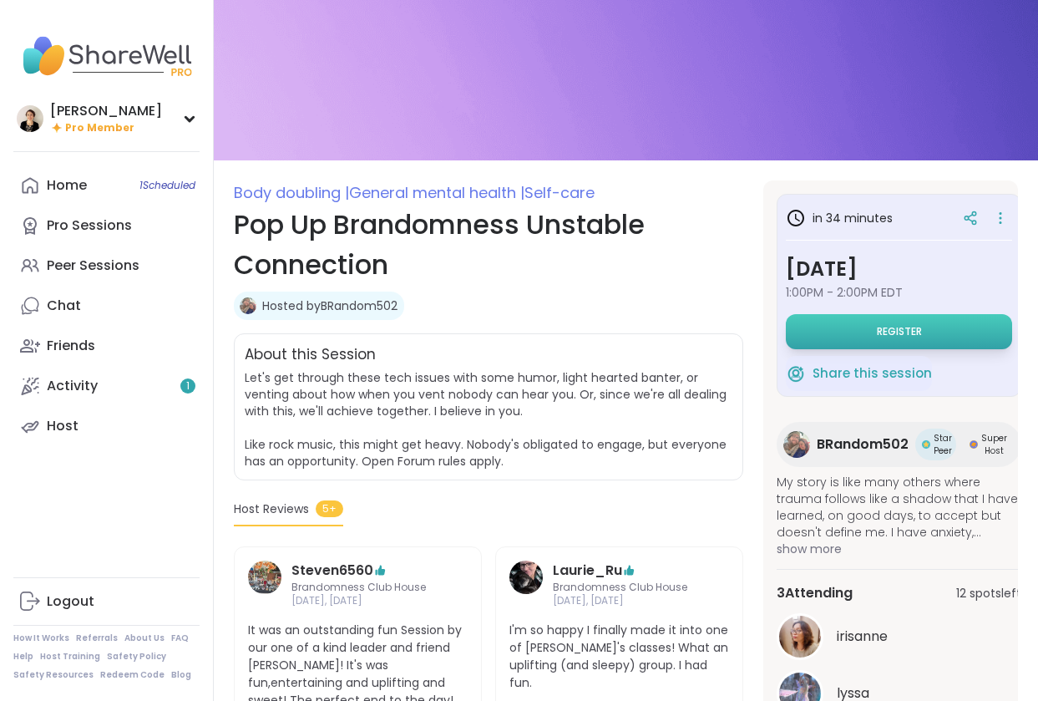
scroll to position [38, 0]
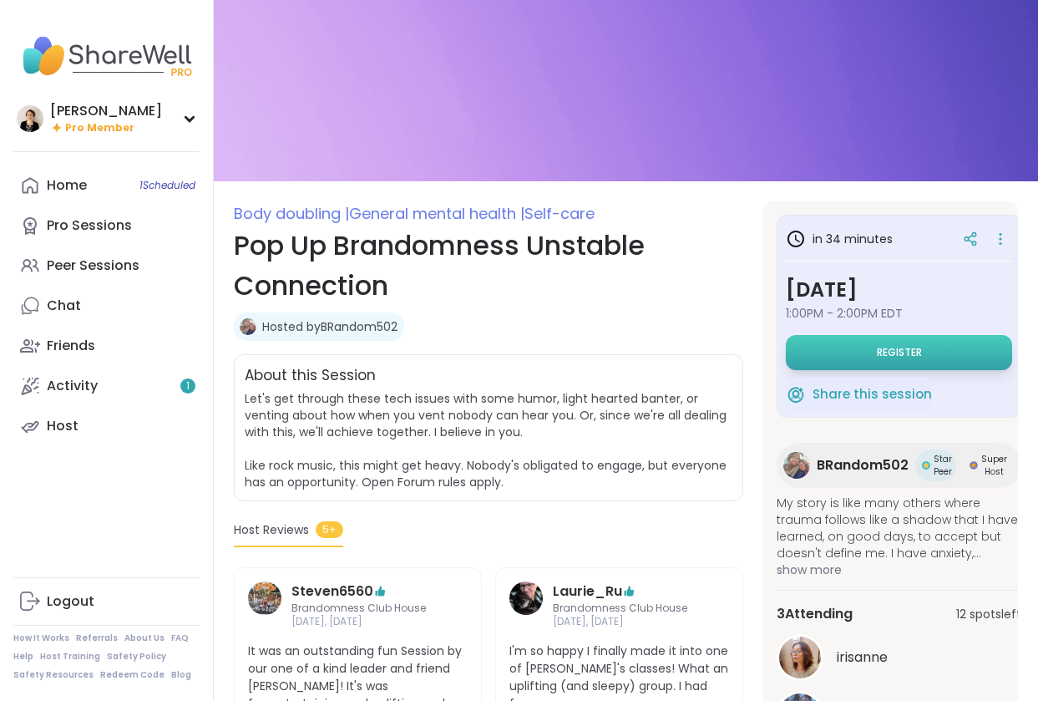
click at [870, 348] on button "Register" at bounding box center [899, 352] width 226 height 35
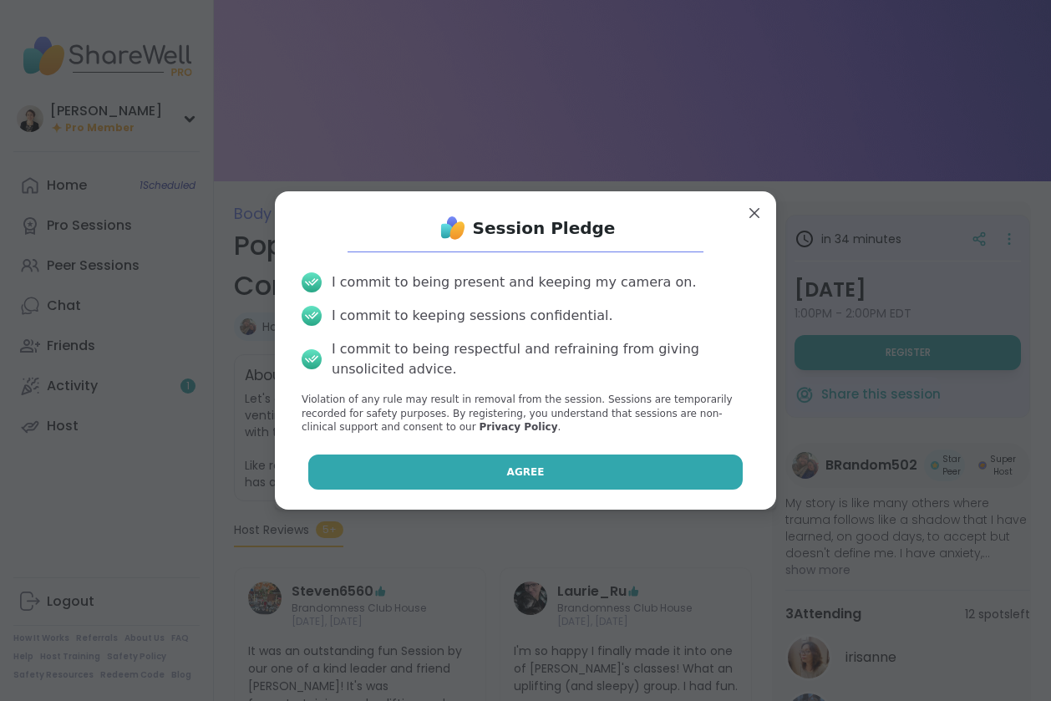
click at [654, 478] on button "Agree" at bounding box center [525, 471] width 435 height 35
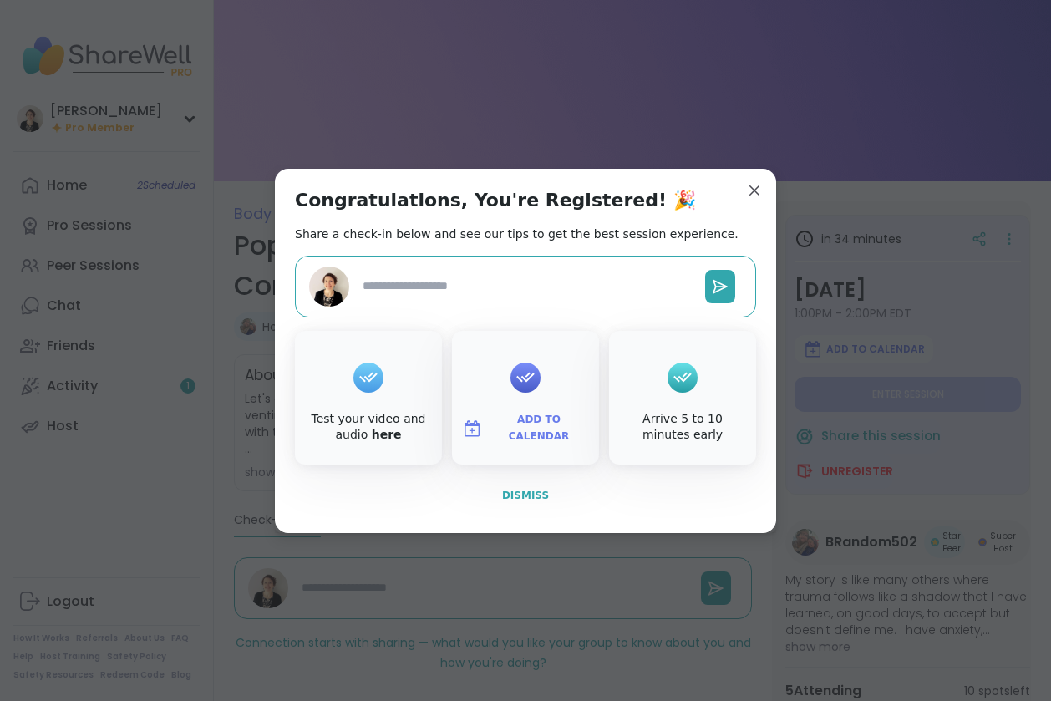
click at [519, 495] on span "Dismiss" at bounding box center [525, 495] width 47 height 12
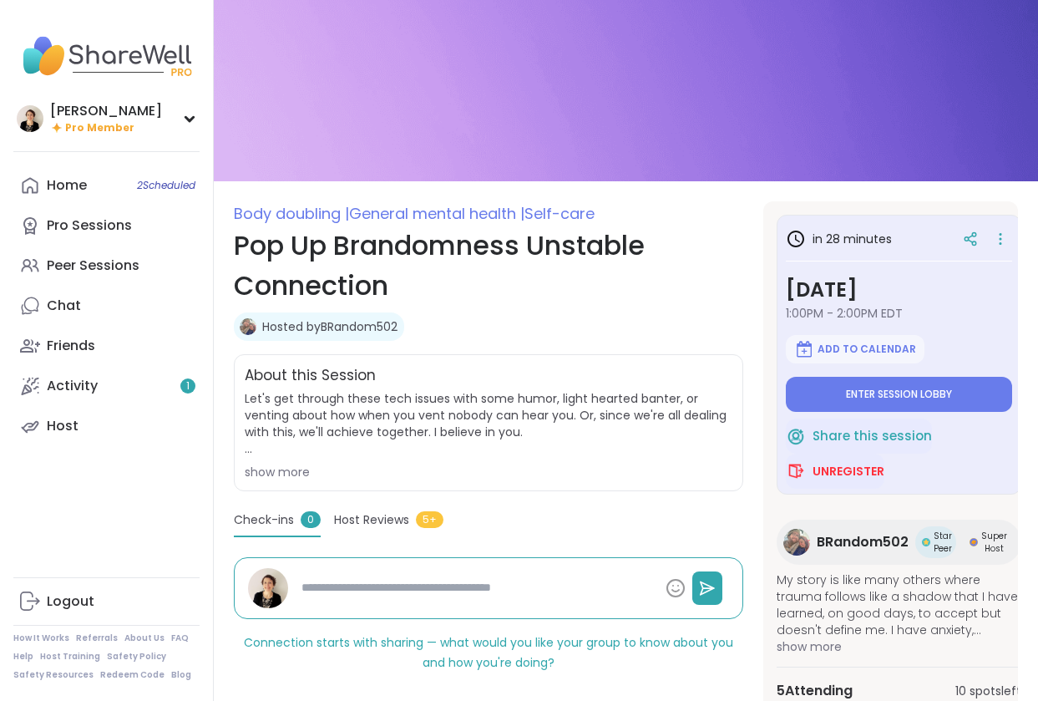
type textarea "*"
